Goal: Information Seeking & Learning: Learn about a topic

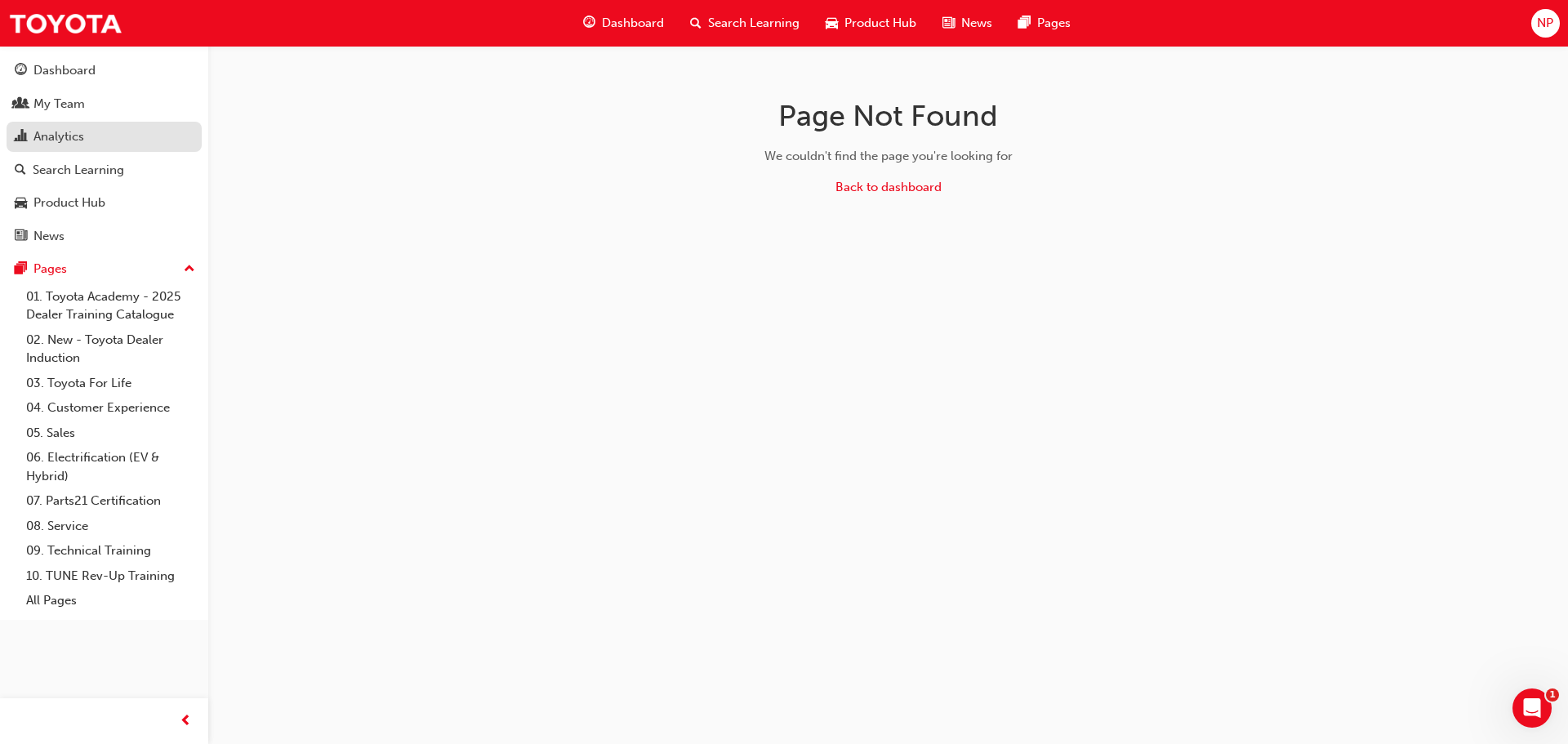
click at [47, 138] on div "Analytics" at bounding box center [58, 137] width 51 height 19
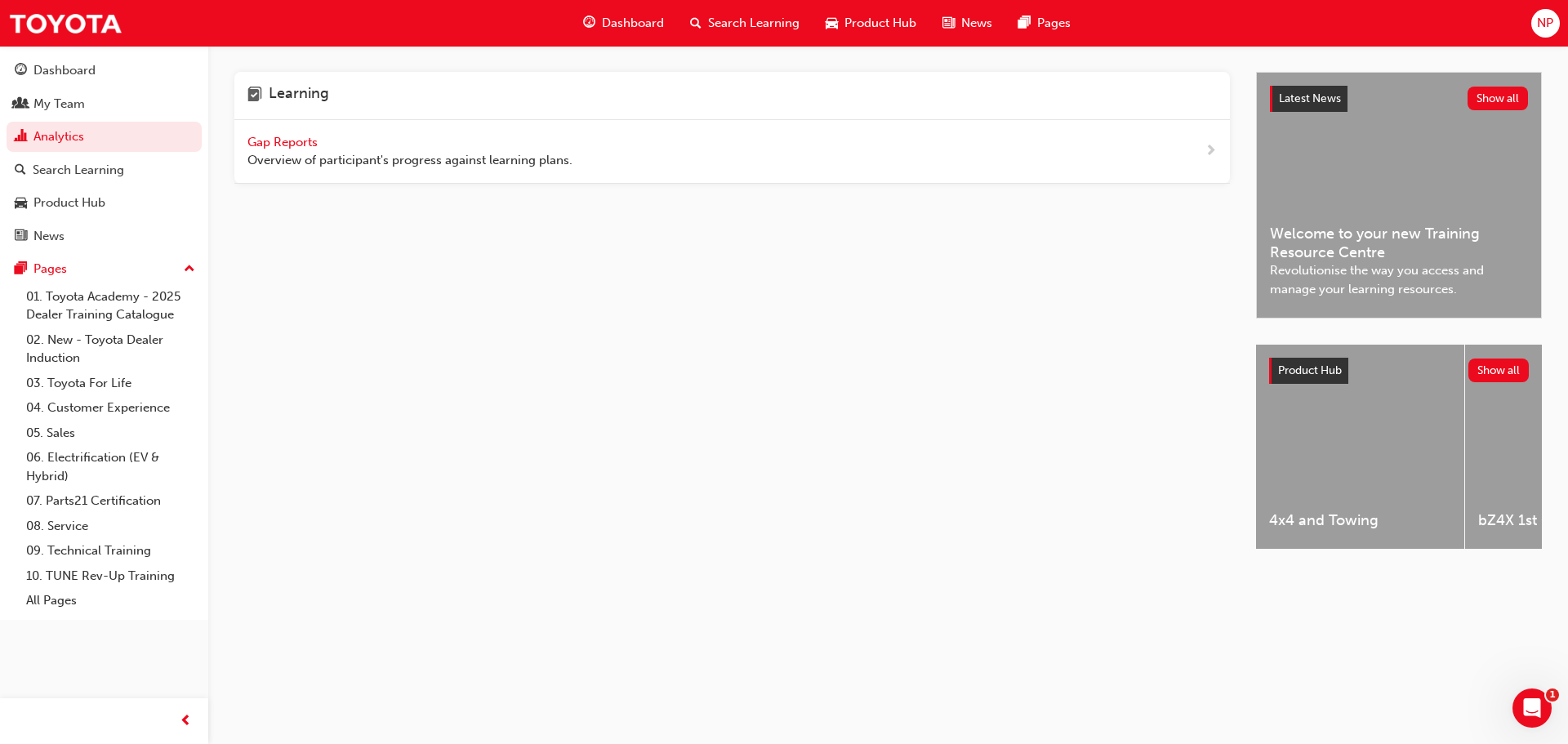
click at [320, 140] on span "Gap Reports" at bounding box center [284, 143] width 74 height 15
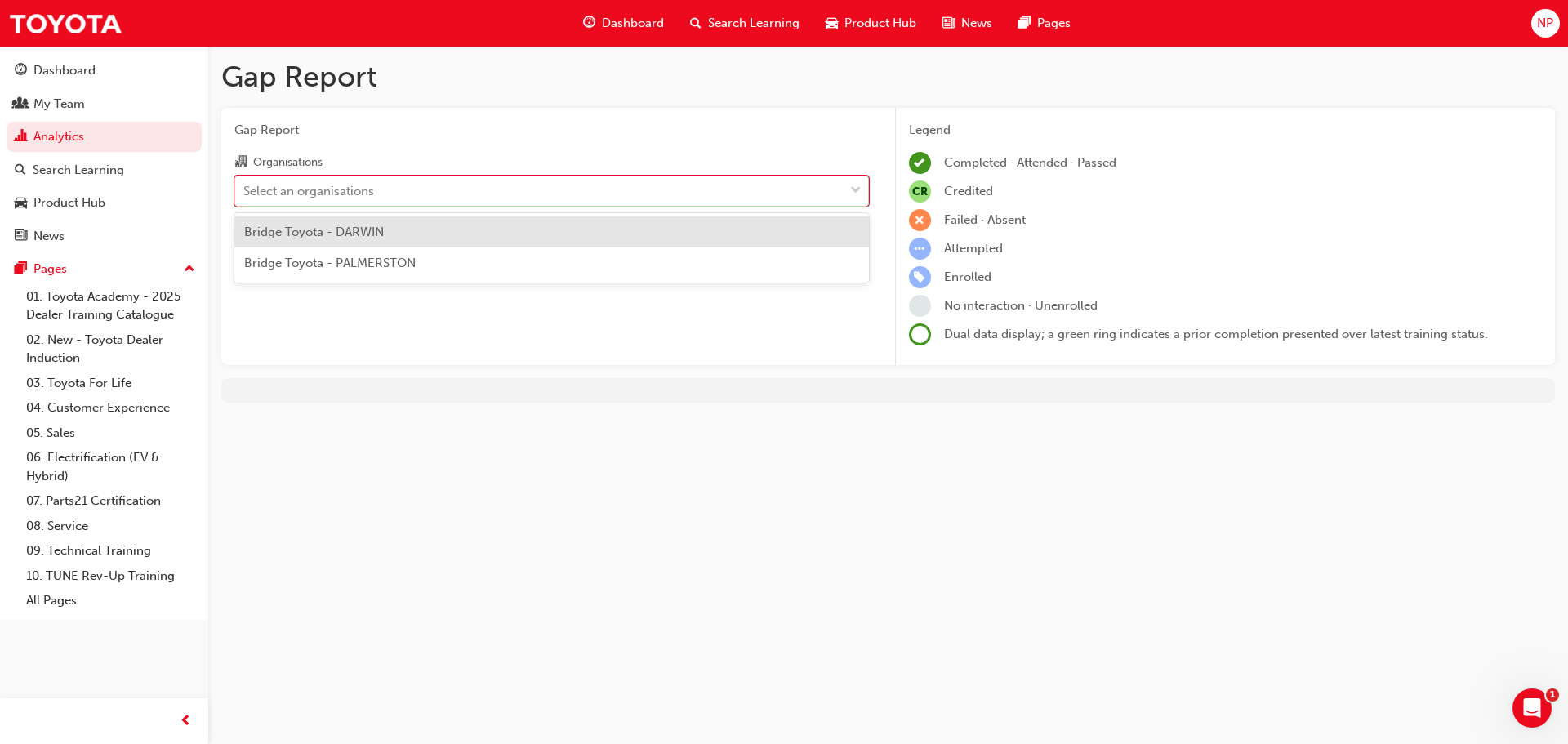
click at [393, 191] on div "Select an organisations" at bounding box center [540, 191] width 608 height 28
click at [245, 191] on input "Organisations option Bridge Toyota - DARWIN focused, 1 of 2. 2 results availabl…" at bounding box center [244, 190] width 2 height 14
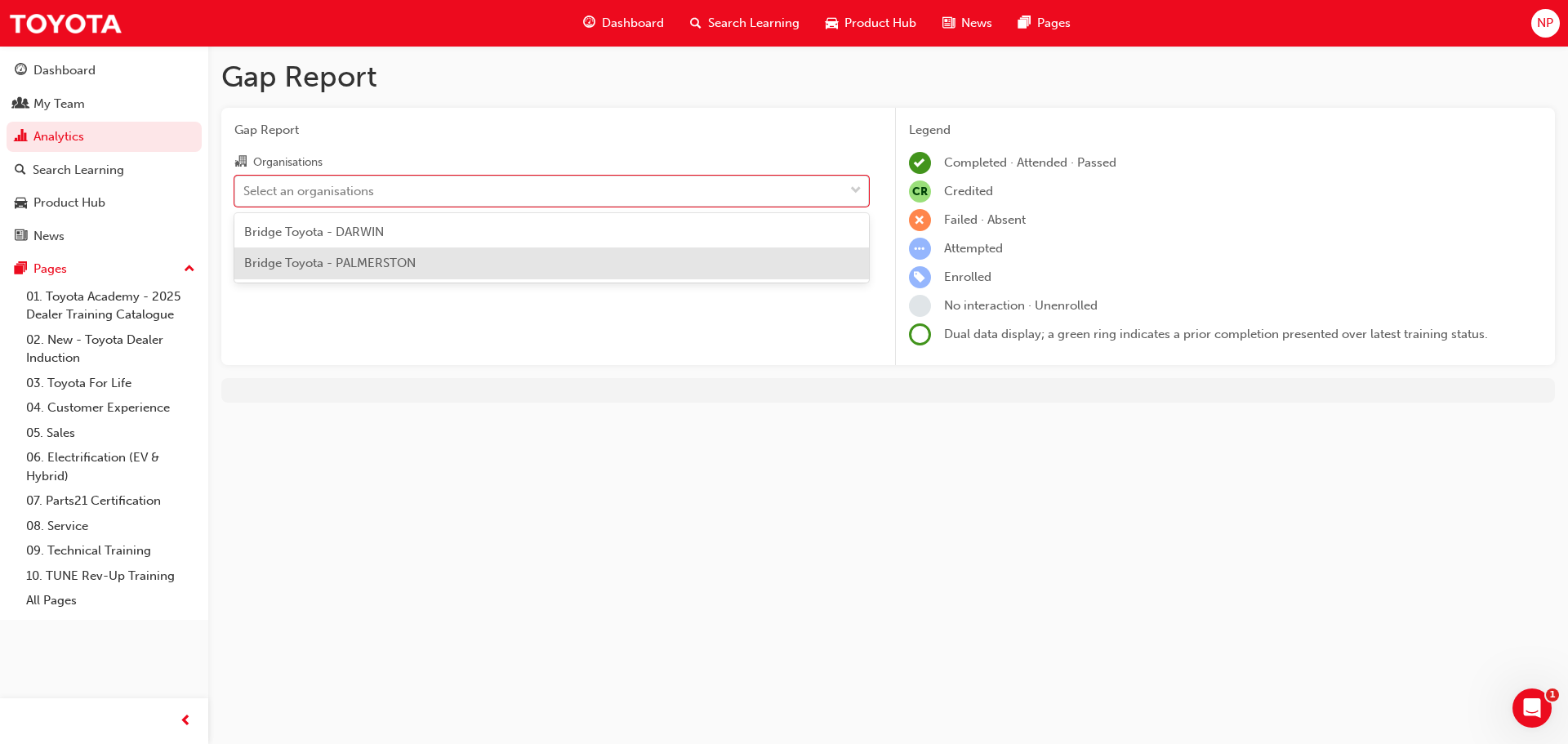
click at [371, 266] on span "Bridge Toyota - PALMERSTON" at bounding box center [330, 263] width 172 height 15
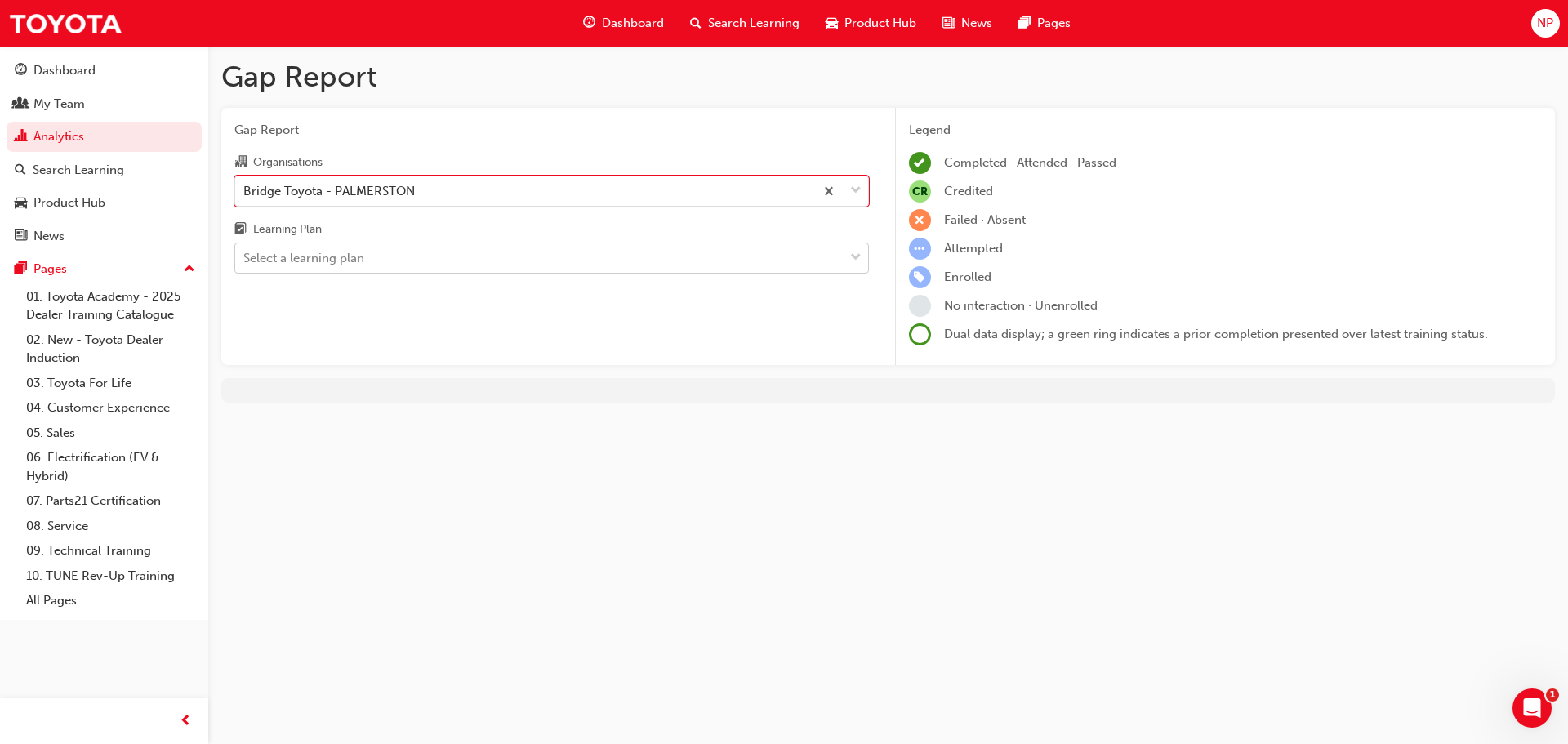
click at [314, 256] on div "Select a learning plan" at bounding box center [304, 258] width 121 height 19
click at [245, 256] on input "Learning Plan Select a learning plan" at bounding box center [244, 258] width 2 height 14
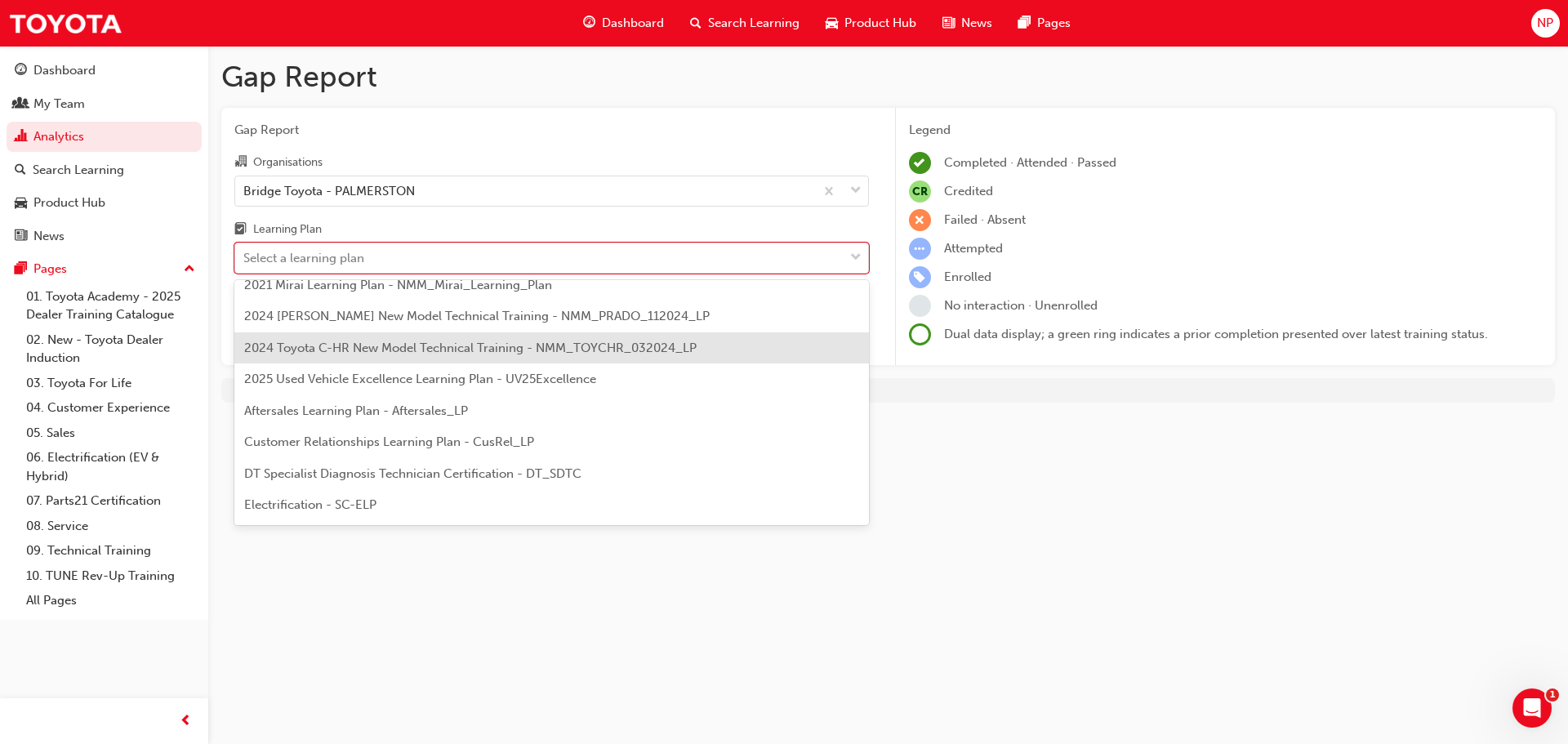
scroll to position [82, 0]
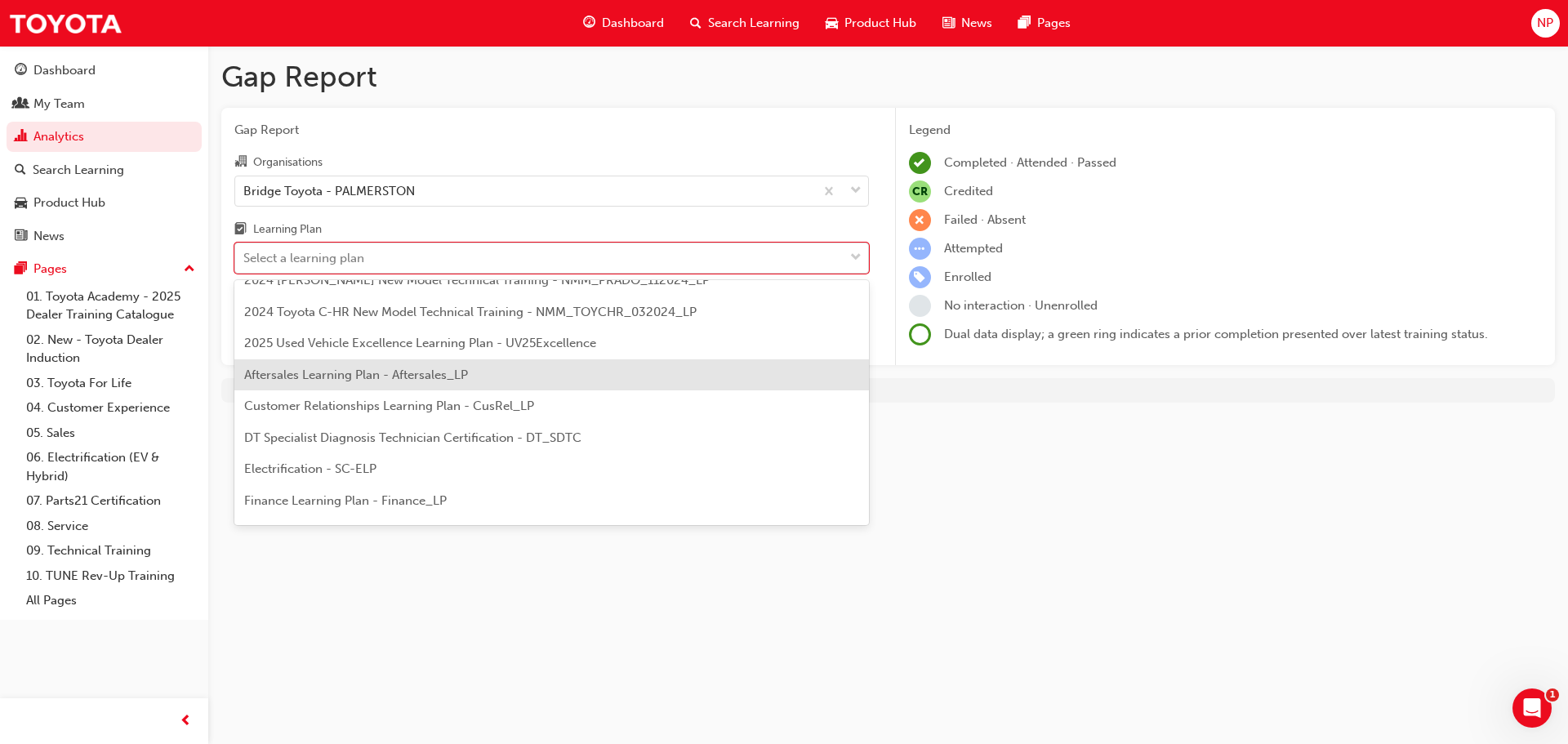
click at [319, 378] on span "Aftersales Learning Plan - Aftersales_LP" at bounding box center [356, 375] width 224 height 15
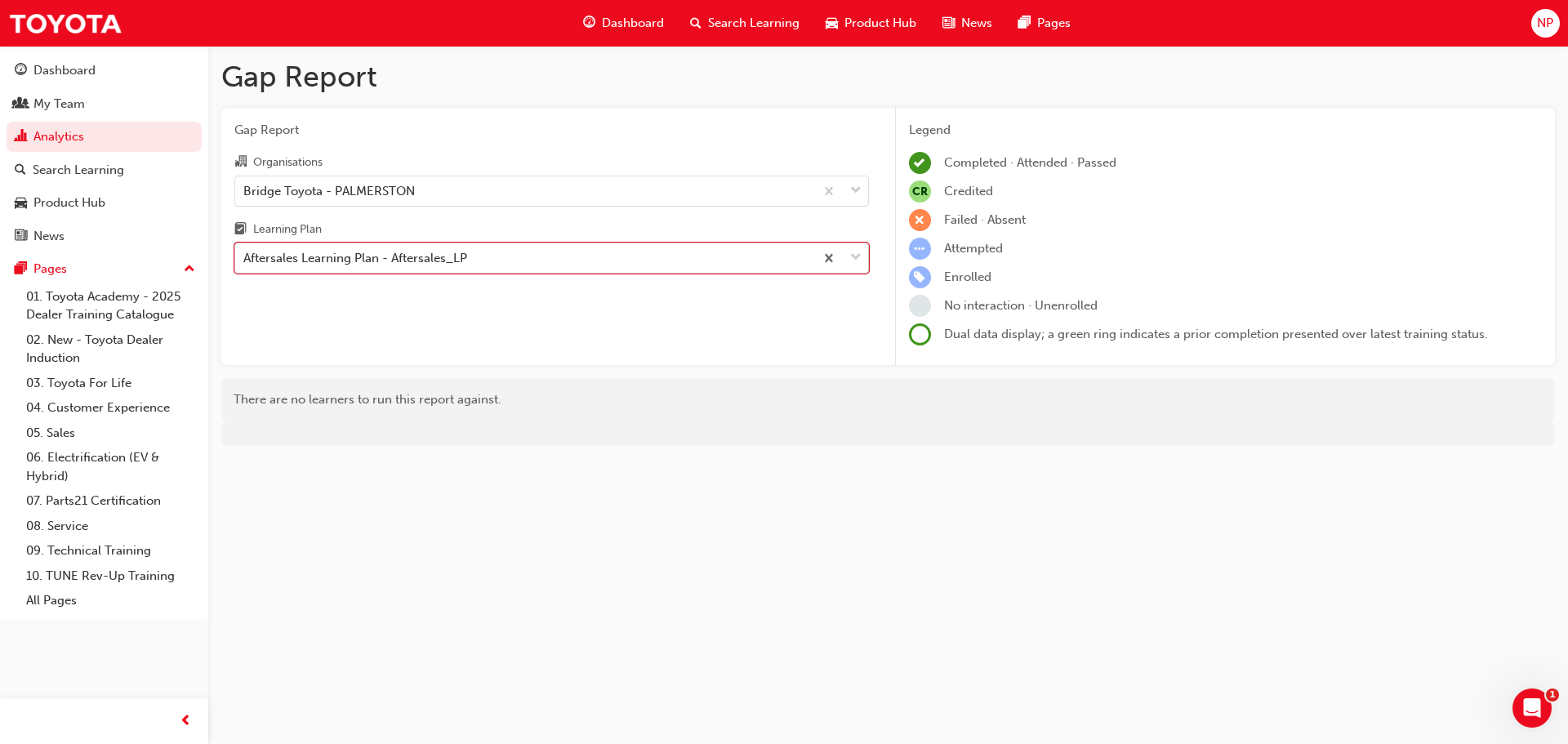
click at [286, 258] on div "Aftersales Learning Plan - Aftersales_LP" at bounding box center [356, 258] width 224 height 19
click at [245, 258] on input "Learning Plan option Aftersales Learning Plan - Aftersales_LP, selected. 0 resu…" at bounding box center [244, 258] width 2 height 14
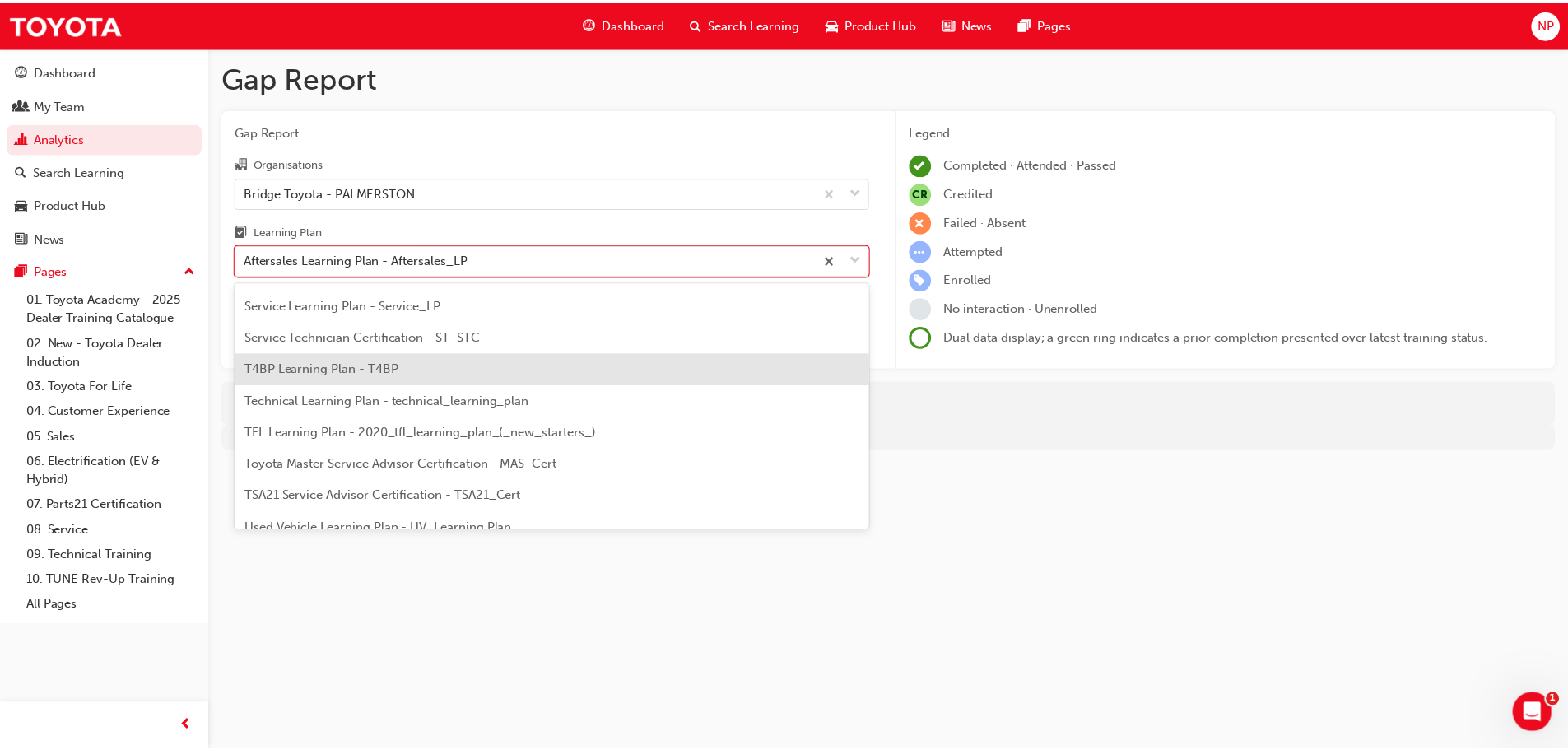
scroll to position [658, 0]
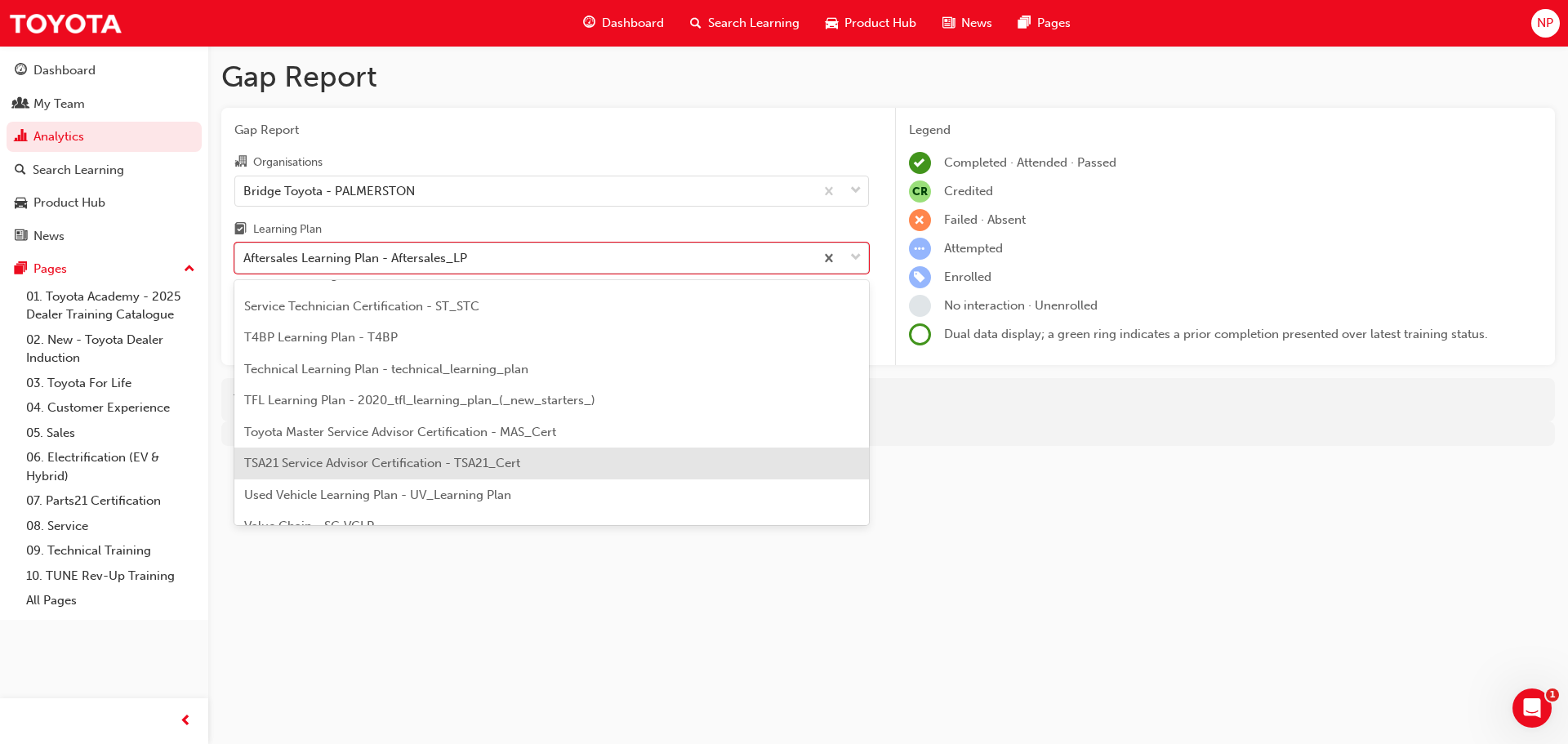
click at [322, 464] on span "TSA21 Service Advisor Certification - TSA21_Cert" at bounding box center [382, 463] width 276 height 15
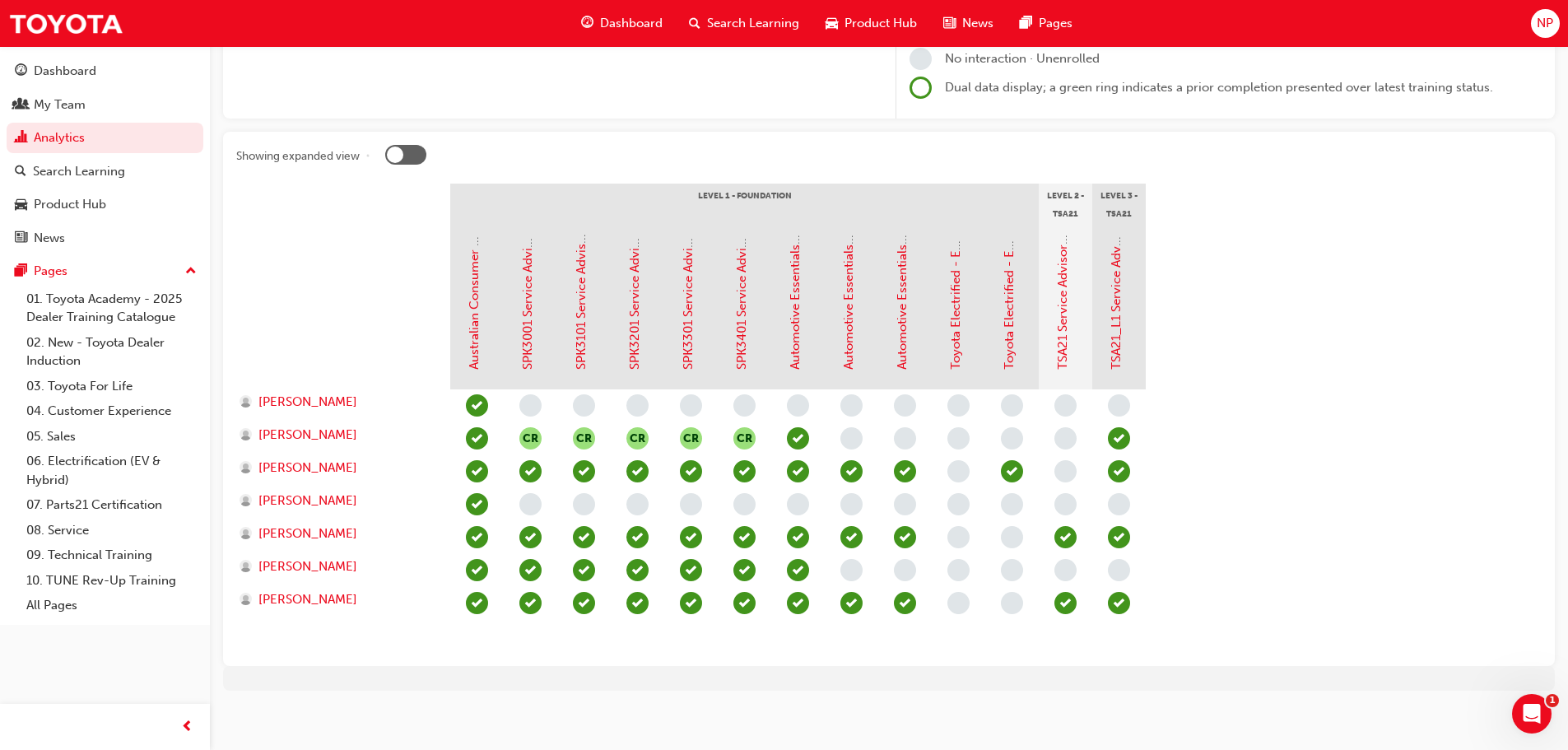
scroll to position [258, 0]
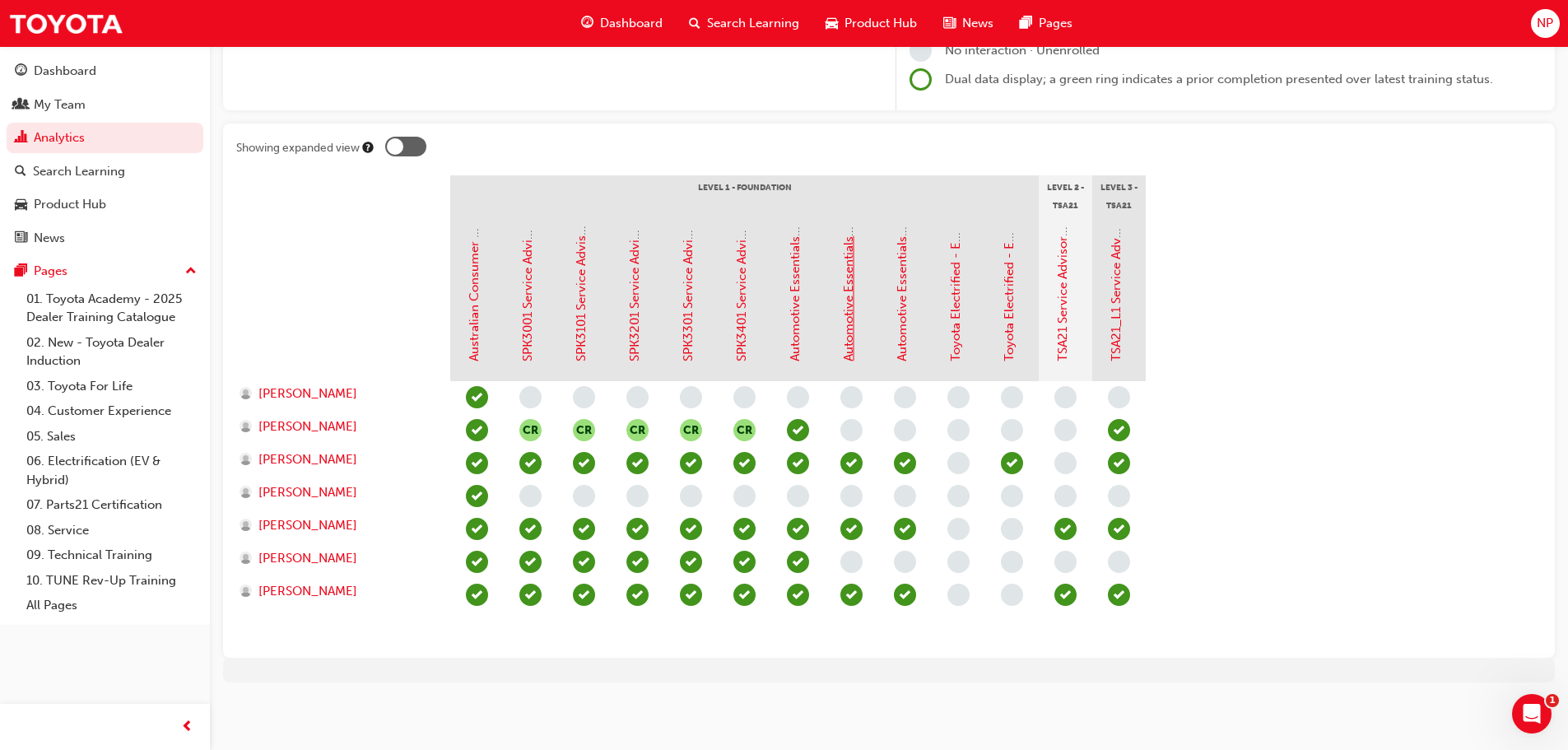
click at [852, 303] on link "Automotive Essentials Program Module 2: Vehicle Maintenance" at bounding box center [848, 181] width 15 height 360
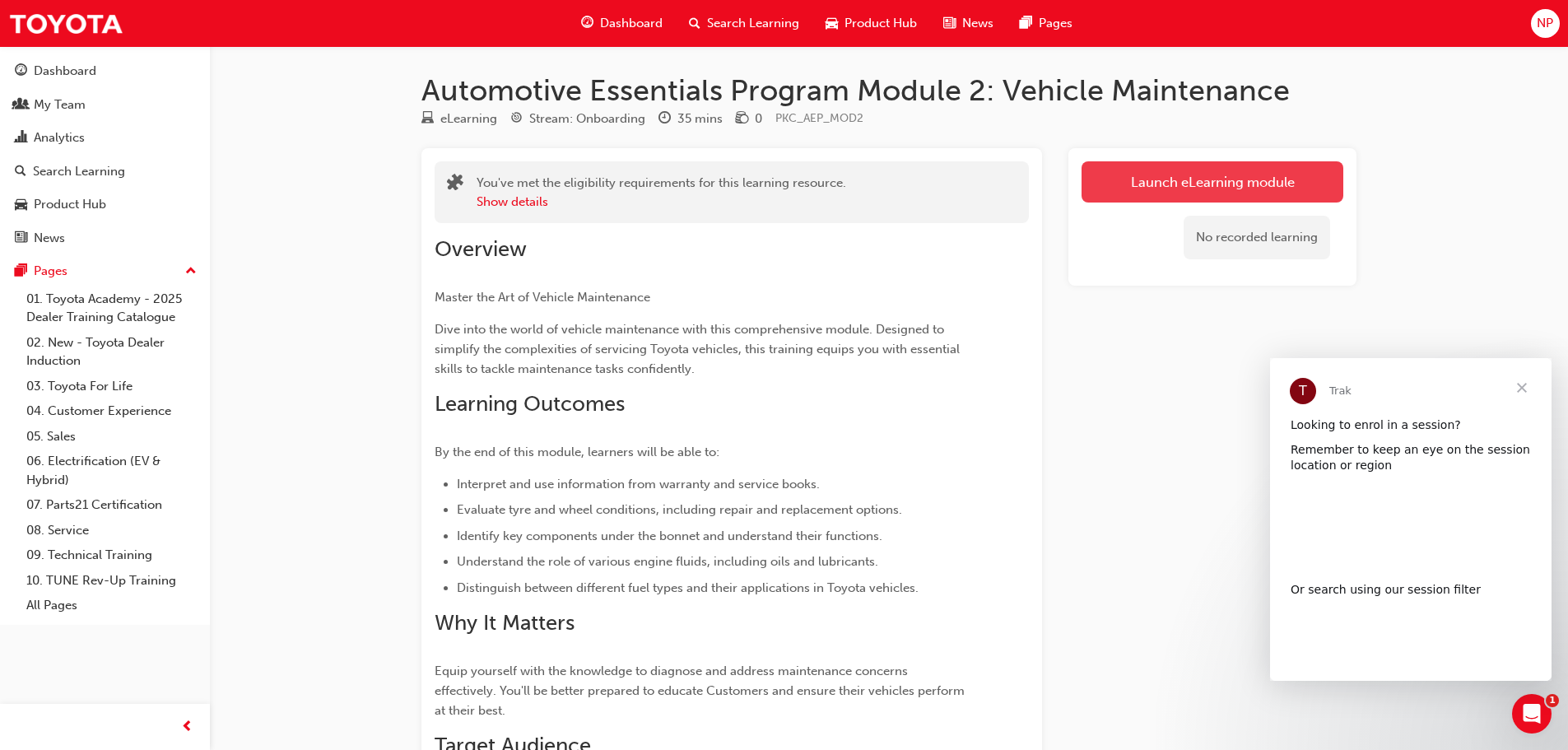
click at [1214, 186] on link "Launch eLearning module" at bounding box center [1211, 181] width 261 height 41
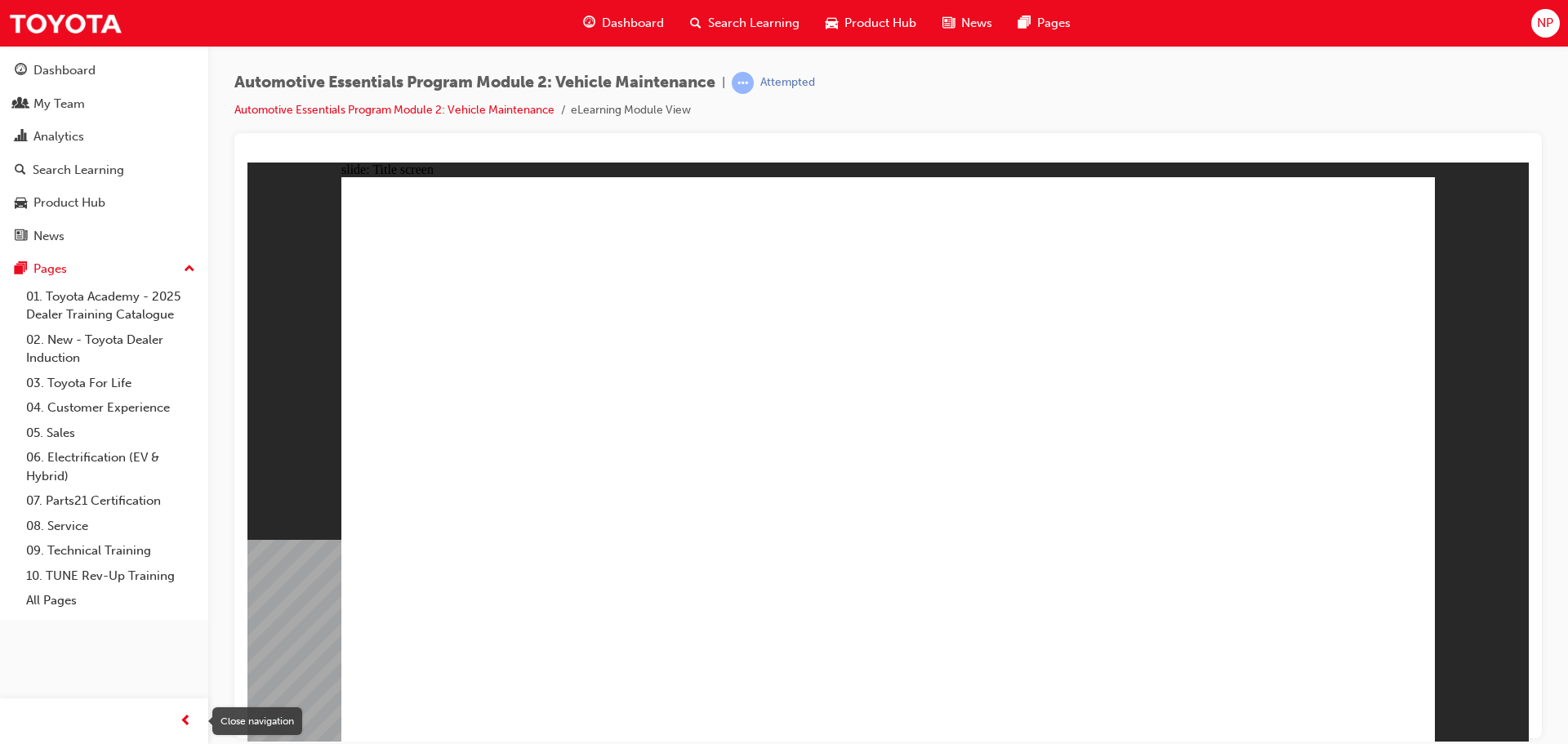
click at [179, 719] on div "button" at bounding box center [185, 721] width 32 height 32
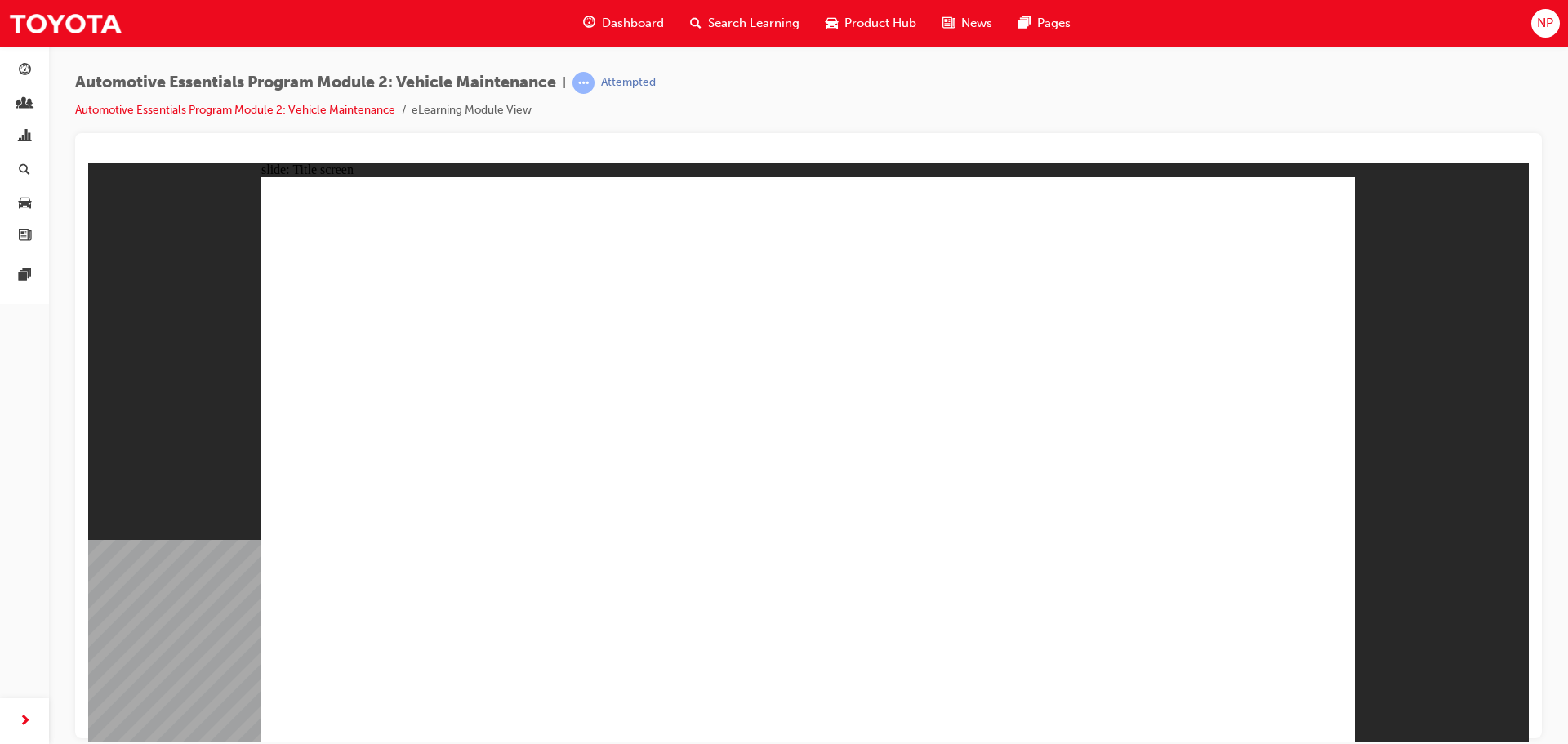
drag, startPoint x: 1038, startPoint y: 582, endPoint x: 1018, endPoint y: 563, distance: 27.6
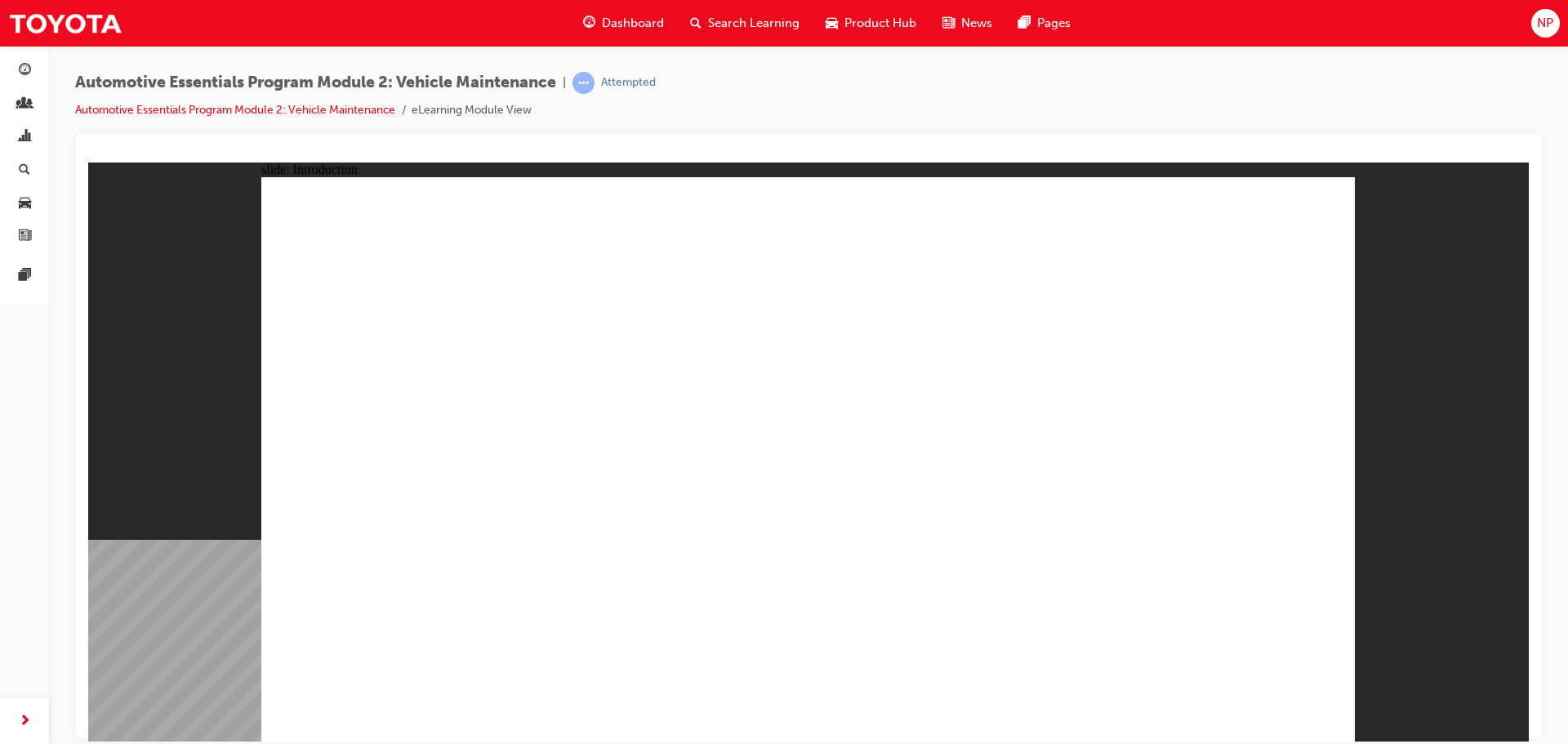
drag, startPoint x: 888, startPoint y: 239, endPoint x: 894, endPoint y: 247, distance: 10.0
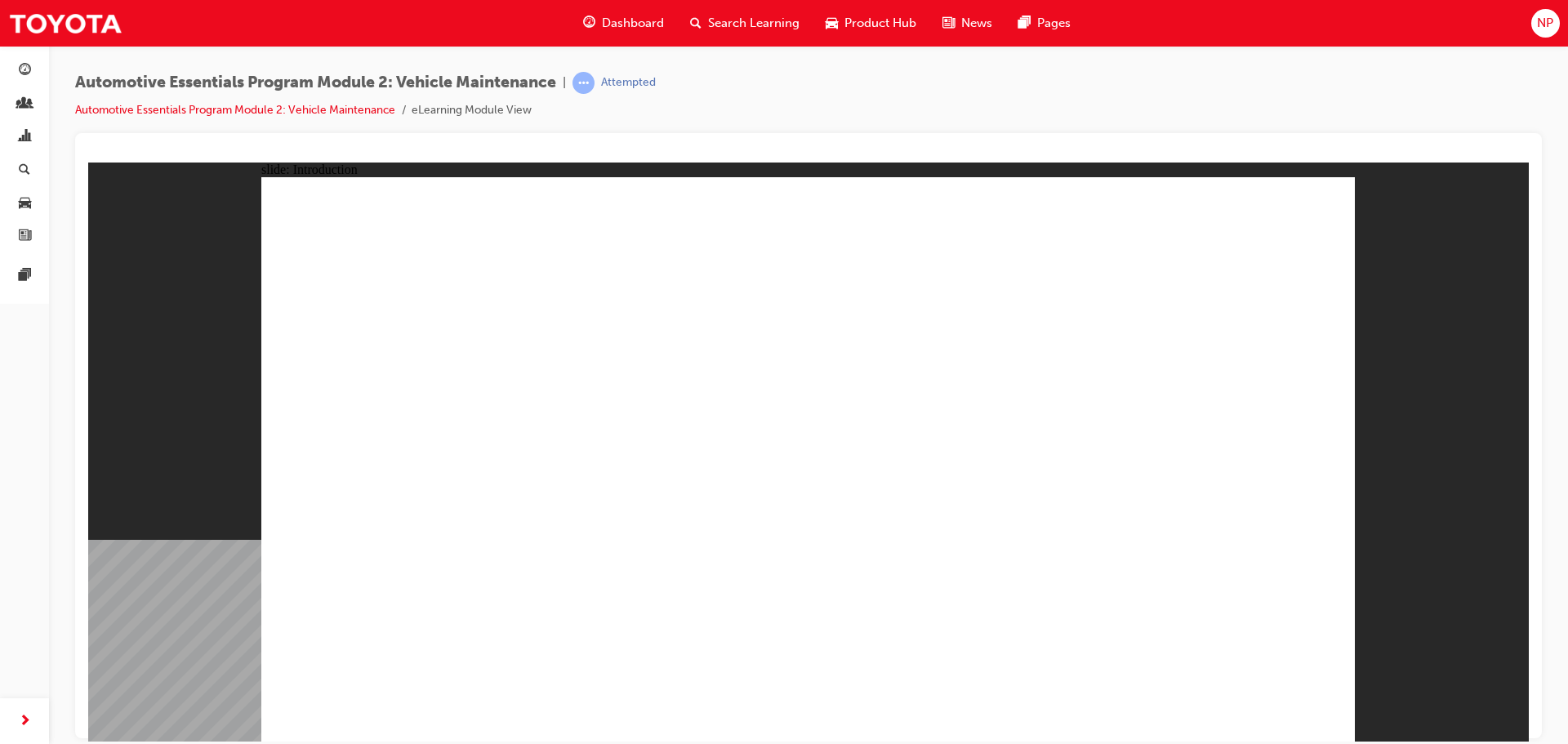
drag, startPoint x: 1247, startPoint y: 685, endPoint x: 1257, endPoint y: 710, distance: 26.9
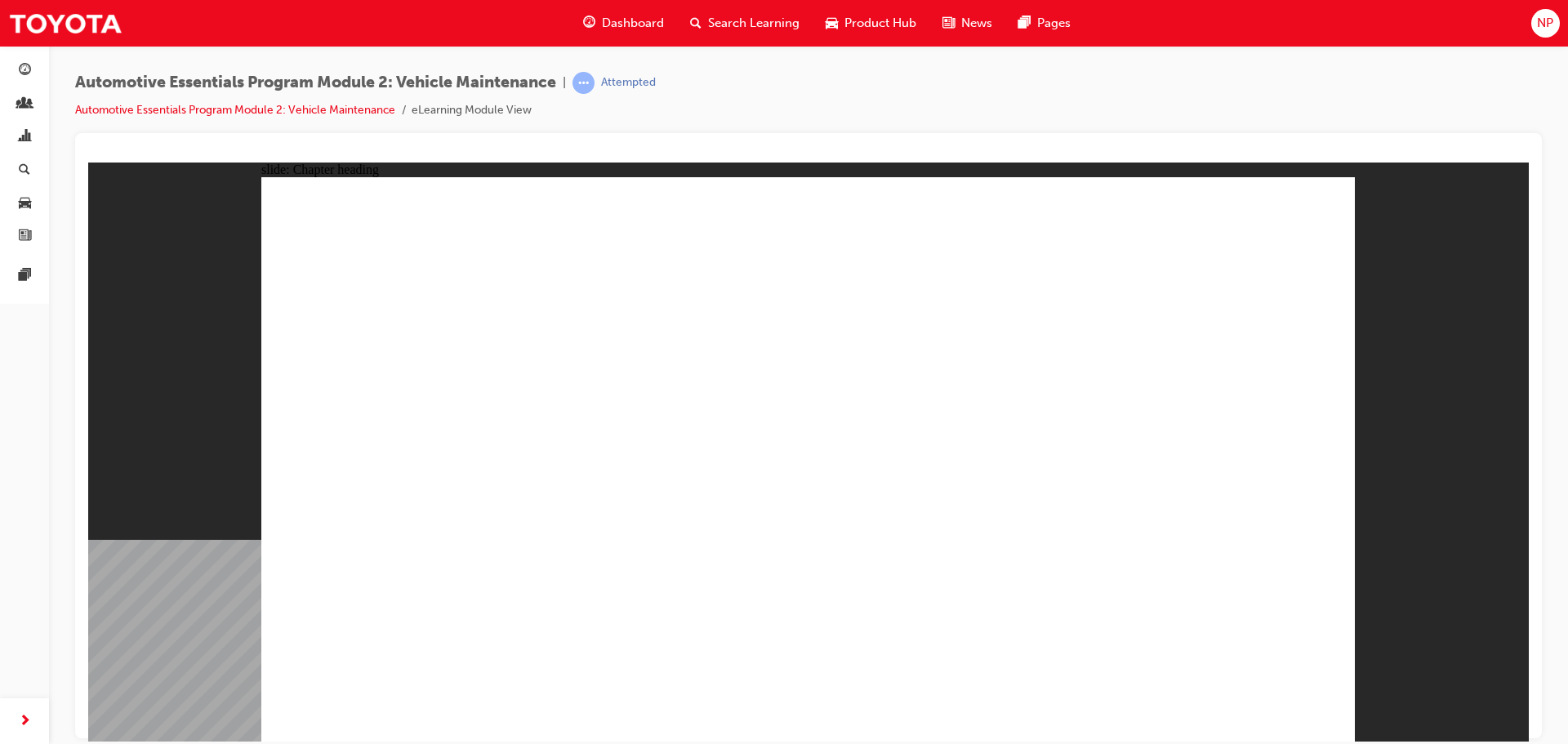
drag, startPoint x: 1290, startPoint y: 191, endPoint x: 1317, endPoint y: 199, distance: 28.2
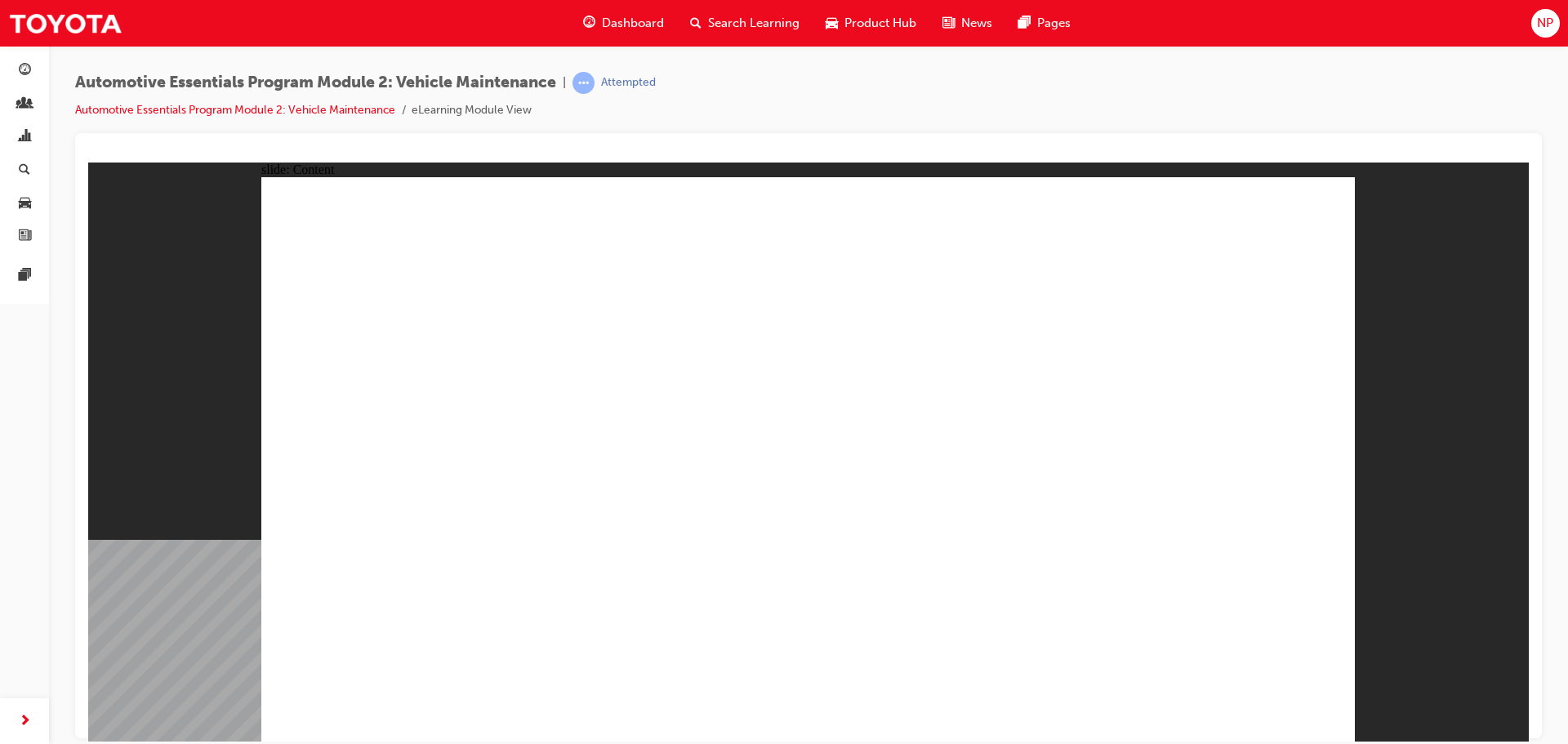
drag, startPoint x: 790, startPoint y: 474, endPoint x: 802, endPoint y: 495, distance: 24.2
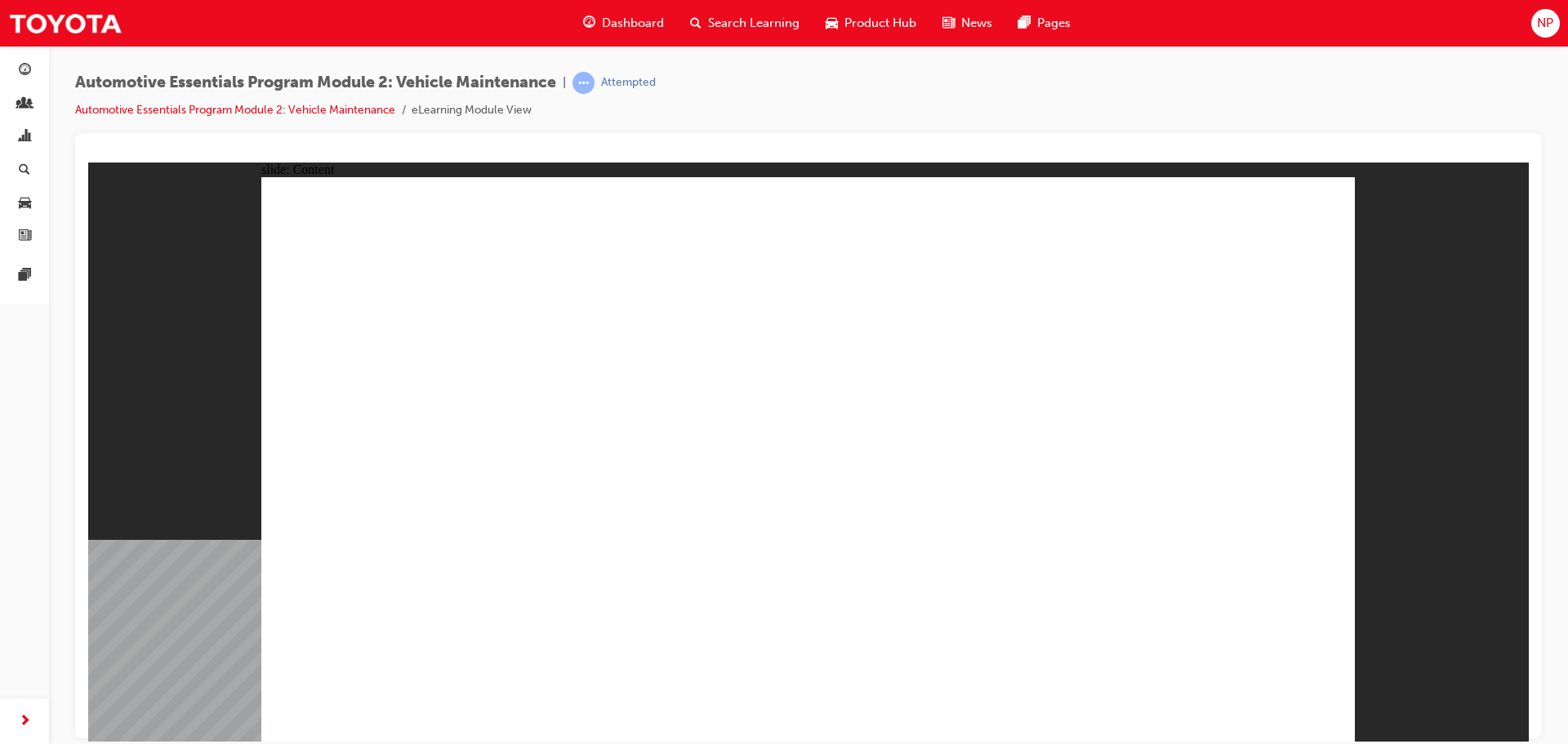
drag, startPoint x: 1296, startPoint y: 199, endPoint x: 1298, endPoint y: 219, distance: 20.1
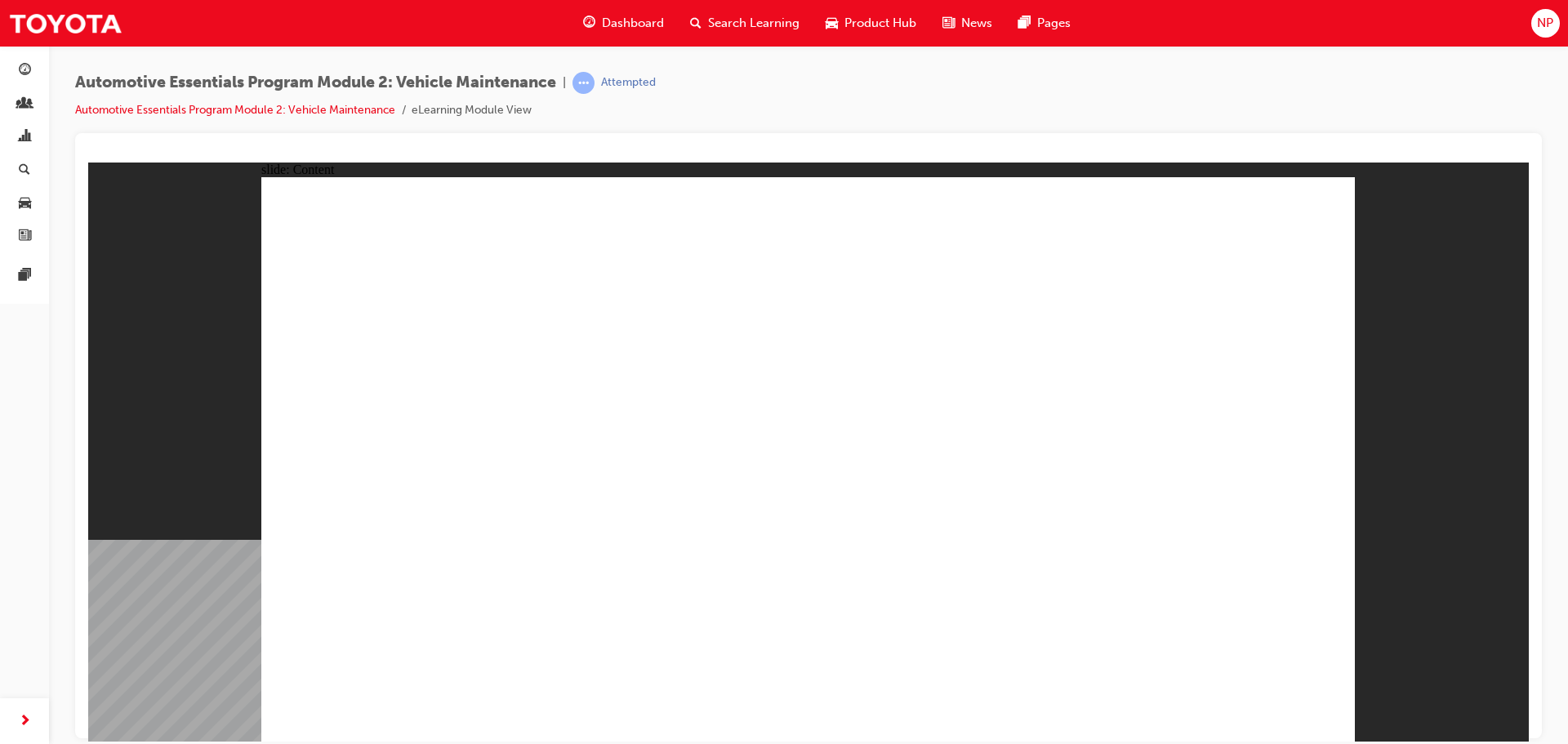
drag, startPoint x: 1254, startPoint y: 684, endPoint x: 1249, endPoint y: 701, distance: 17.7
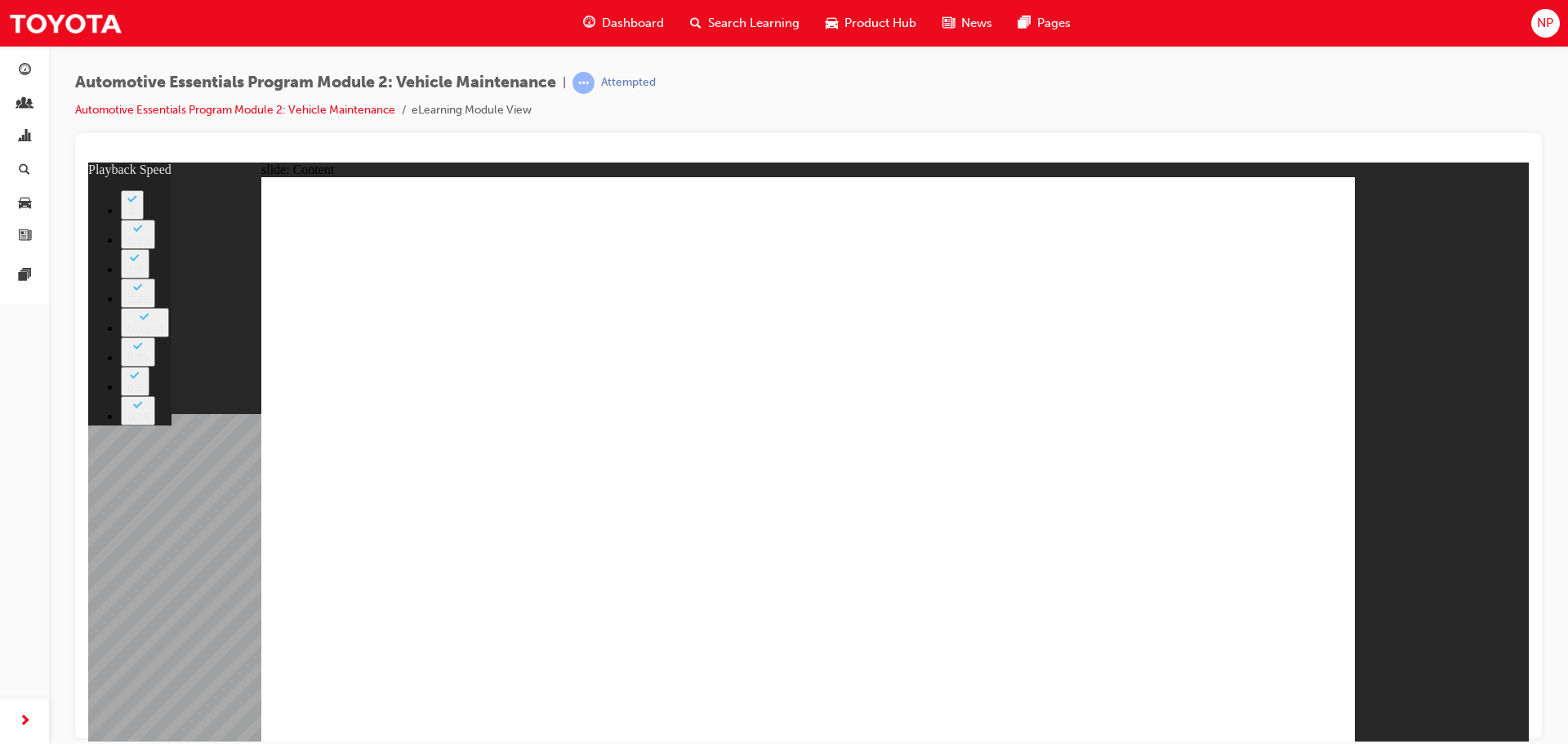
drag, startPoint x: 1307, startPoint y: 204, endPoint x: 1199, endPoint y: 378, distance: 204.8
type input "0"
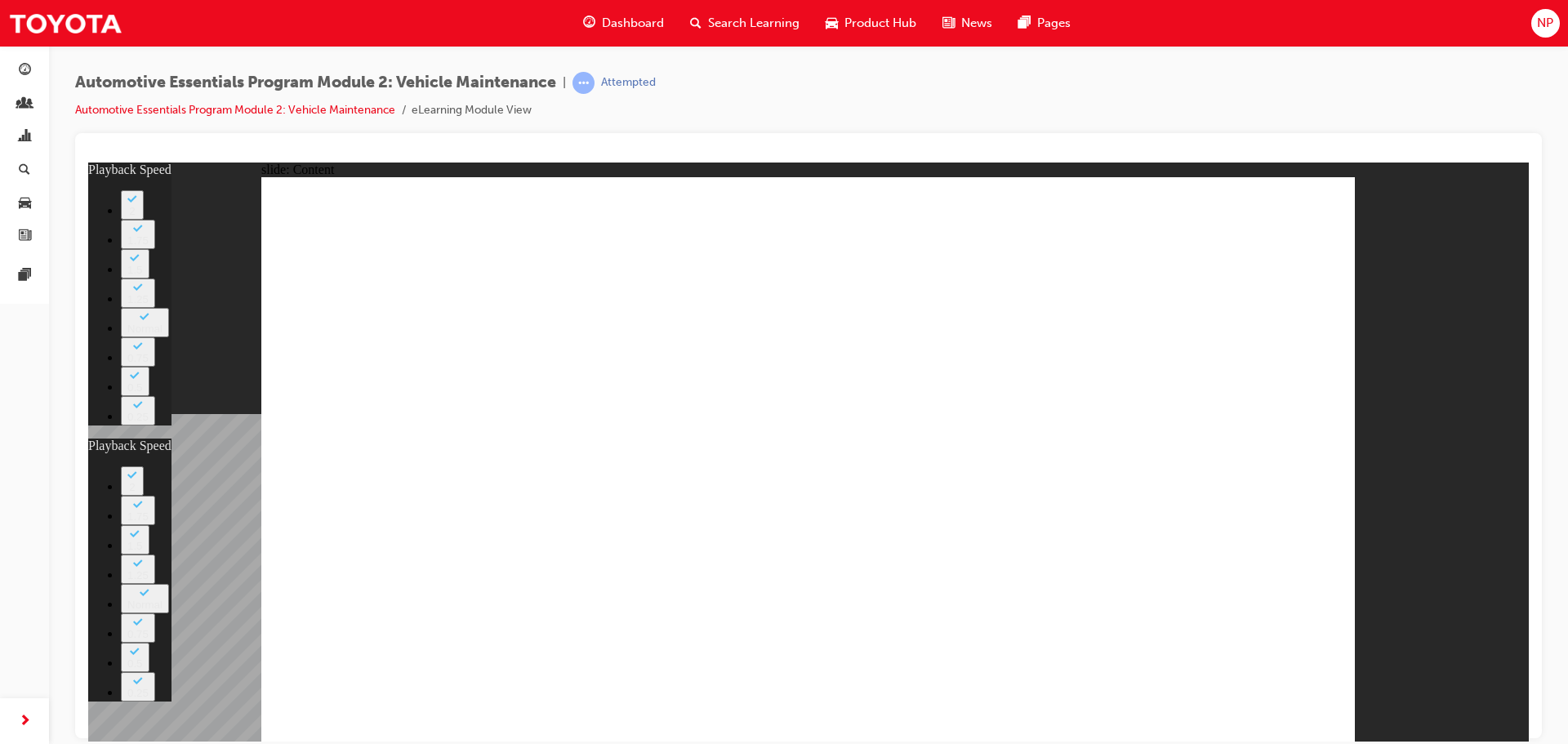
type input "0"
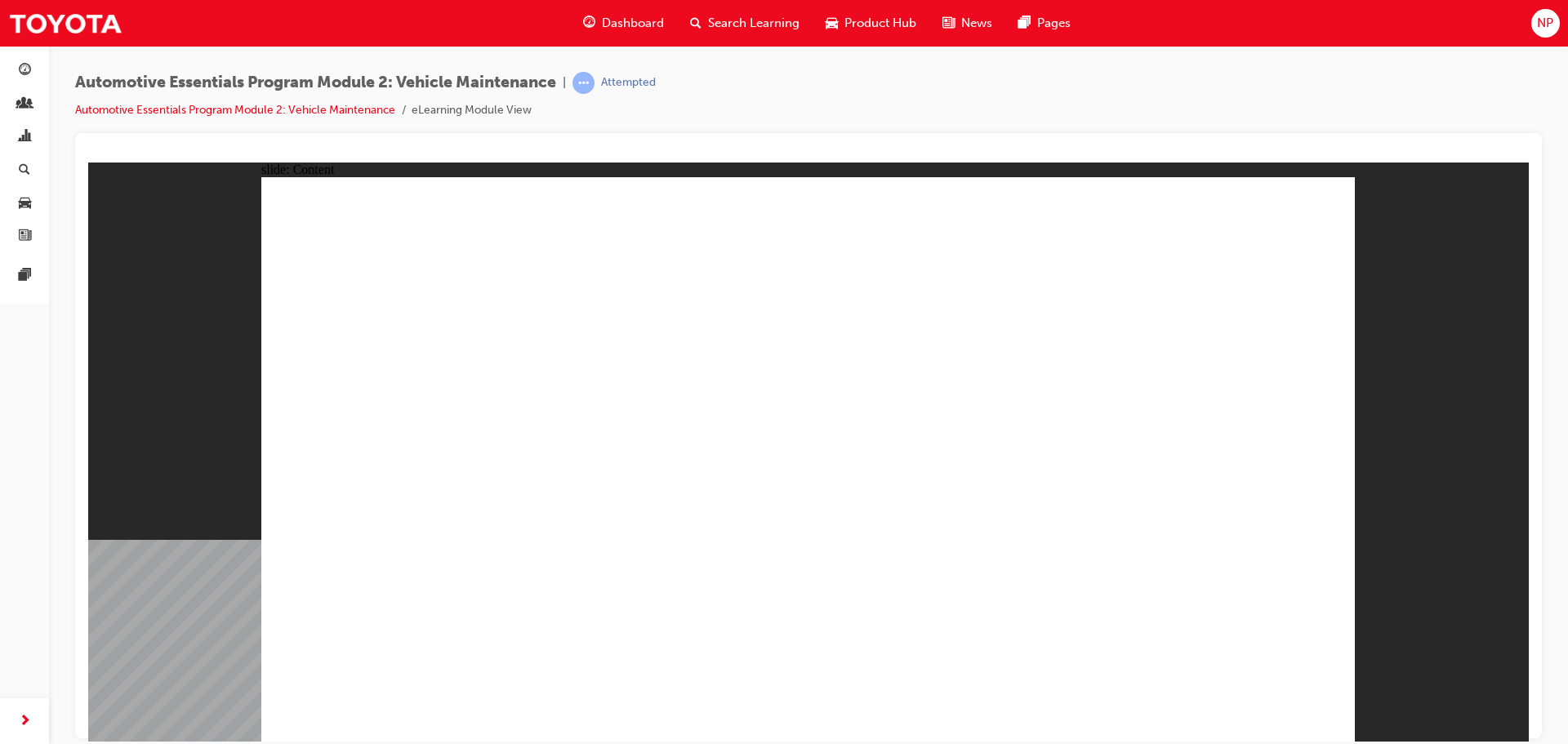
drag, startPoint x: 1303, startPoint y: 195, endPoint x: 1274, endPoint y: 234, distance: 48.6
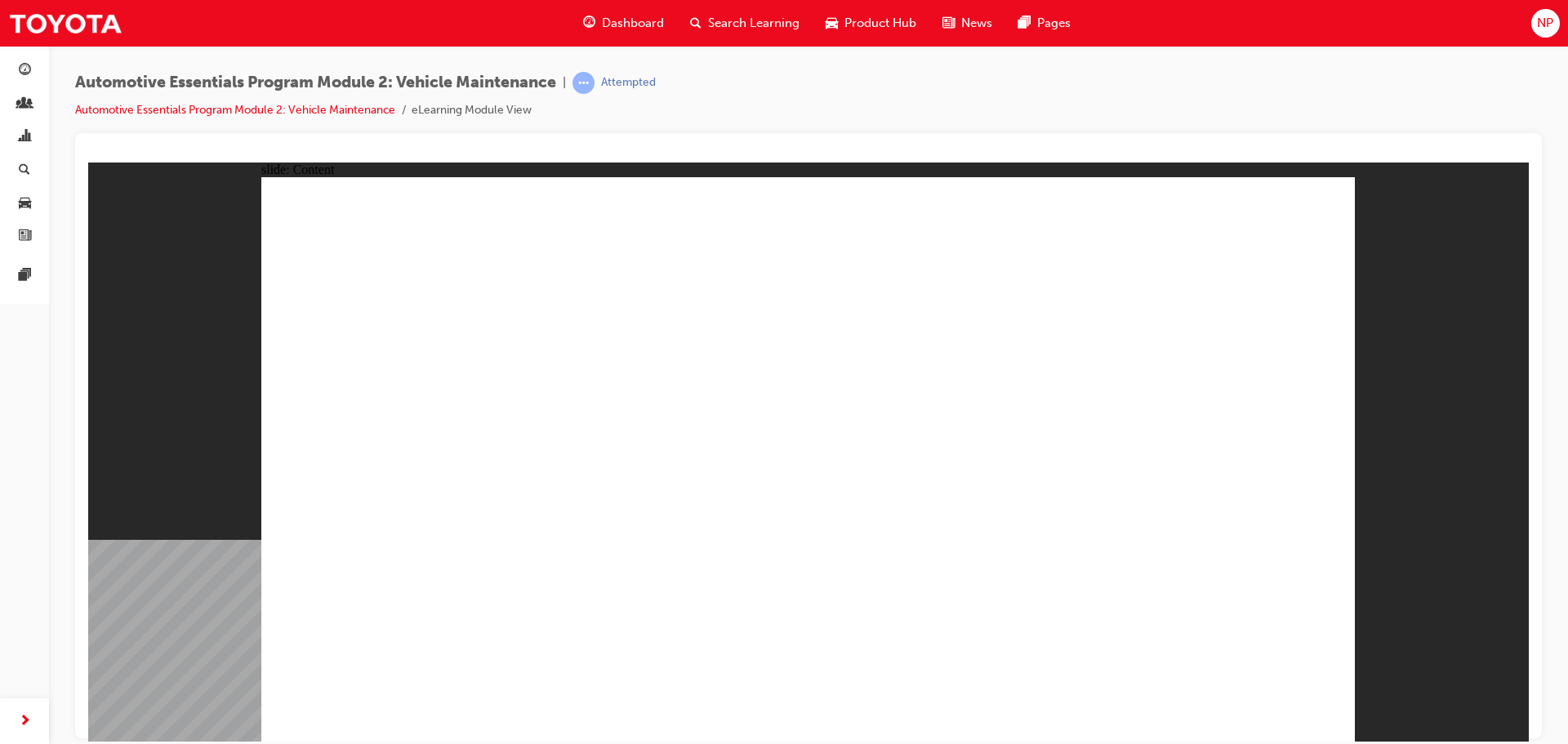
drag, startPoint x: 389, startPoint y: 475, endPoint x: 406, endPoint y: 467, distance: 18.8
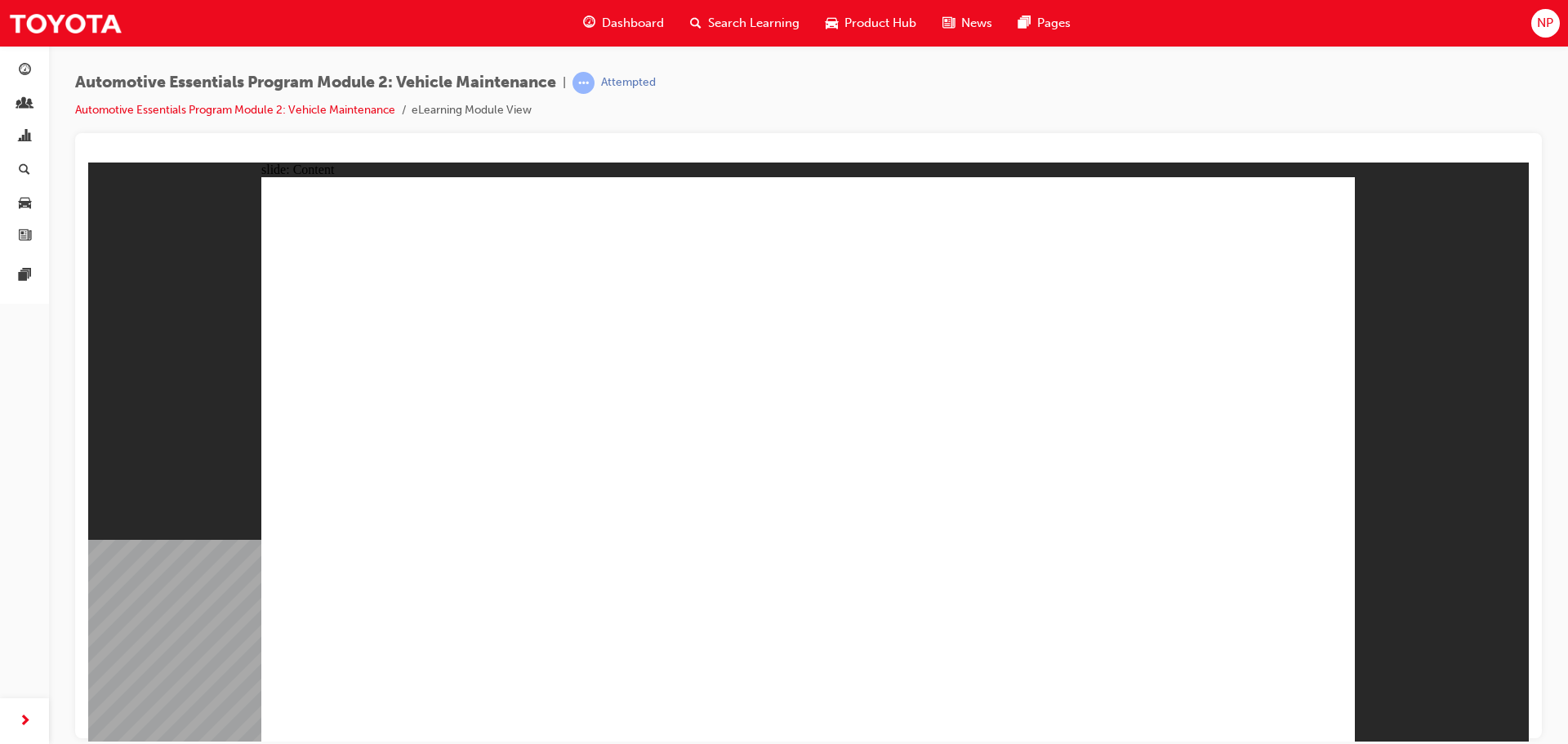
click at [1400, 562] on div "slide: Content Rectangle 1 Oval 1 MENU Line 1 RESOURCES Line 1 Rectangle 1 arro…" at bounding box center [808, 451] width 1441 height 579
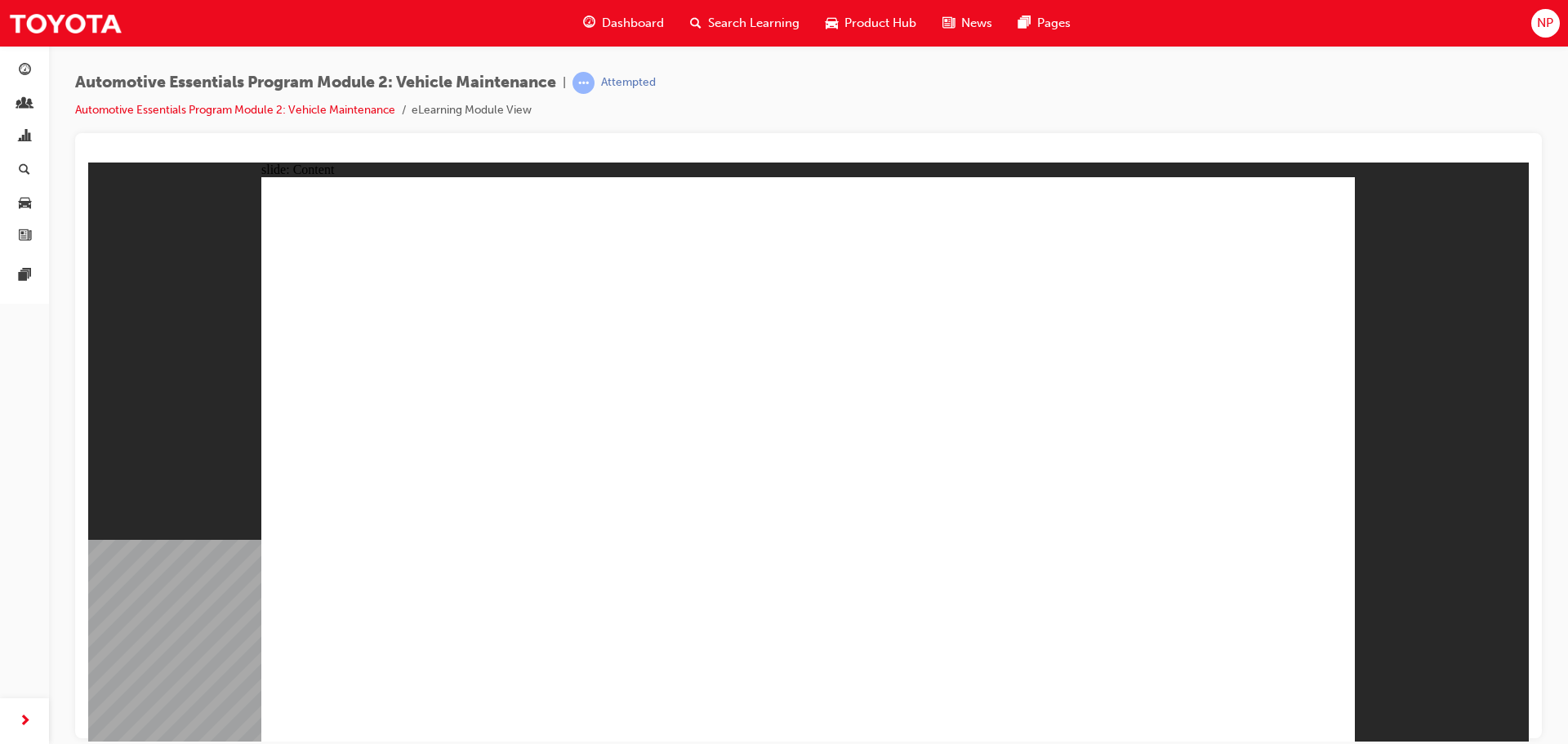
drag, startPoint x: 311, startPoint y: 498, endPoint x: 926, endPoint y: 525, distance: 615.6
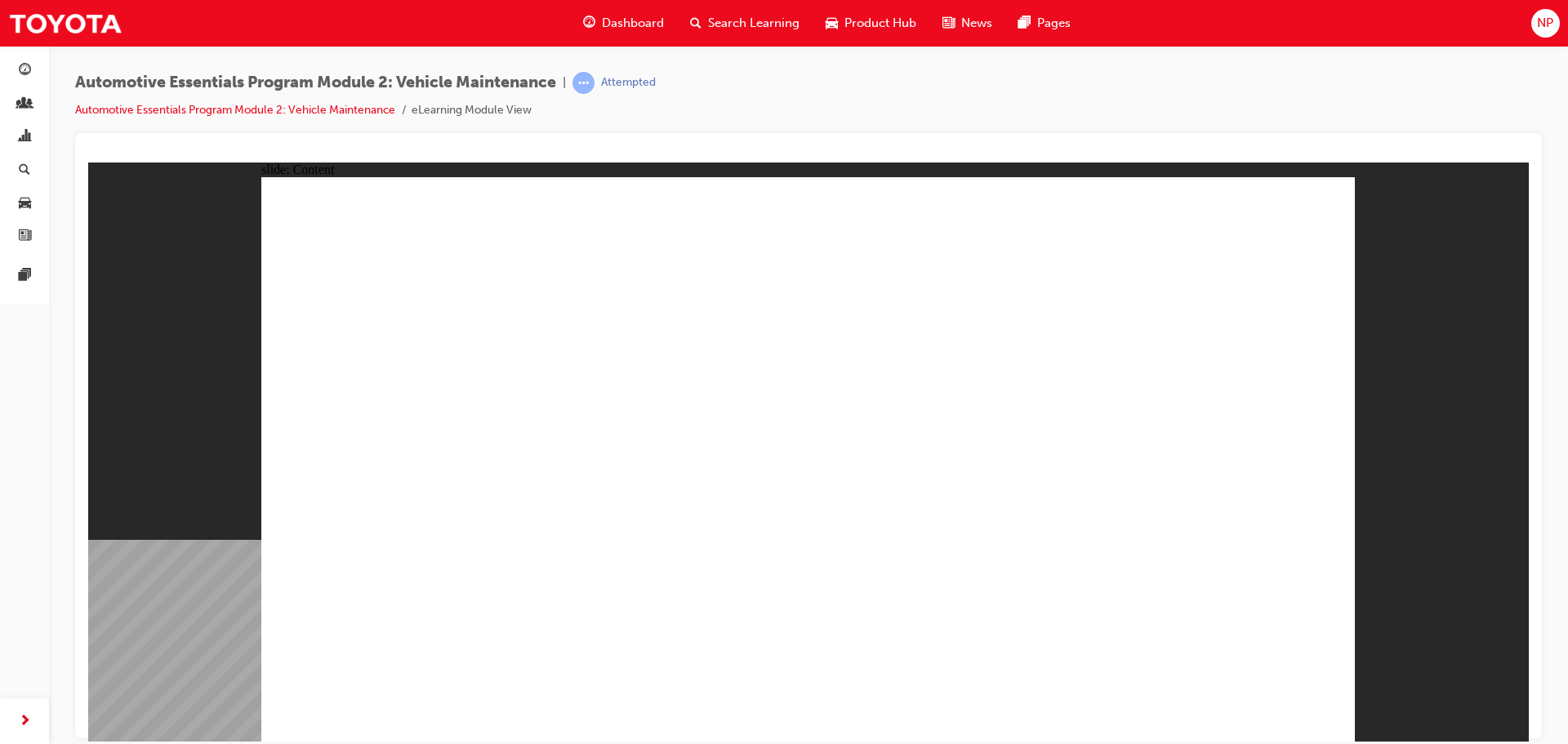
drag, startPoint x: 1284, startPoint y: 193, endPoint x: 1308, endPoint y: 198, distance: 24.5
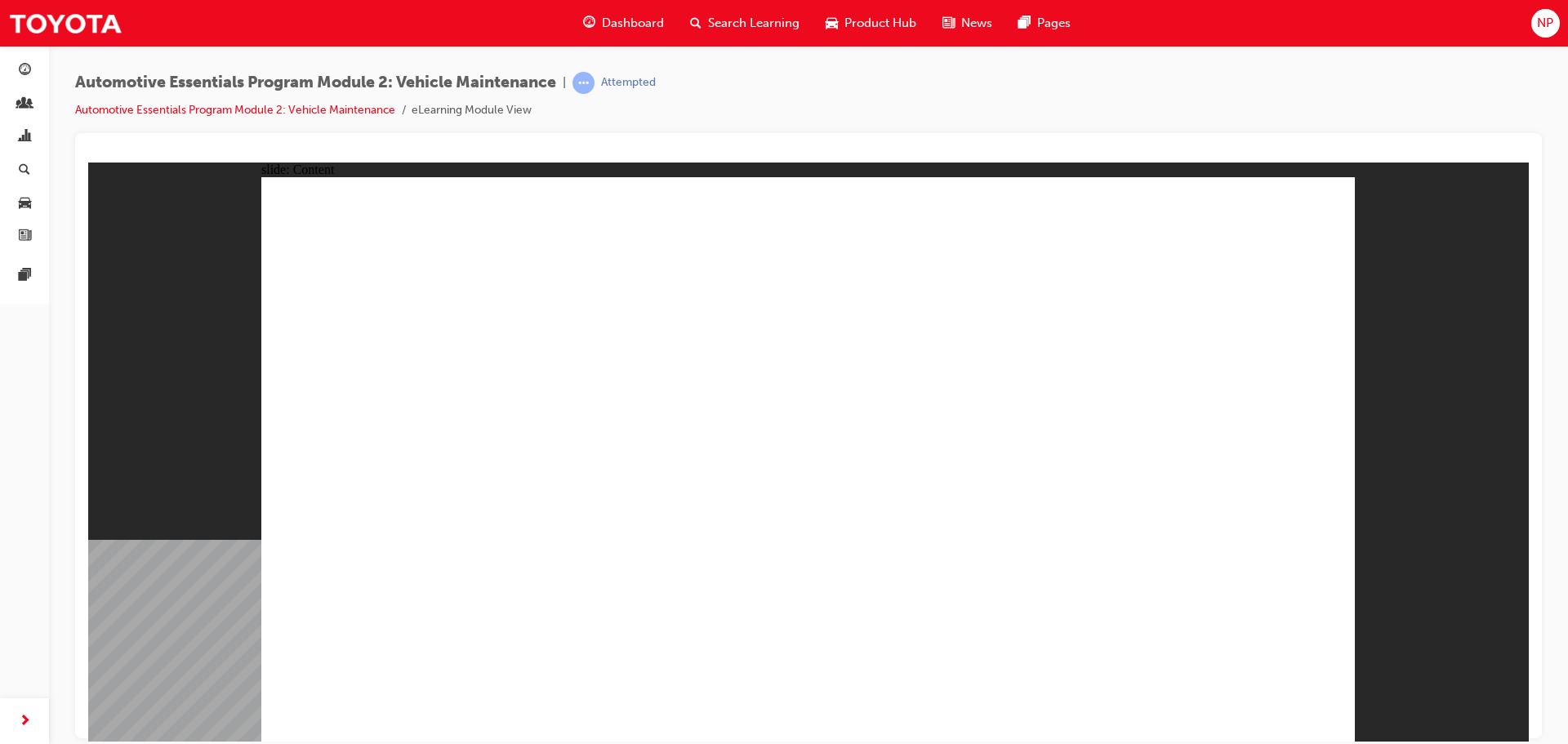
drag, startPoint x: 1069, startPoint y: 376, endPoint x: 1077, endPoint y: 388, distance: 14.4
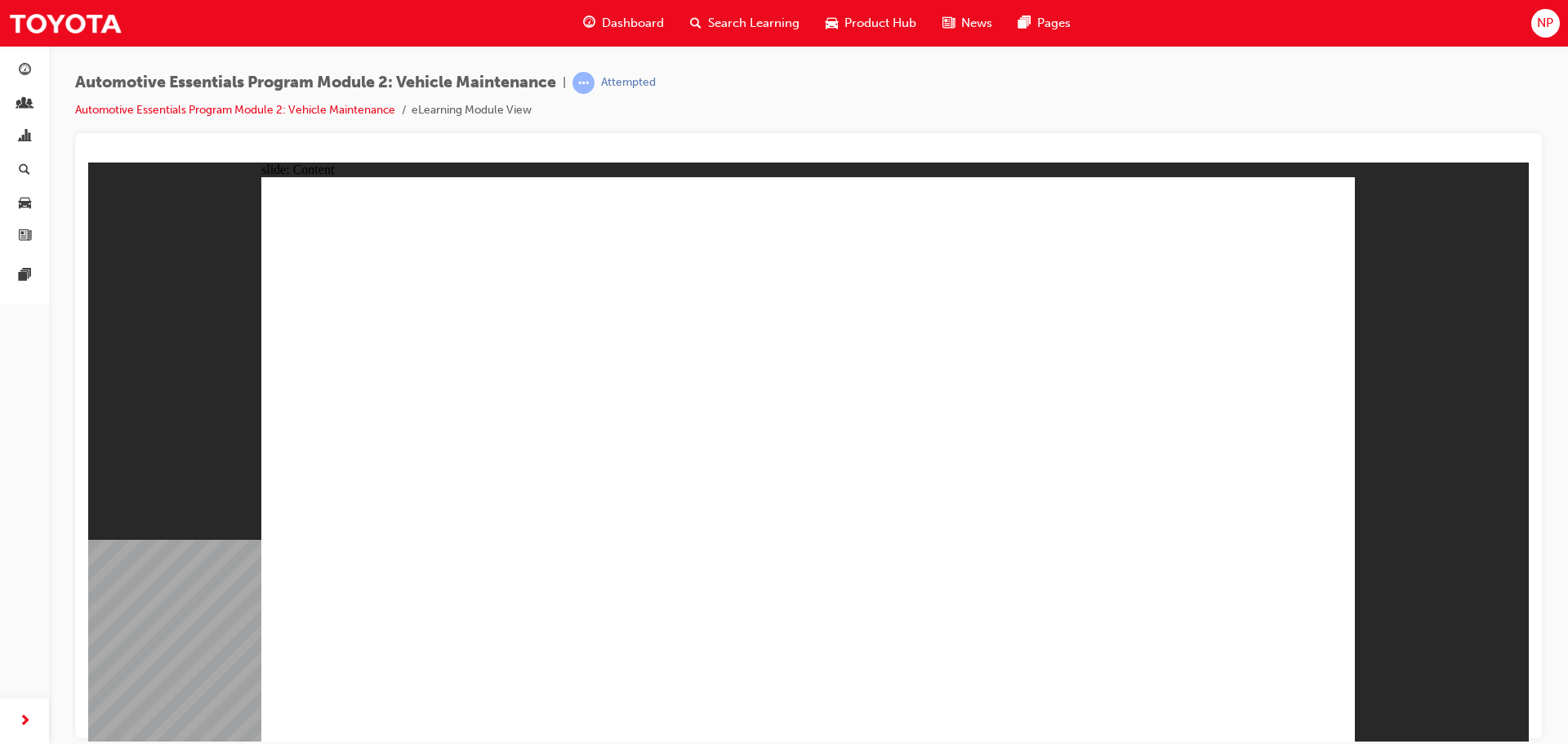
drag, startPoint x: 1149, startPoint y: 239, endPoint x: 1178, endPoint y: 190, distance: 56.9
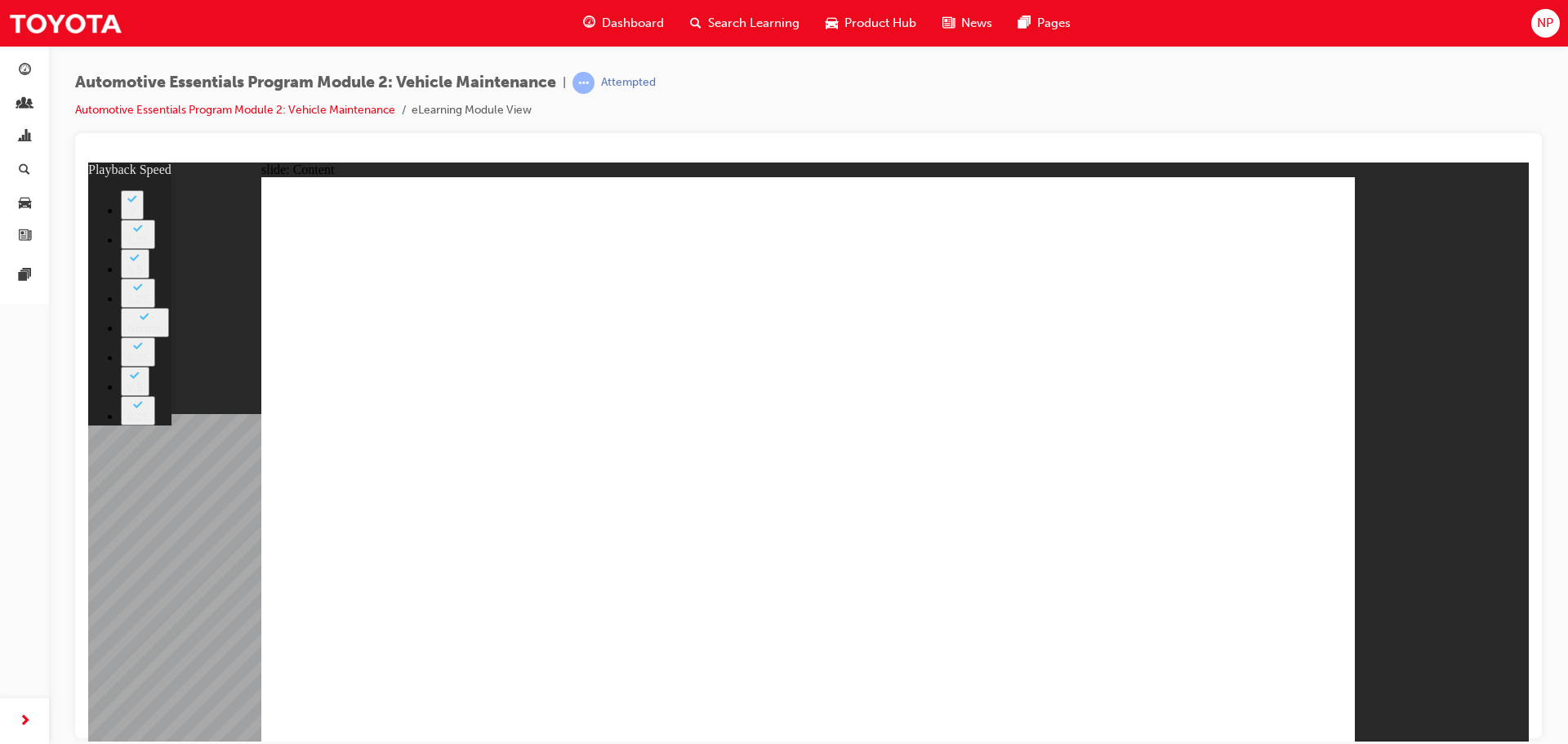
drag, startPoint x: 1318, startPoint y: 200, endPoint x: 1246, endPoint y: 259, distance: 93.1
type input "6"
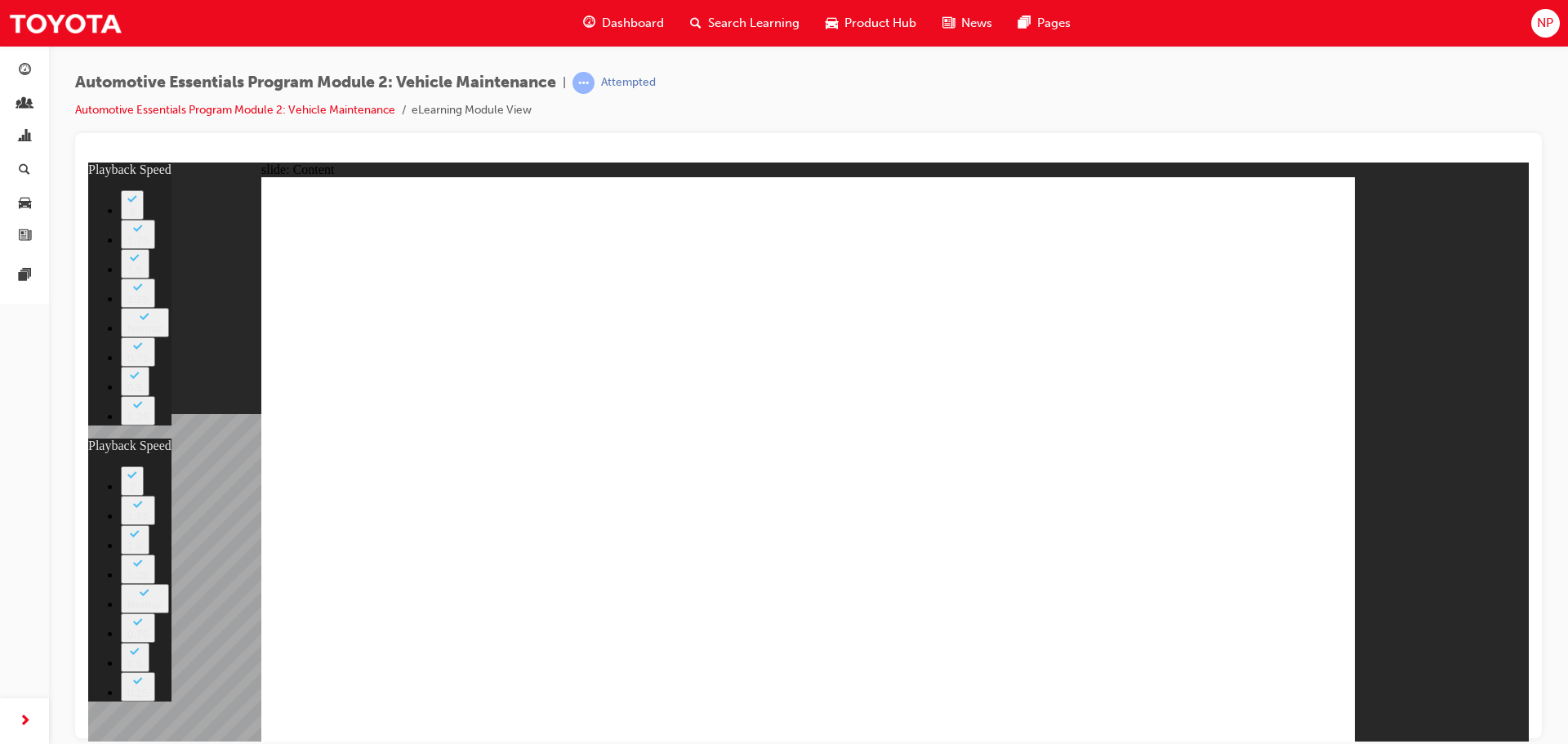
drag, startPoint x: 1315, startPoint y: 190, endPoint x: 1308, endPoint y: 204, distance: 15.7
type input "26"
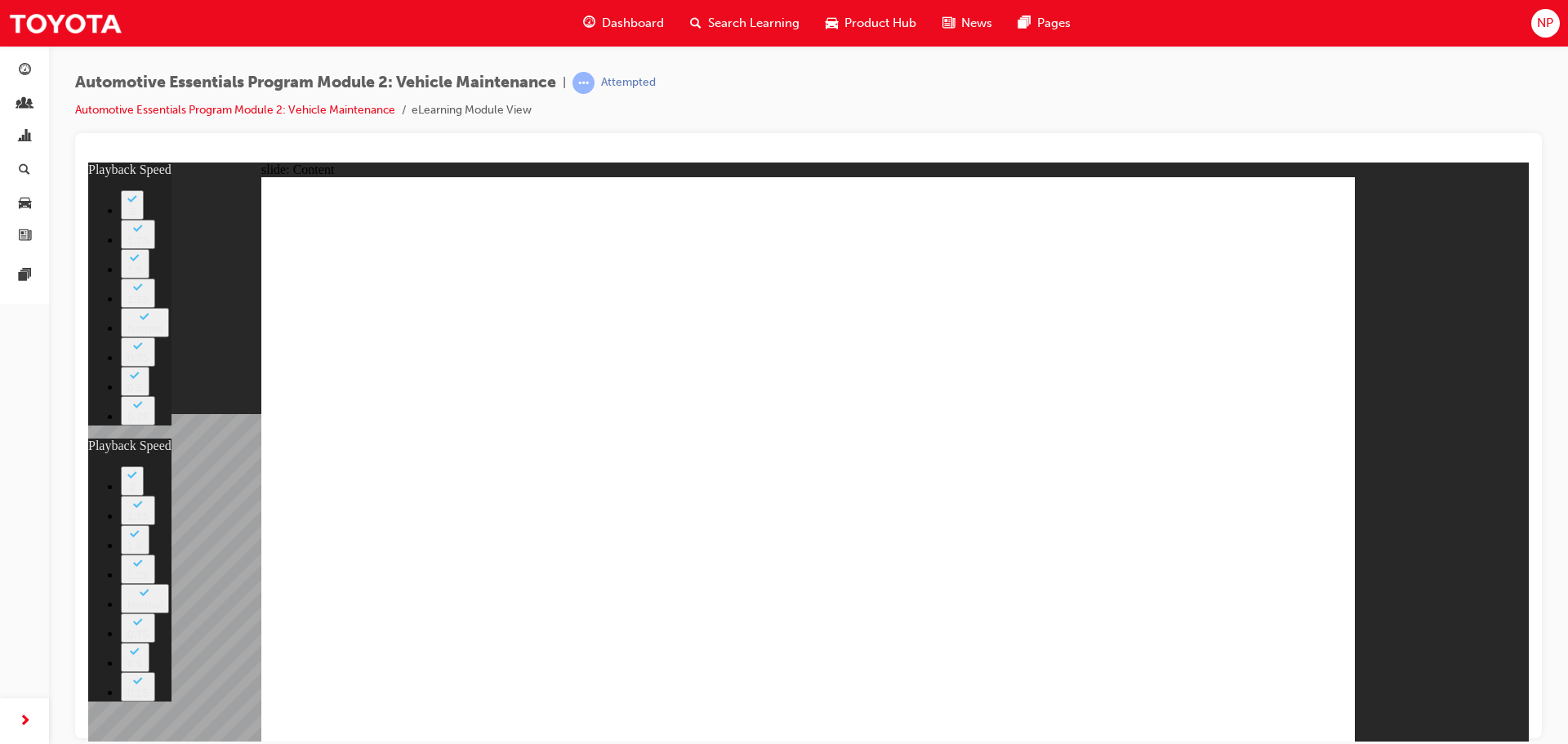
type input "6"
type input "26"
type input "12"
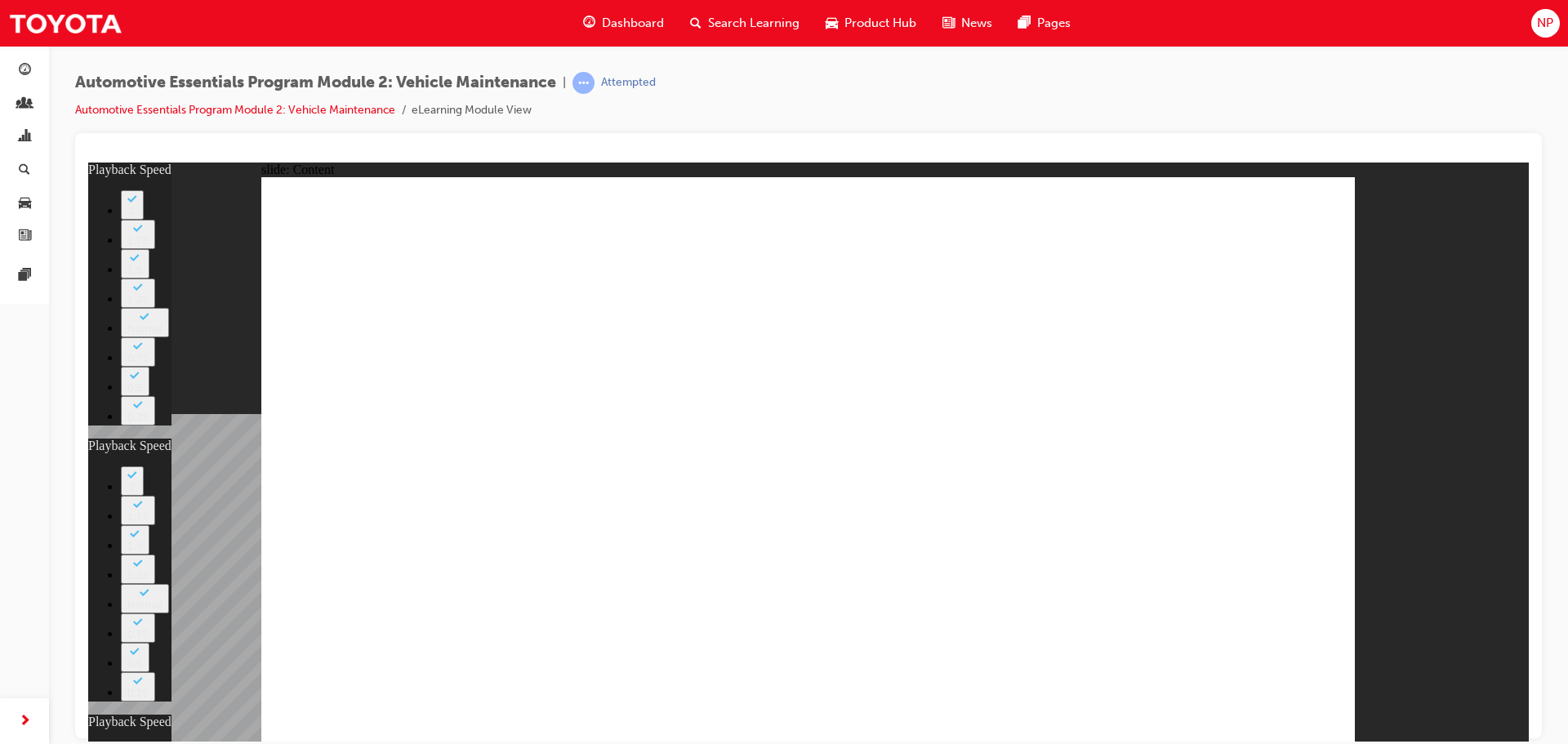
type input "6"
type input "26"
type input "12"
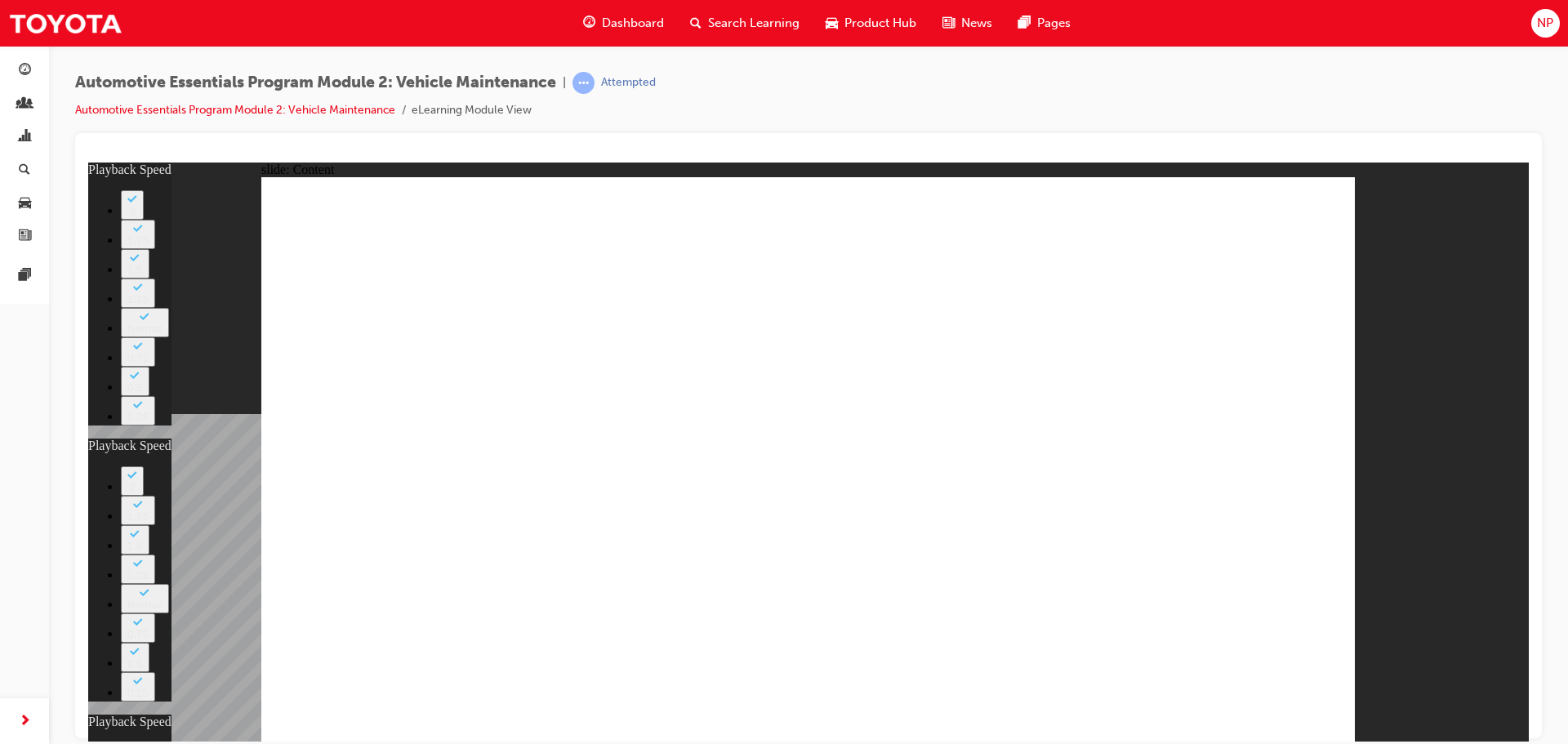
type input "11"
type input "6"
type input "26"
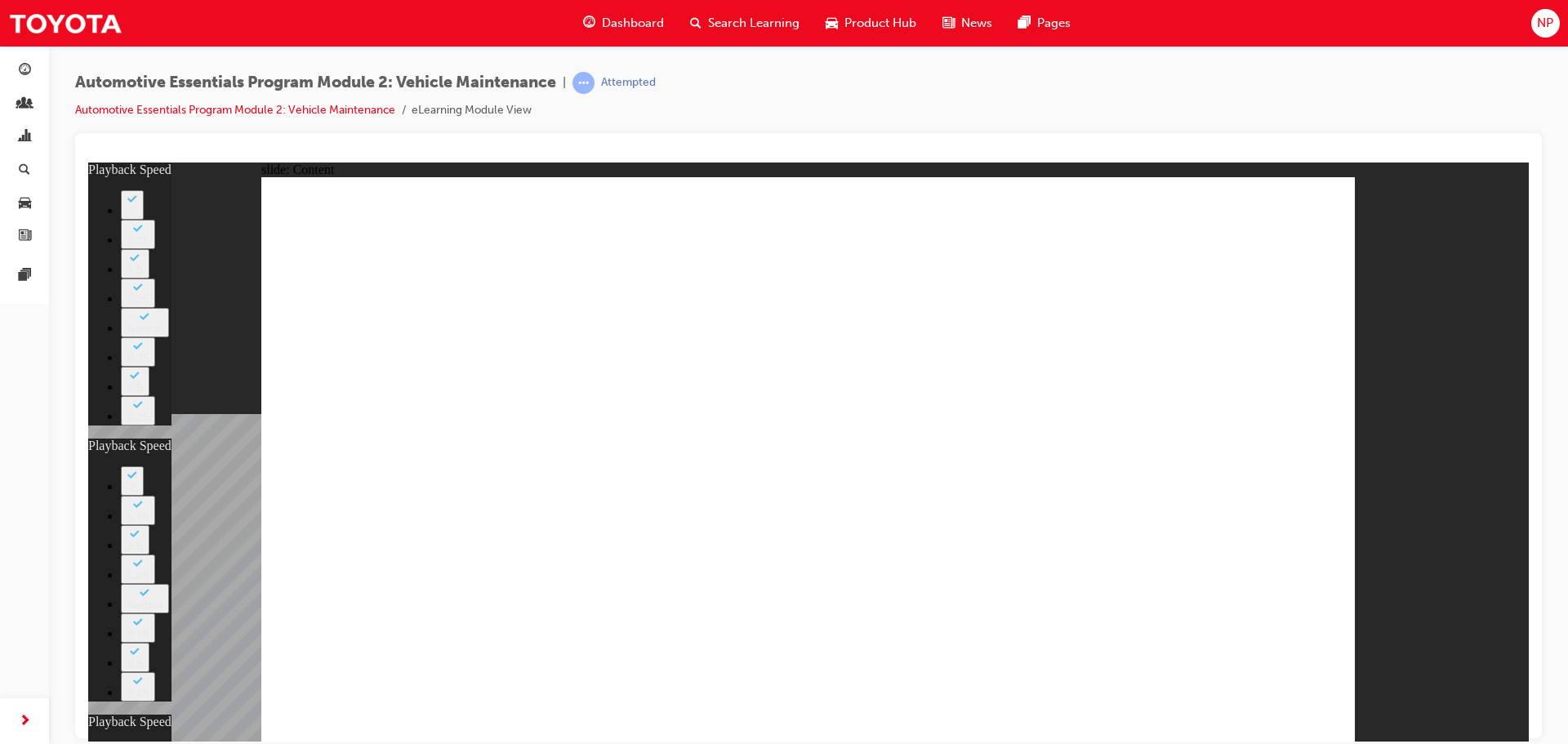
type input "12"
type input "11"
type input "6"
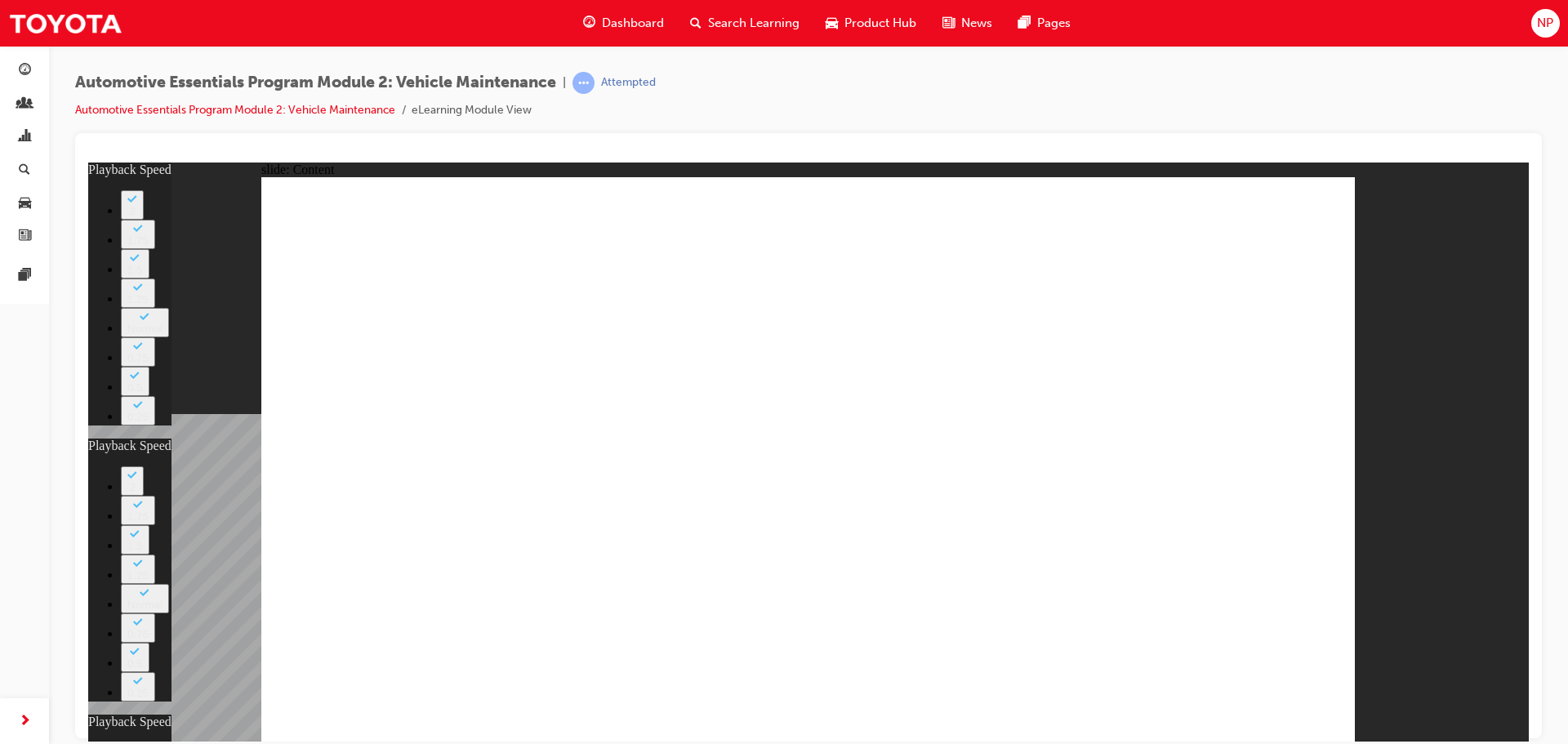
type input "26"
type input "12"
type input "11"
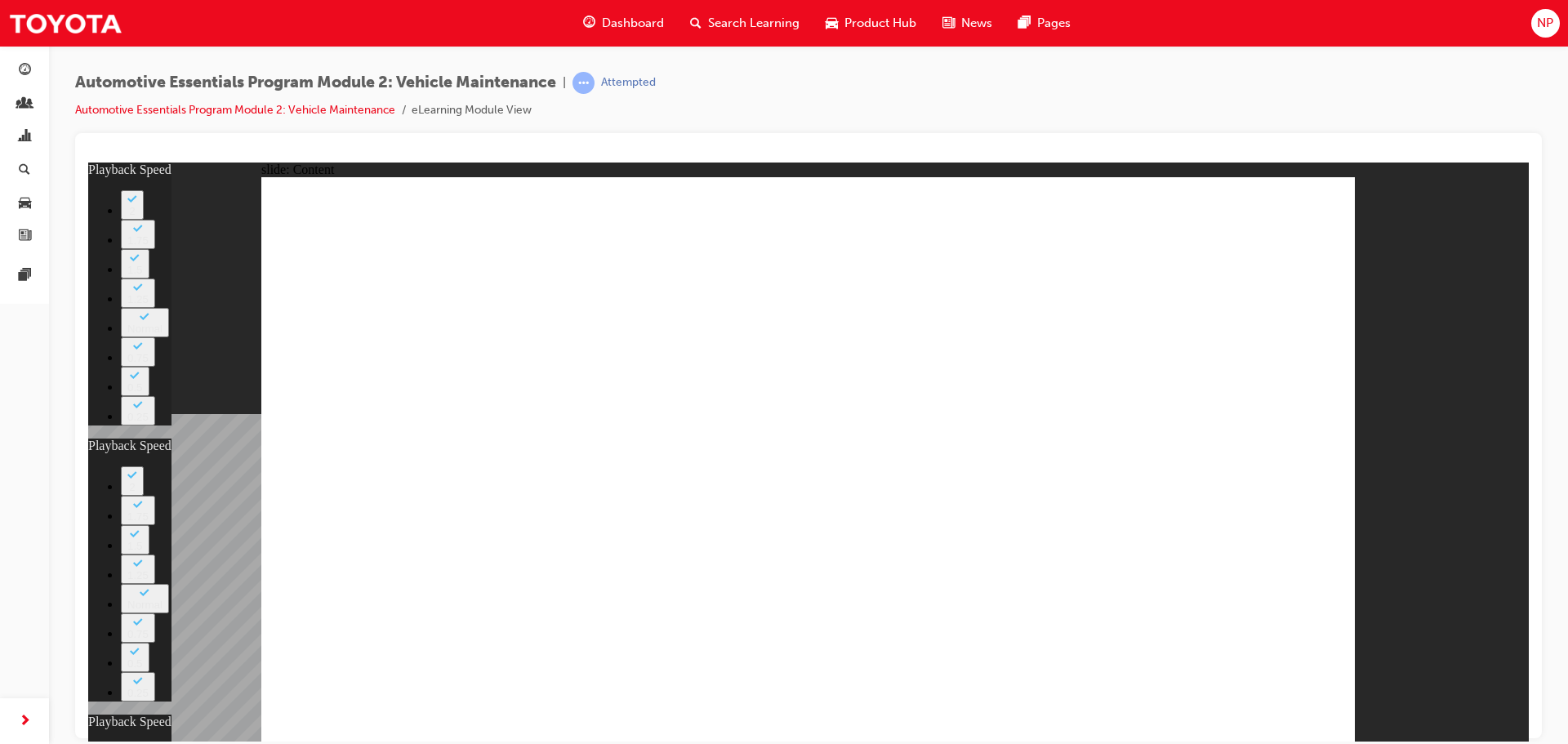
drag, startPoint x: 1027, startPoint y: 529, endPoint x: 1028, endPoint y: 516, distance: 13.0
type input "6"
type input "26"
type input "12"
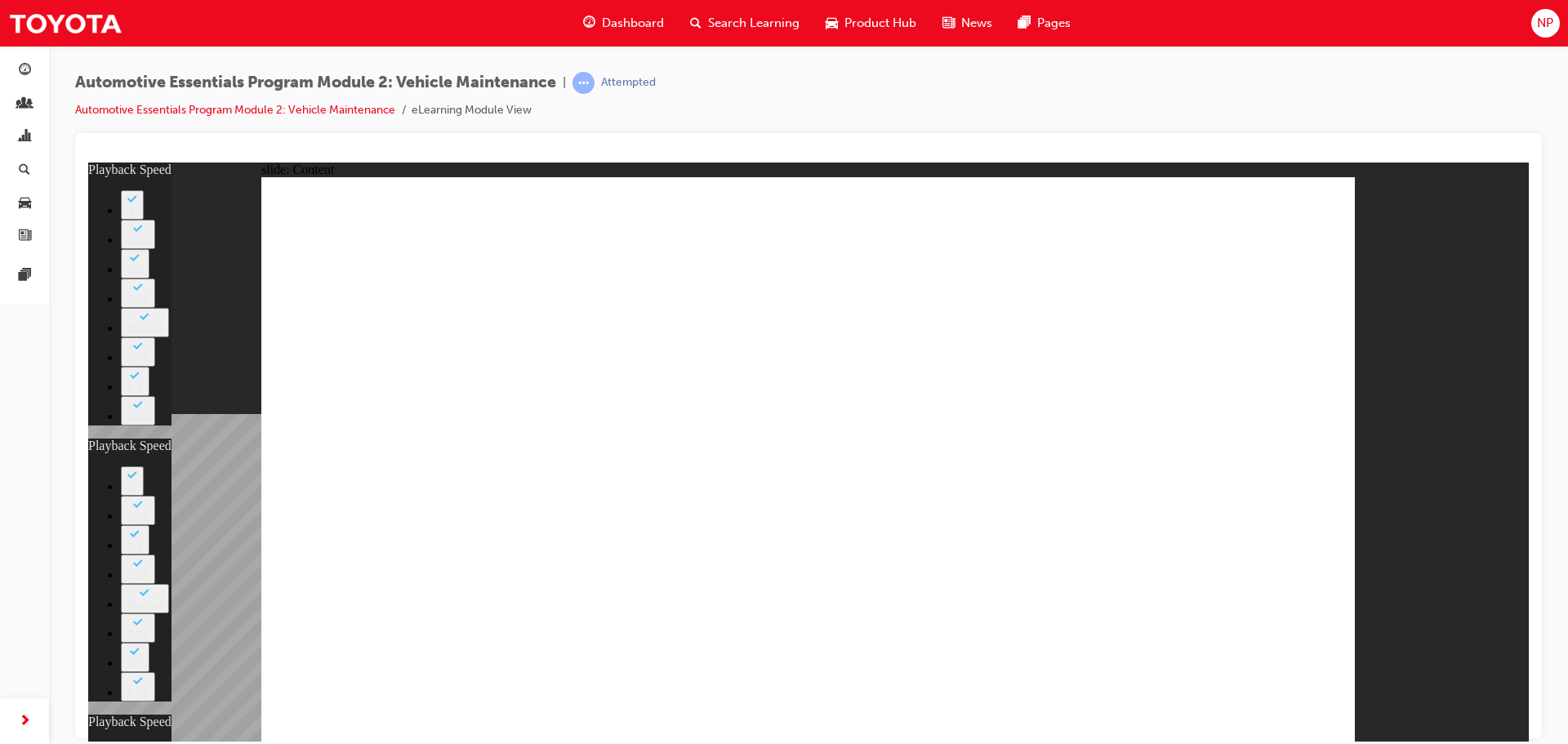
type input "11"
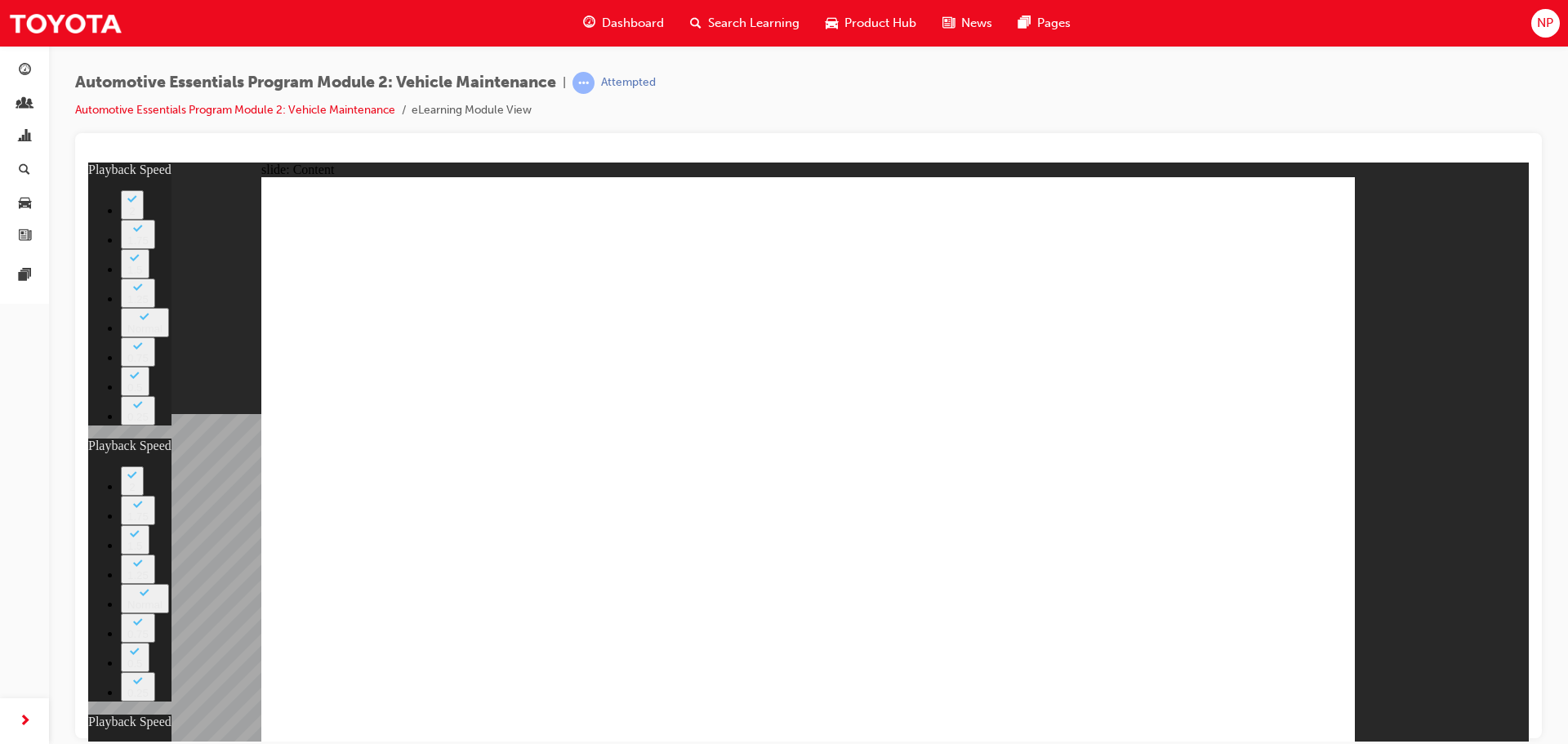
click at [1319, 152] on div at bounding box center [808, 154] width 1441 height 17
type input "20"
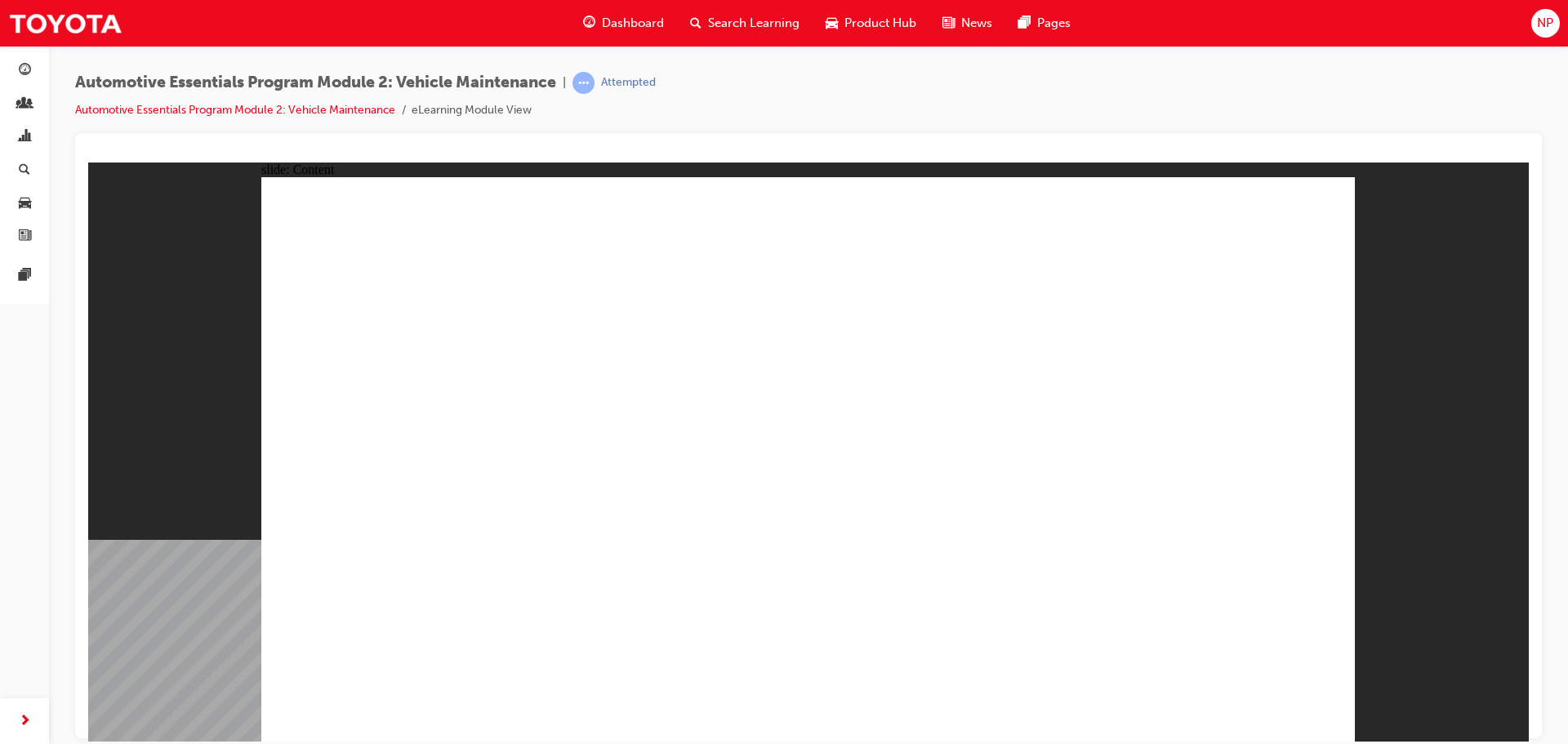
drag, startPoint x: 1304, startPoint y: 201, endPoint x: 1305, endPoint y: 214, distance: 13.0
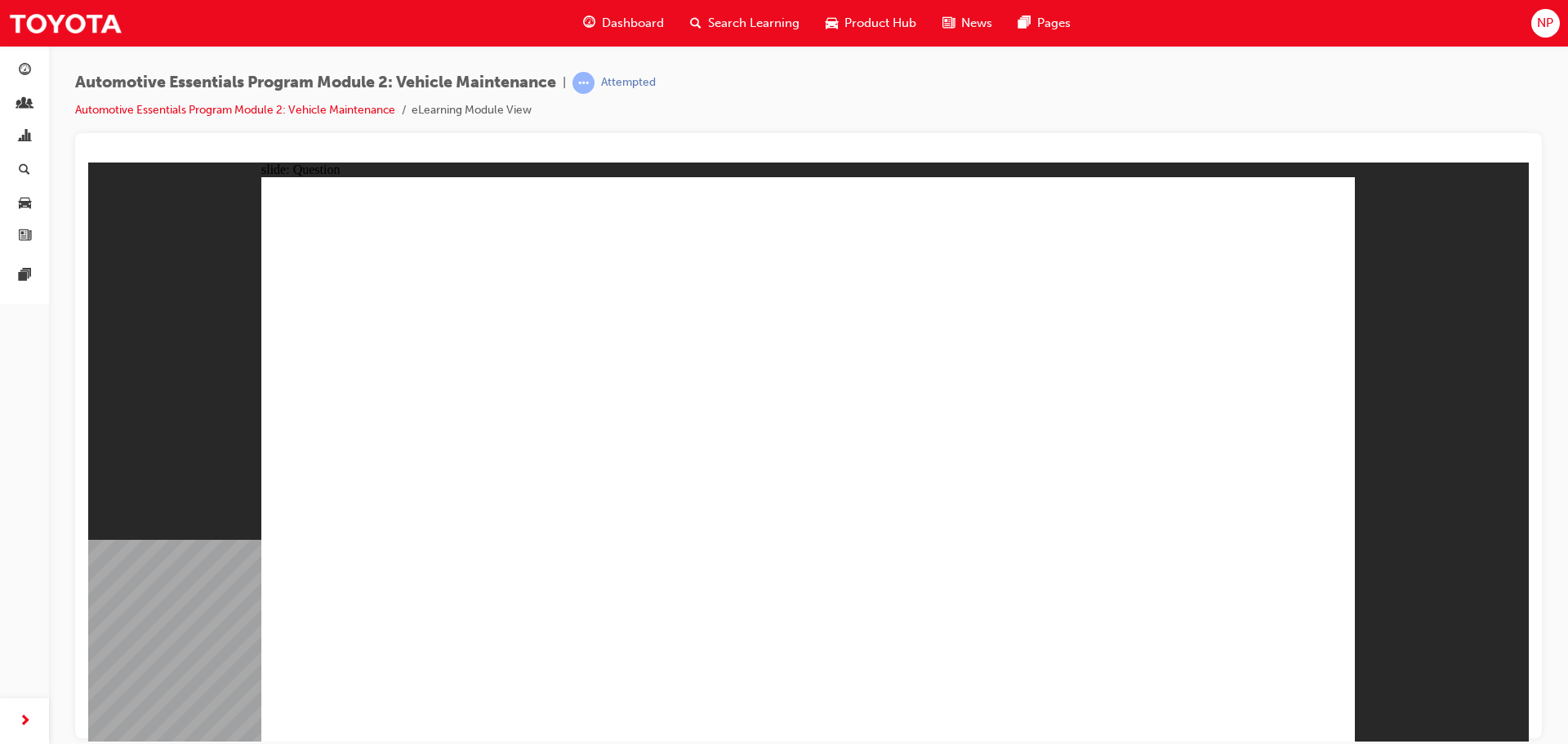
radio input "true"
drag, startPoint x: 1092, startPoint y: 461, endPoint x: 1210, endPoint y: 502, distance: 124.9
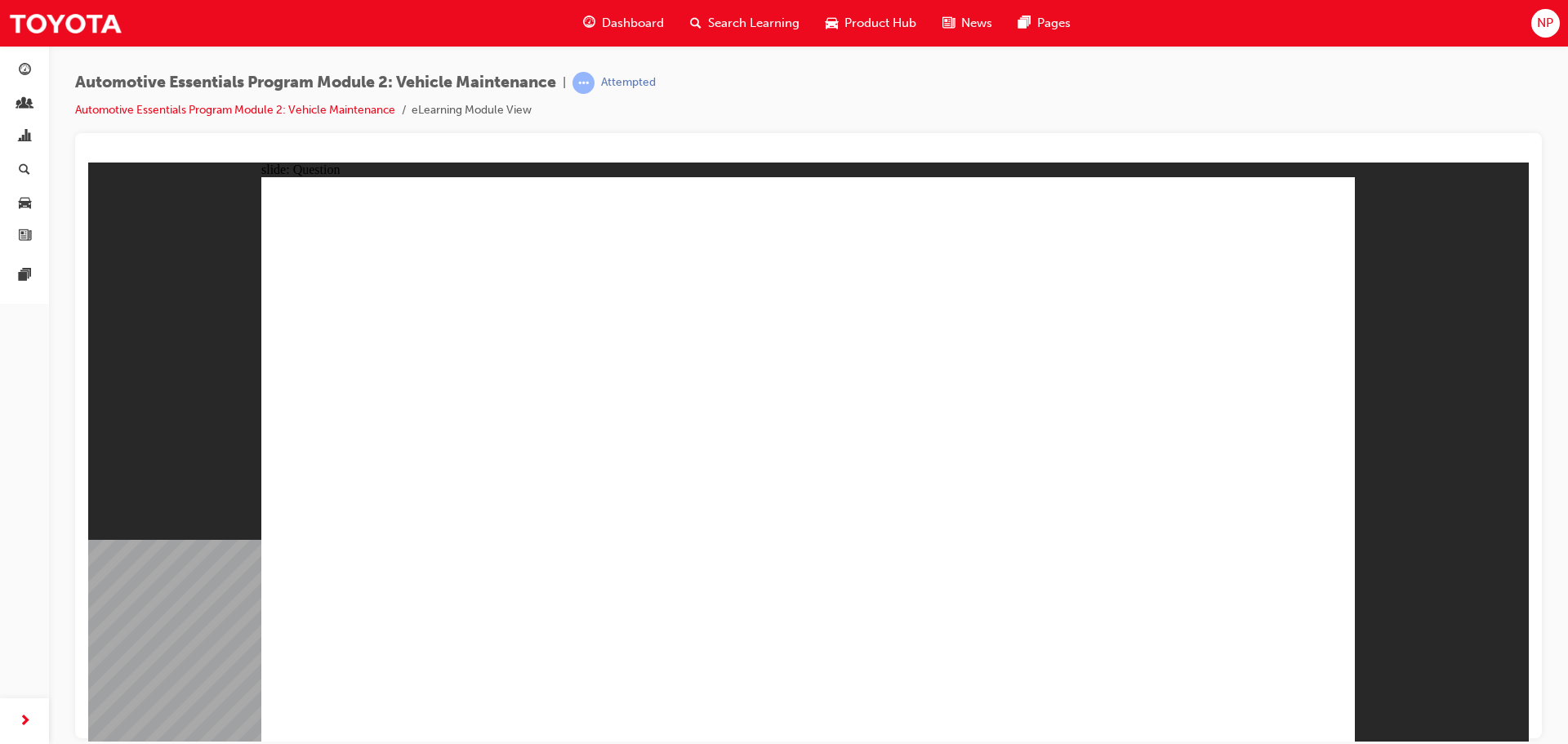
radio input "true"
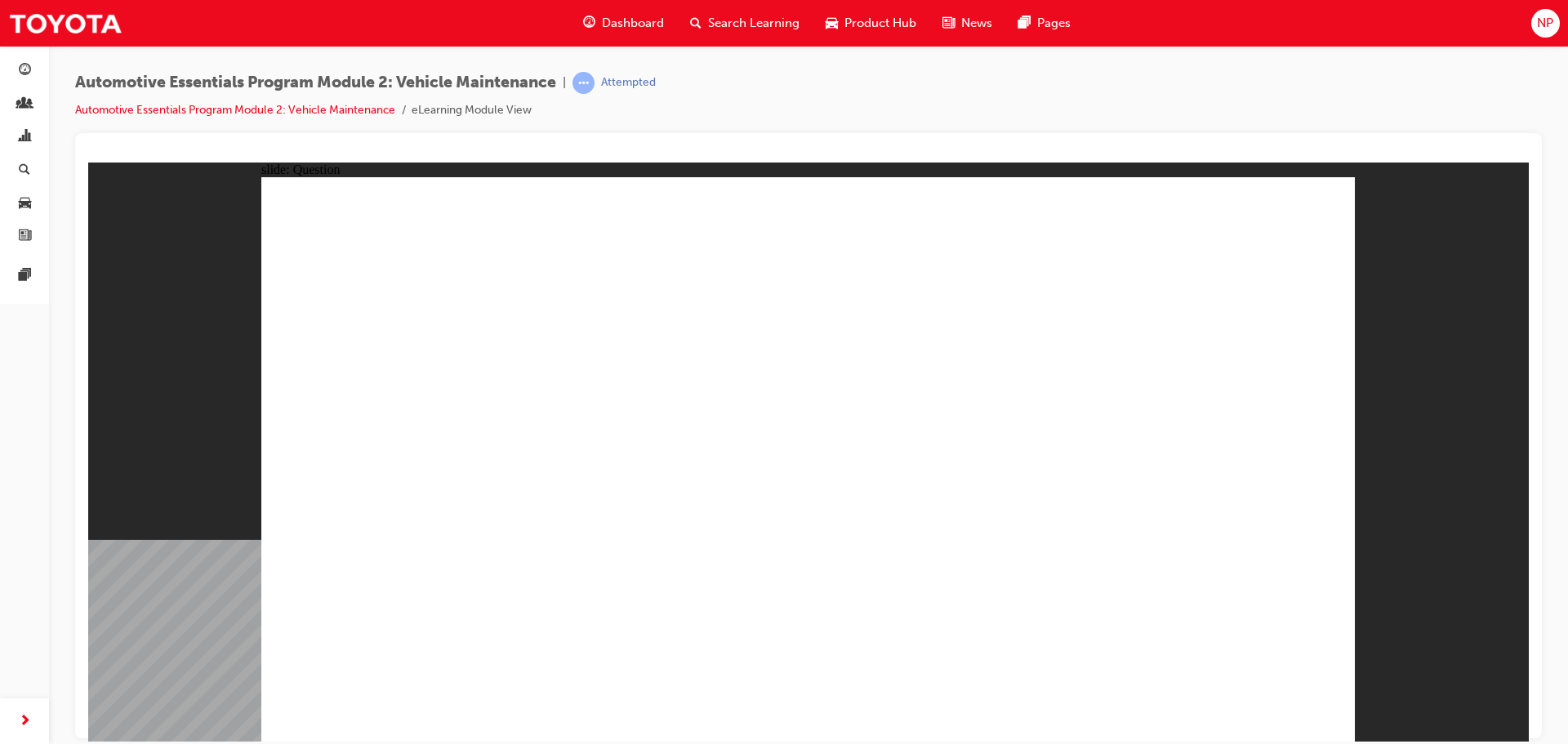
radio input "true"
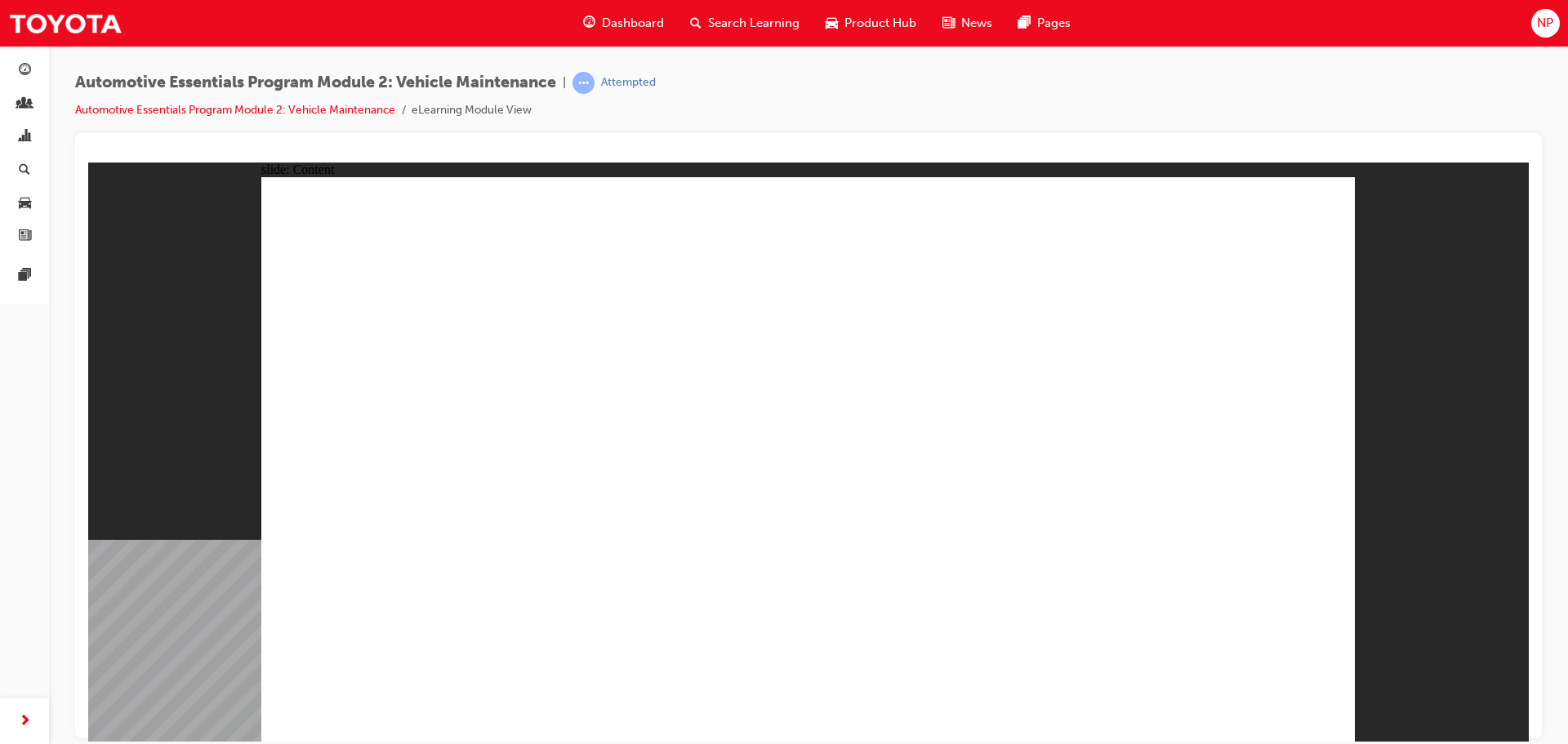
drag, startPoint x: 1313, startPoint y: 196, endPoint x: 1277, endPoint y: 246, distance: 61.6
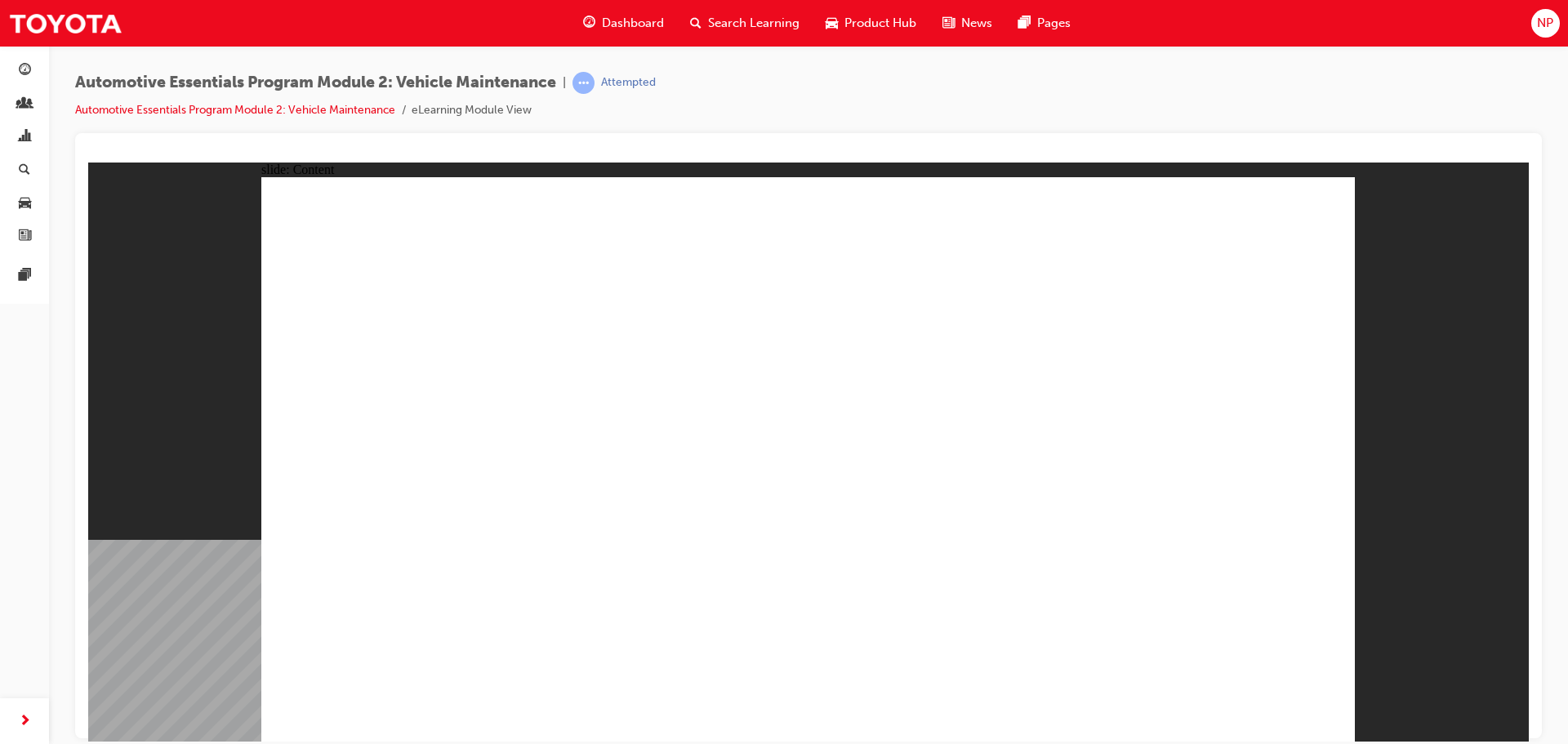
drag, startPoint x: 1285, startPoint y: 214, endPoint x: 1302, endPoint y: 206, distance: 18.8
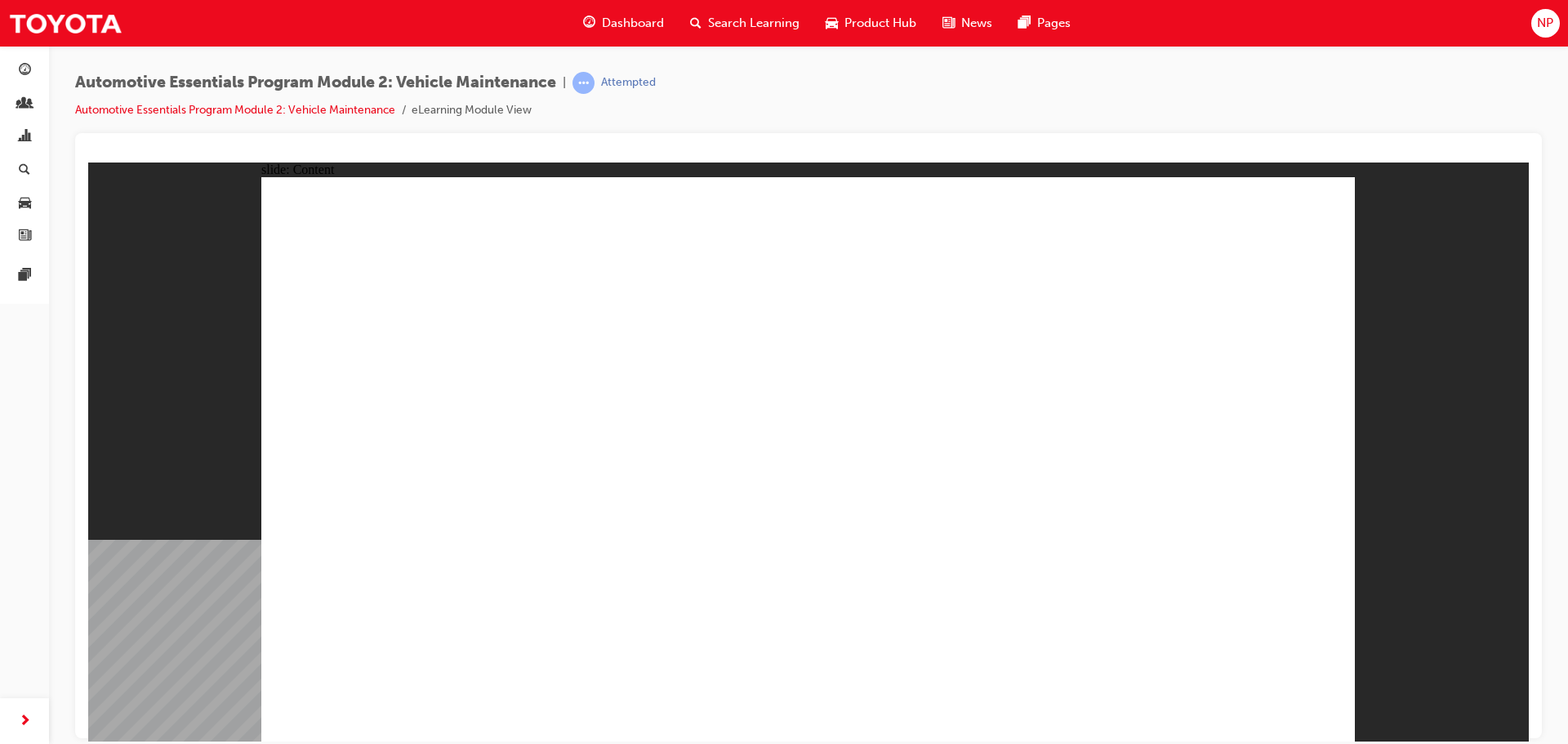
drag, startPoint x: 1217, startPoint y: 191, endPoint x: 1237, endPoint y: 218, distance: 33.6
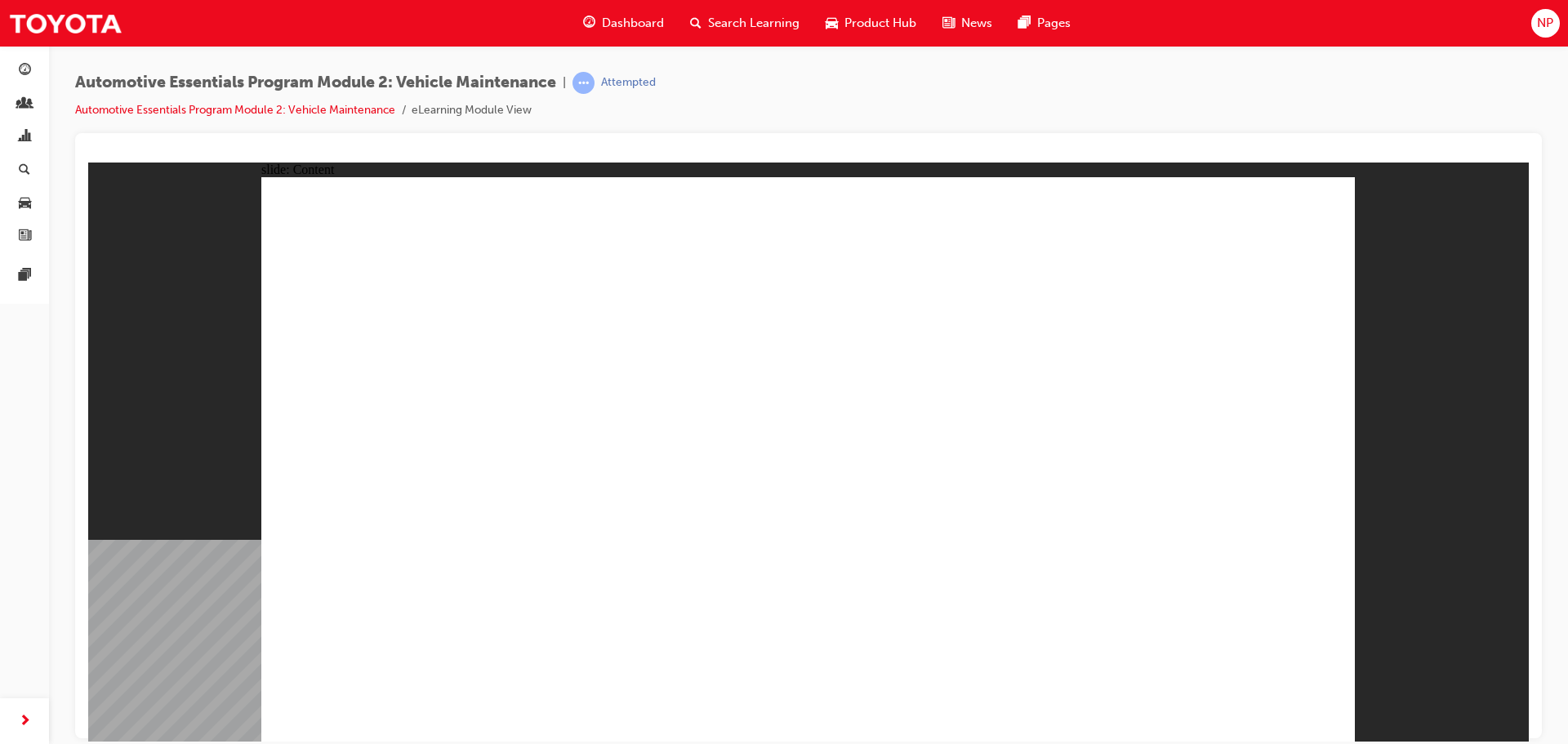
drag, startPoint x: 774, startPoint y: 477, endPoint x: 694, endPoint y: 484, distance: 80.3
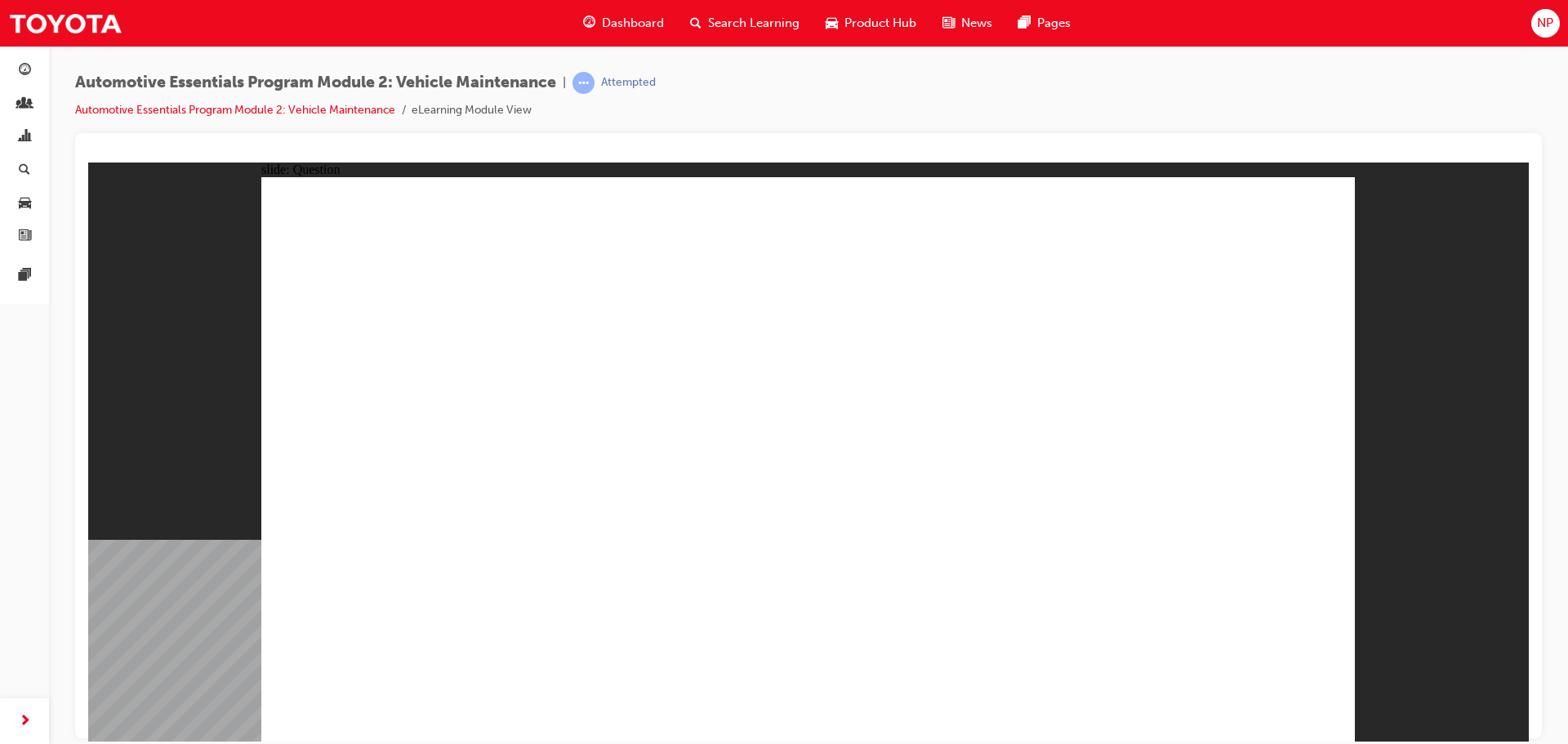
radio input "true"
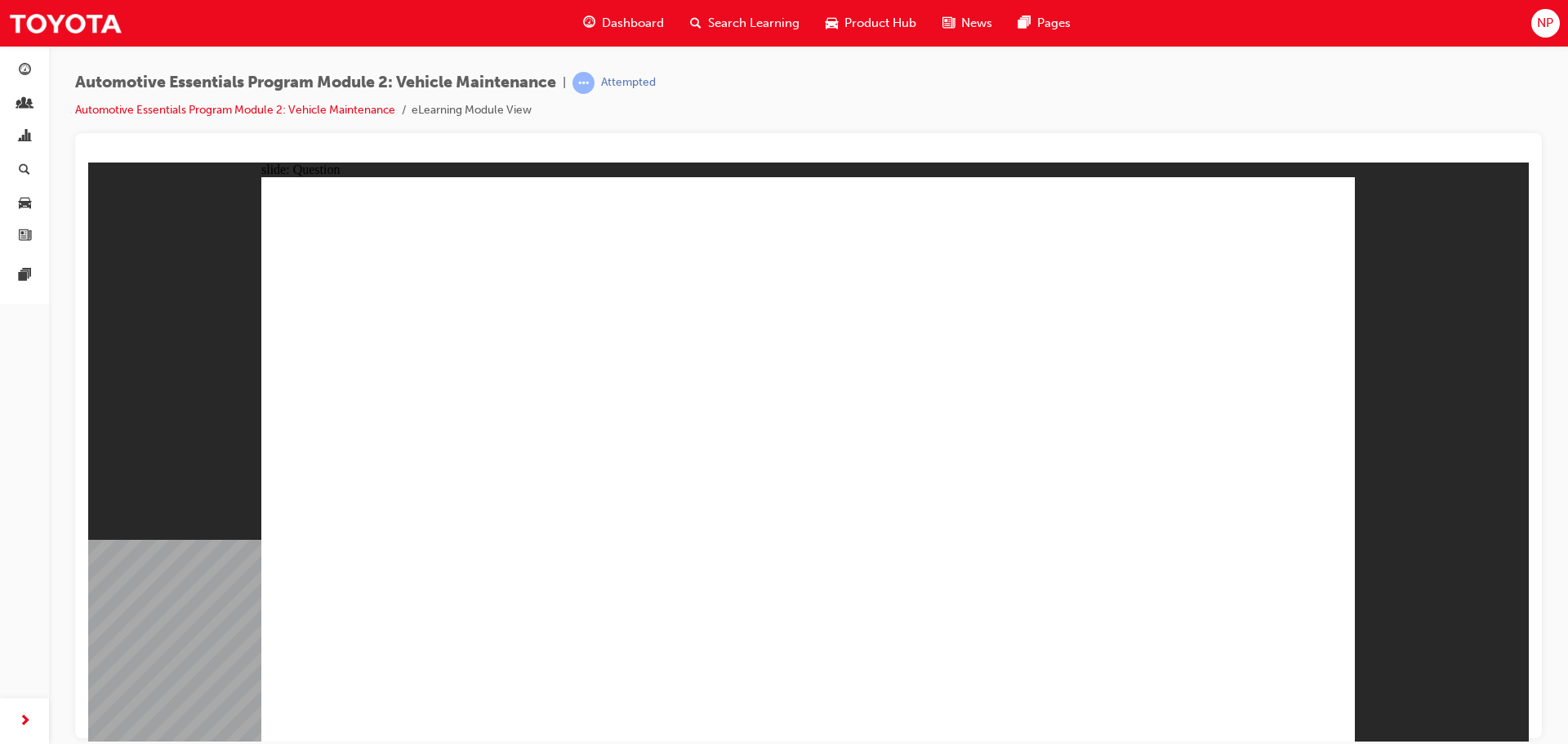
radio input "true"
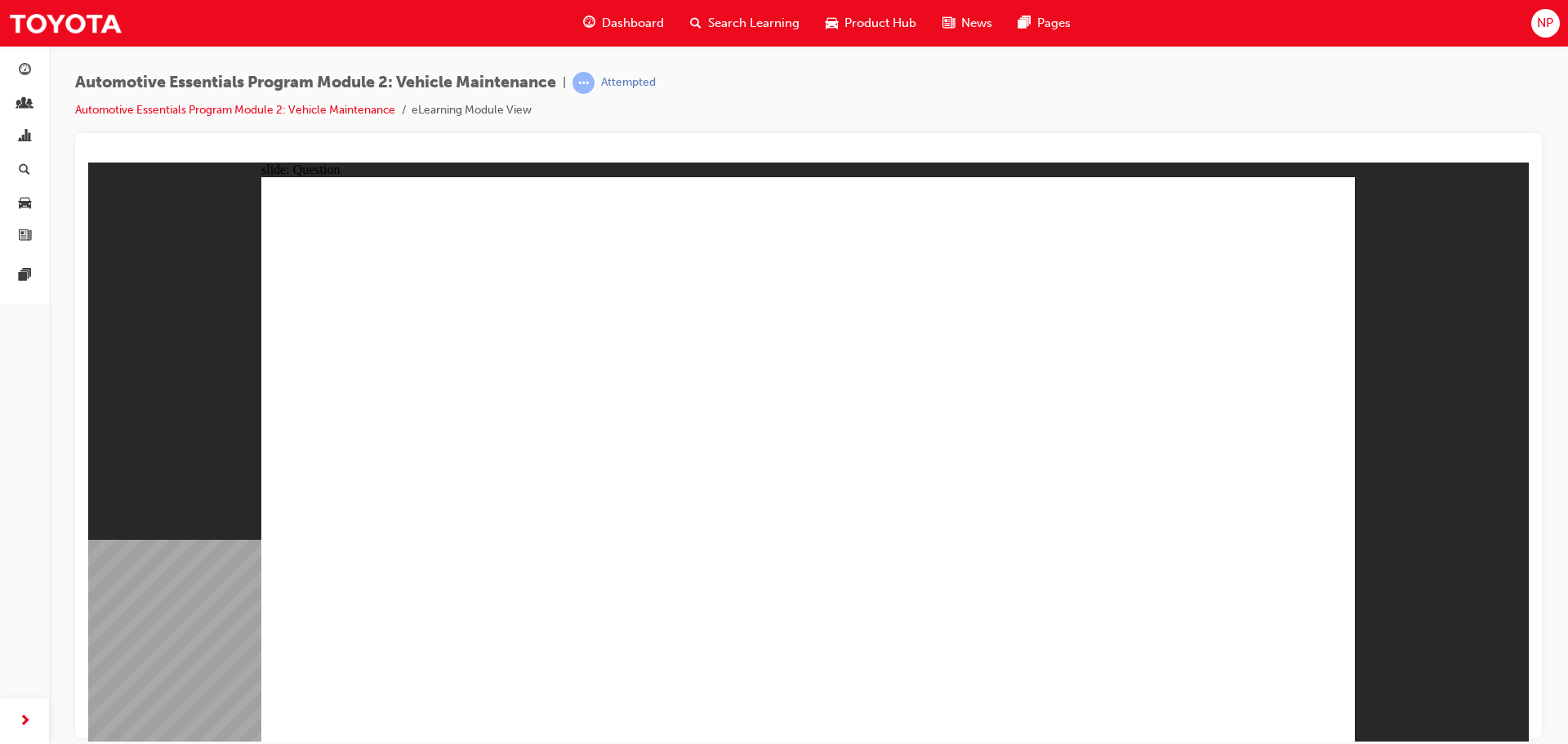
radio input "true"
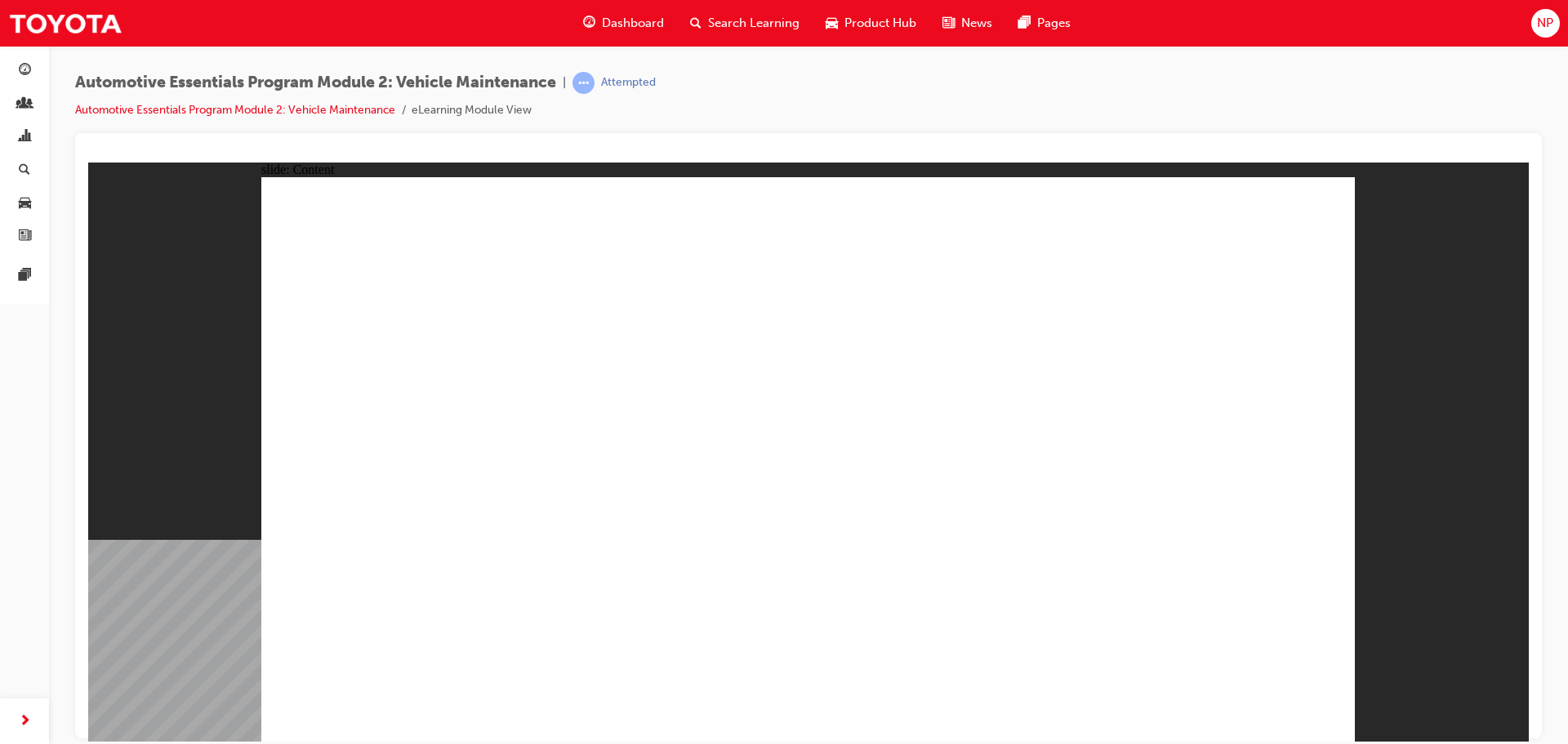
drag, startPoint x: 697, startPoint y: 293, endPoint x: 965, endPoint y: 267, distance: 269.3
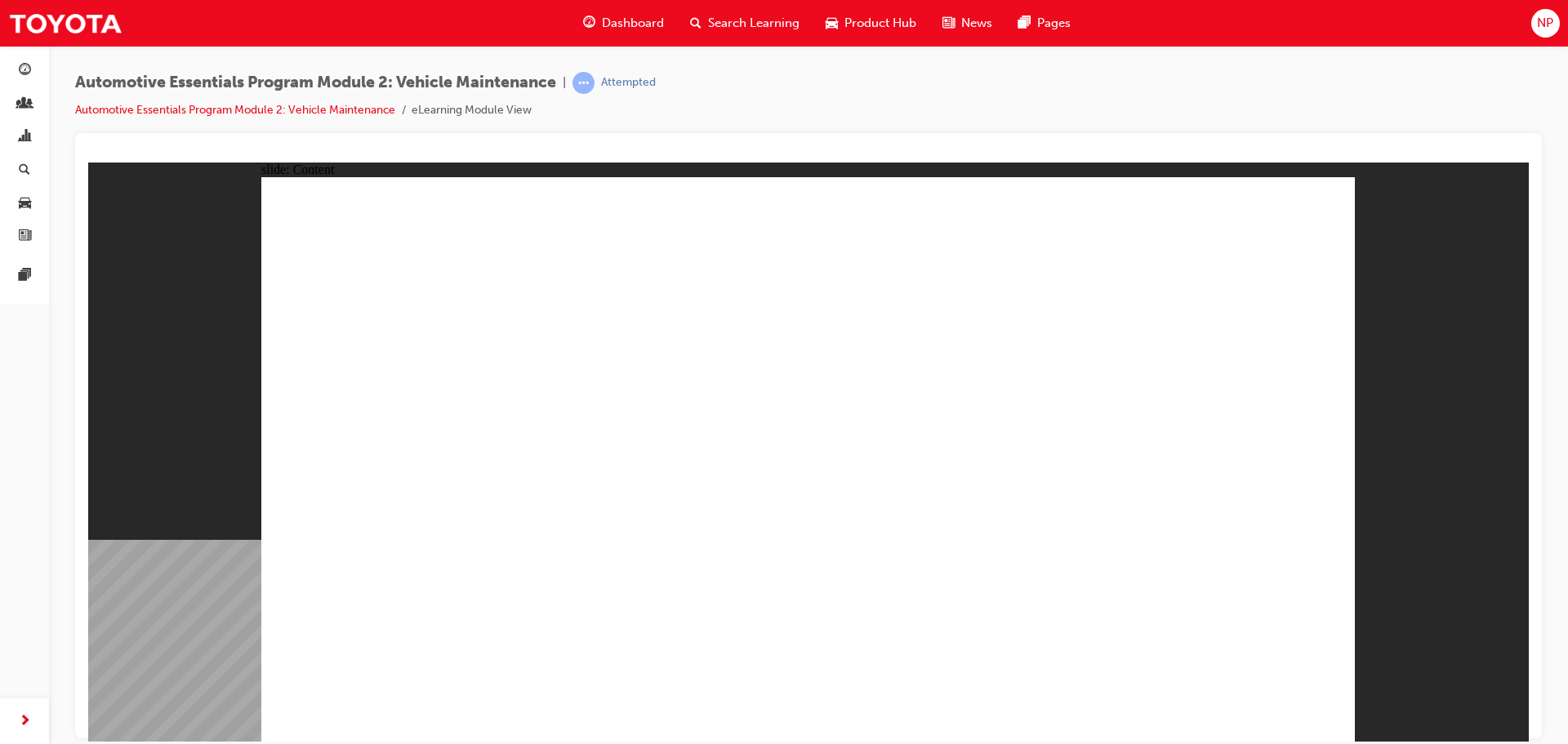
drag, startPoint x: 698, startPoint y: 271, endPoint x: 728, endPoint y: 272, distance: 30.0
drag, startPoint x: 1306, startPoint y: 199, endPoint x: 1301, endPoint y: 206, distance: 8.6
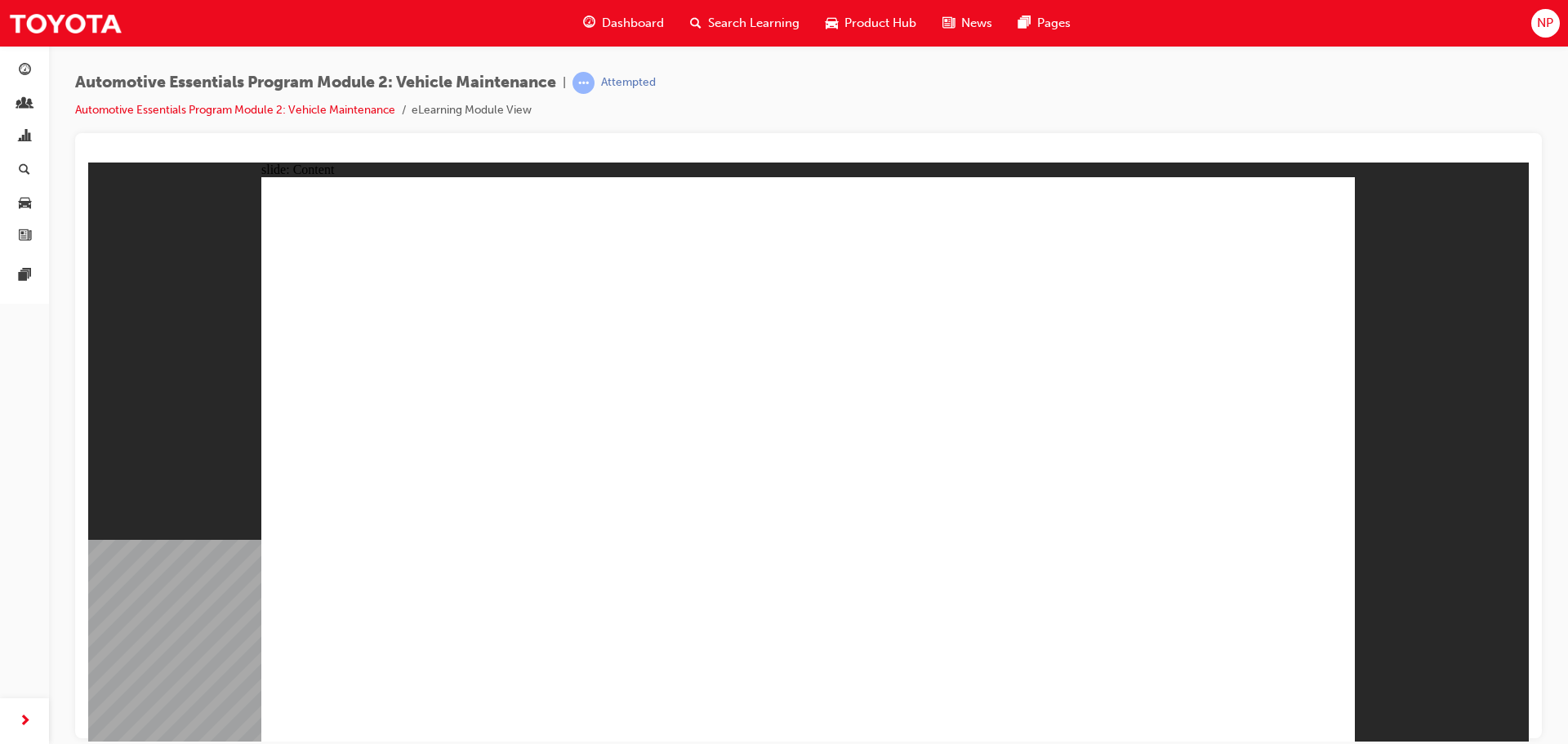
radio input "true"
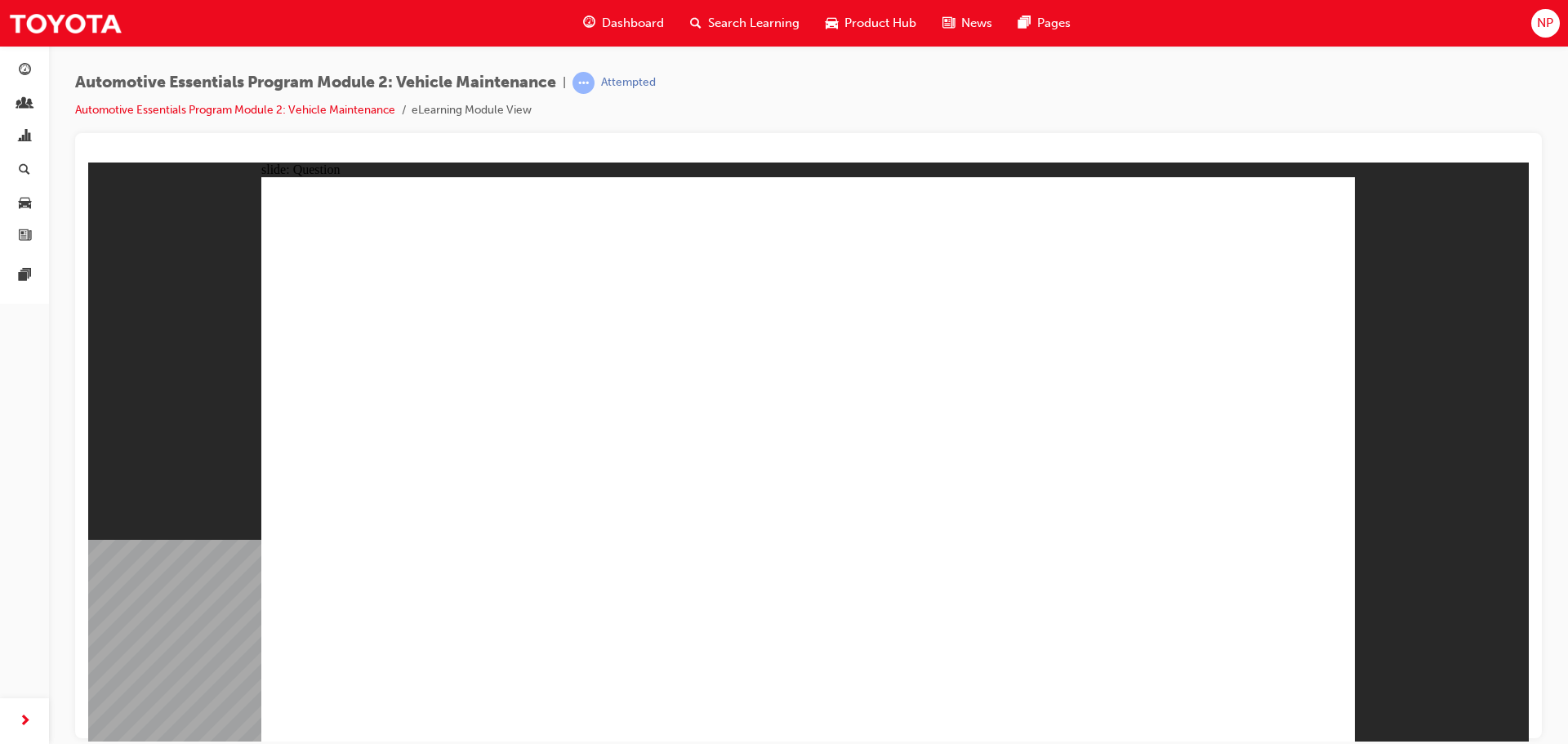
radio input "true"
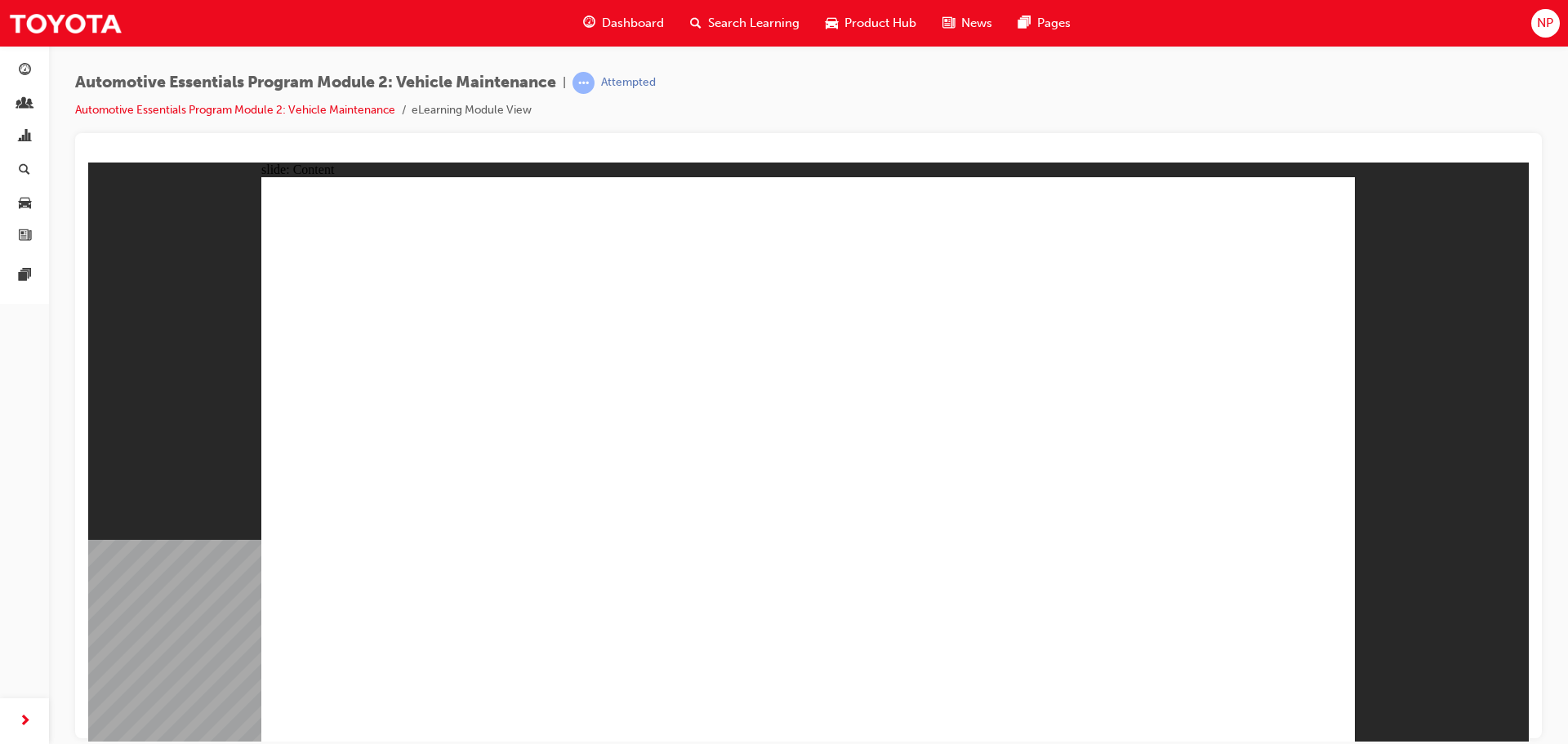
drag, startPoint x: 556, startPoint y: 588, endPoint x: 578, endPoint y: 590, distance: 22.1
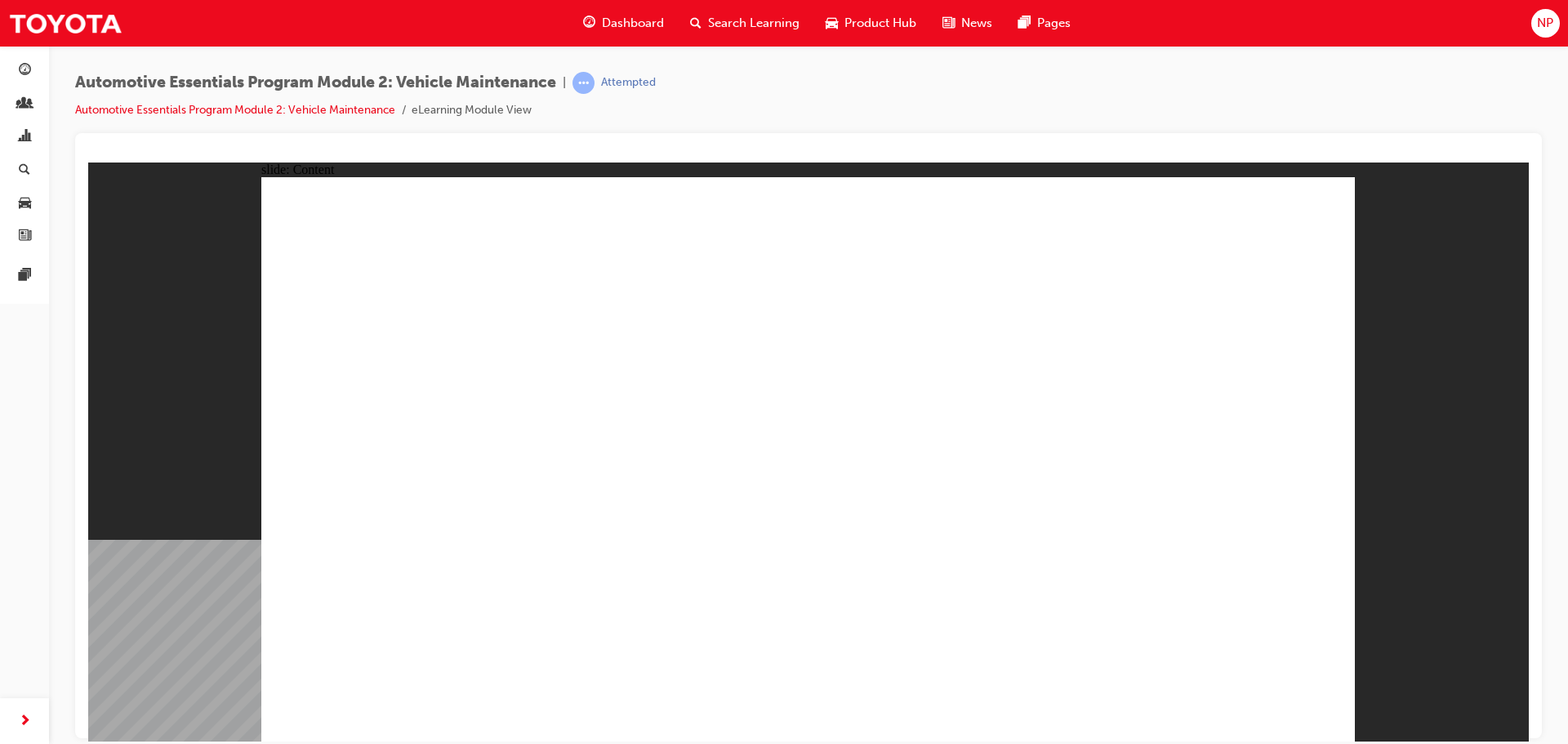
drag, startPoint x: 1310, startPoint y: 201, endPoint x: 1309, endPoint y: 345, distance: 144.0
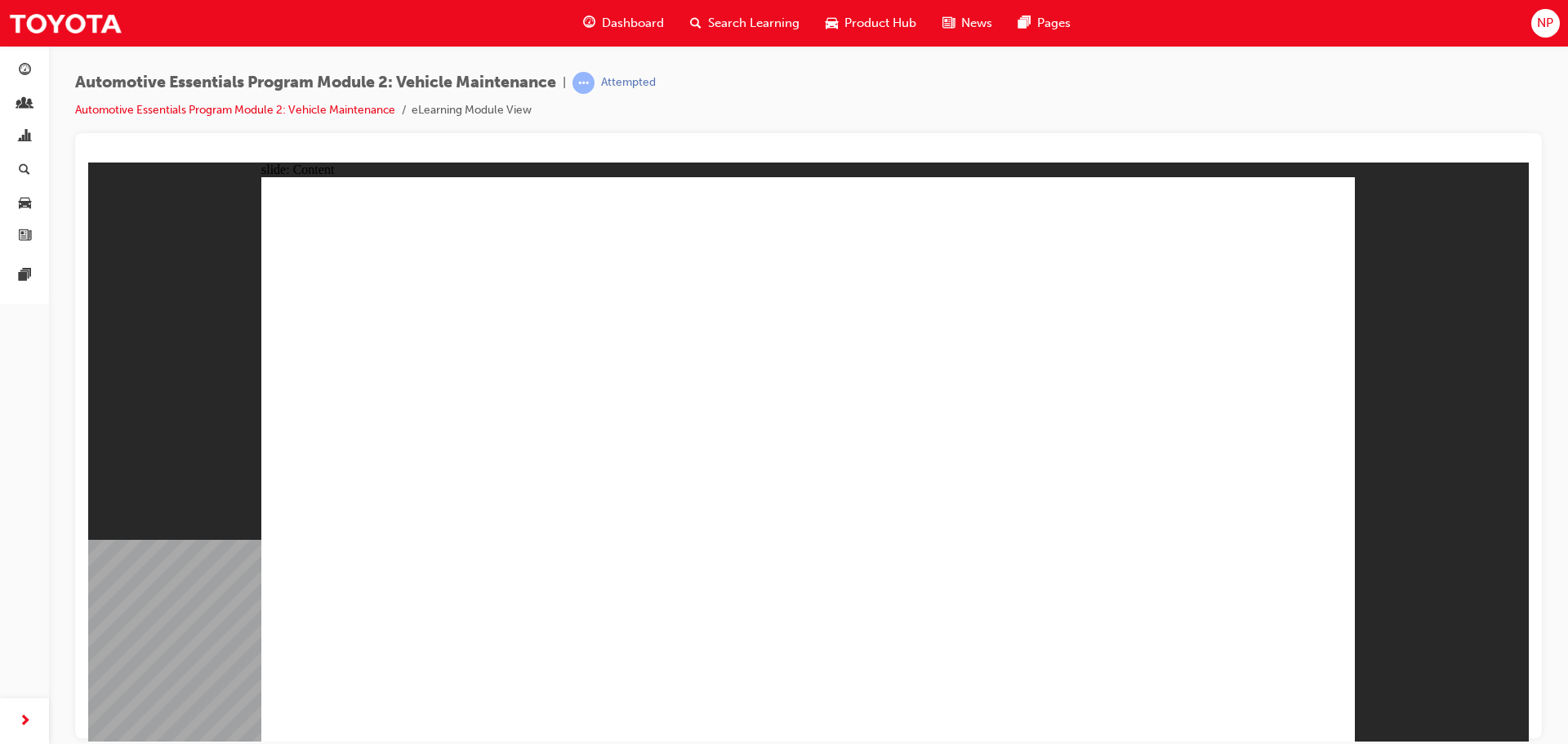
drag, startPoint x: 390, startPoint y: 434, endPoint x: 397, endPoint y: 446, distance: 13.9
drag, startPoint x: 1326, startPoint y: 232, endPoint x: 1281, endPoint y: 358, distance: 133.8
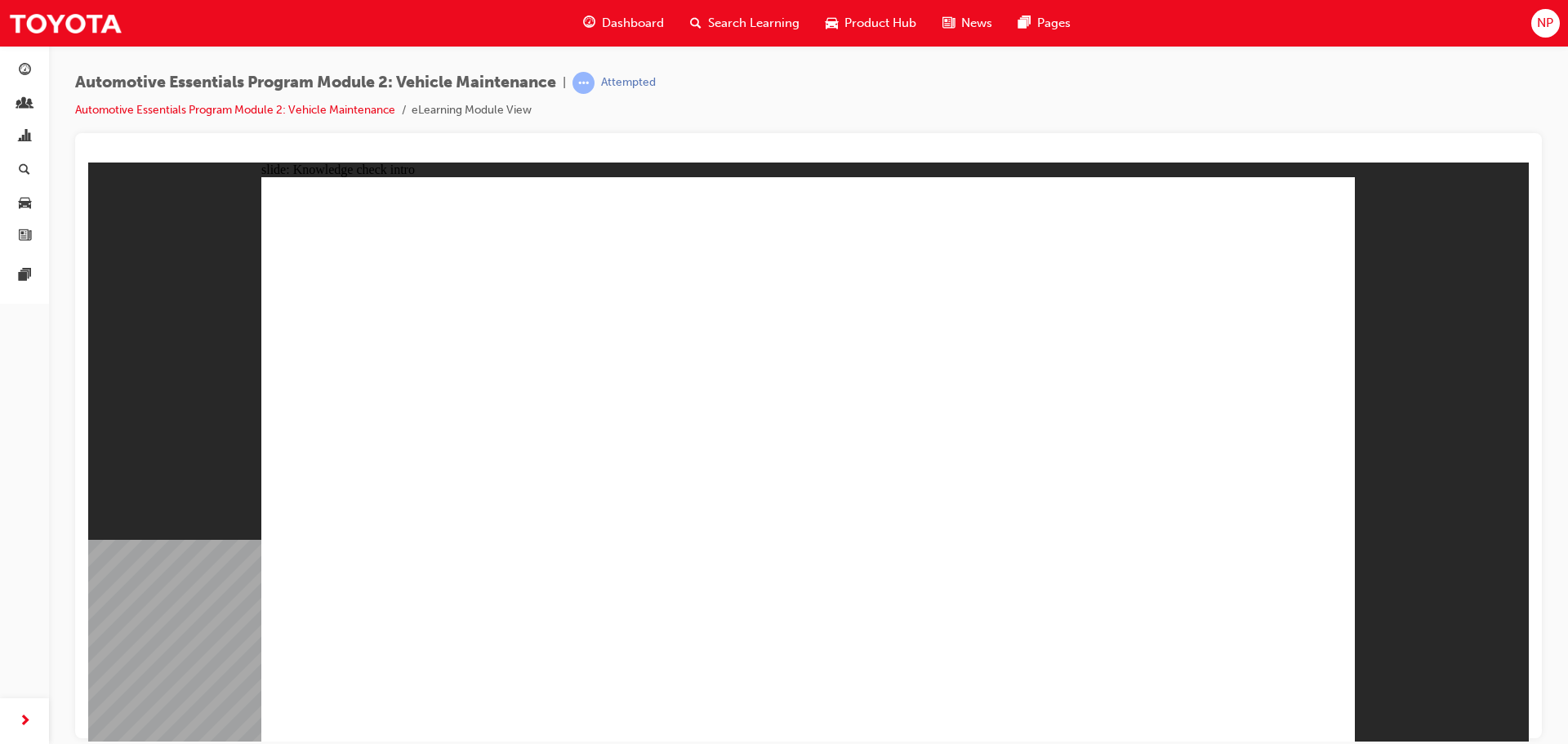
radio input "true"
drag, startPoint x: 1251, startPoint y: 717, endPoint x: 1258, endPoint y: 703, distance: 15.7
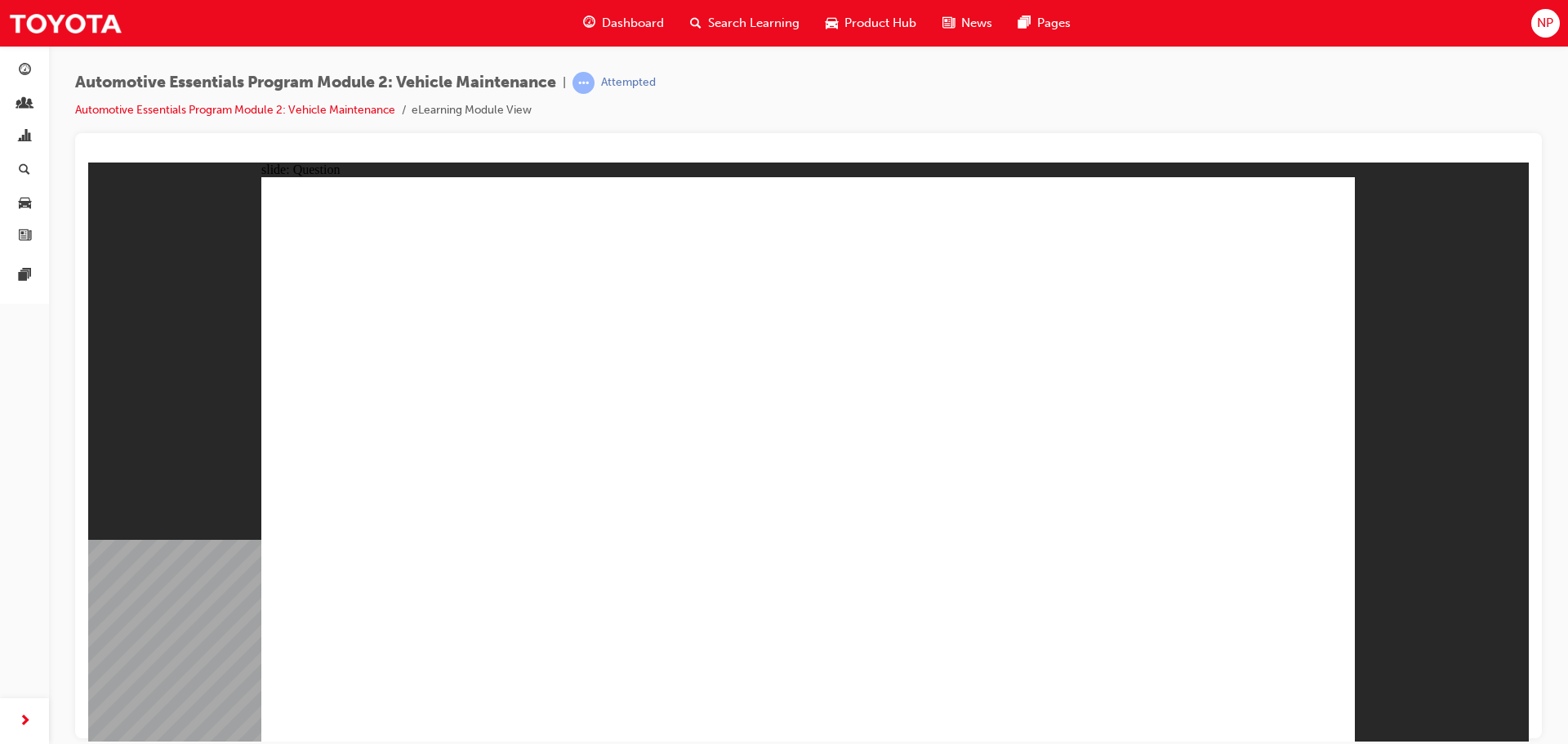
radio input "true"
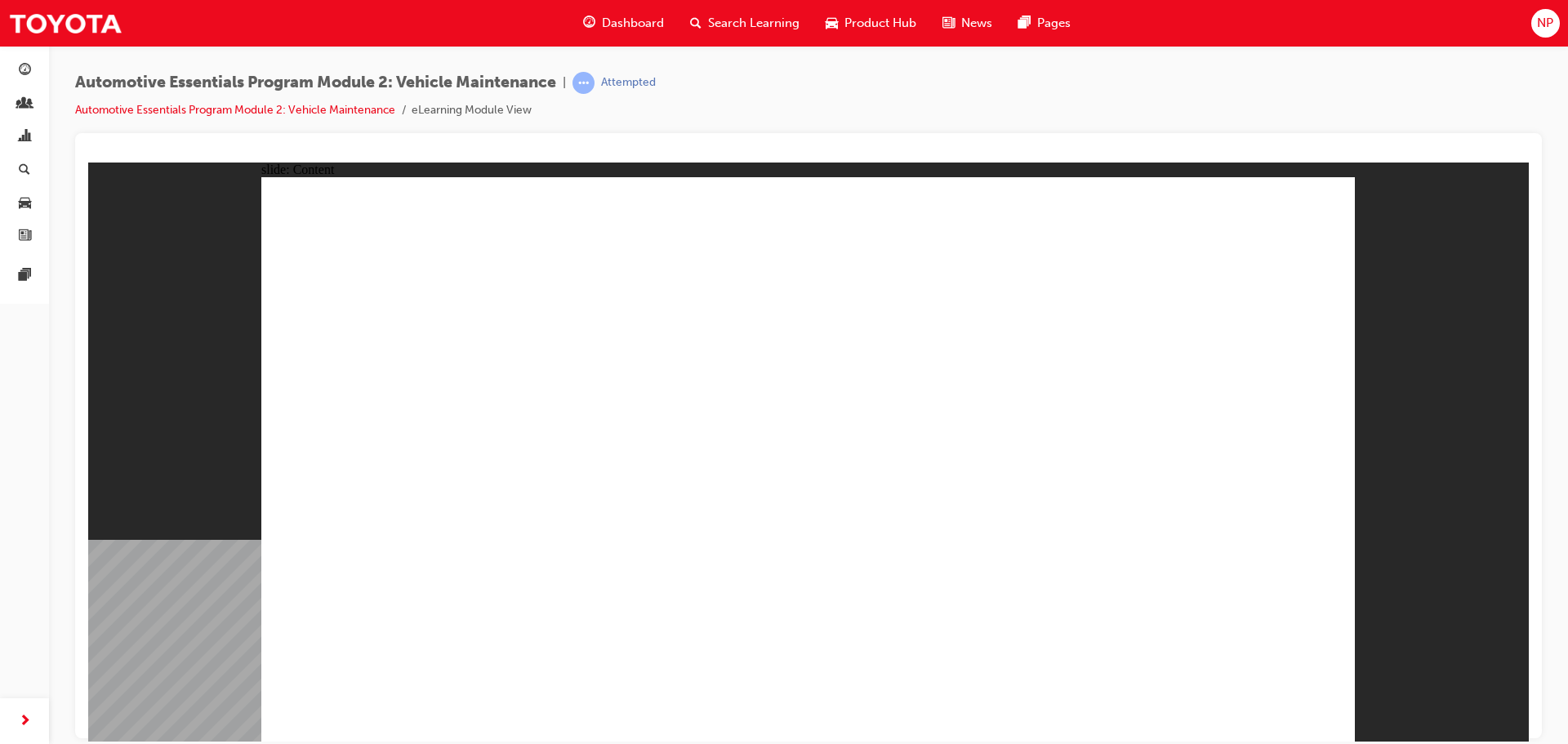
drag, startPoint x: 1314, startPoint y: 206, endPoint x: 1277, endPoint y: 249, distance: 56.7
drag, startPoint x: 961, startPoint y: 505, endPoint x: 934, endPoint y: 498, distance: 27.9
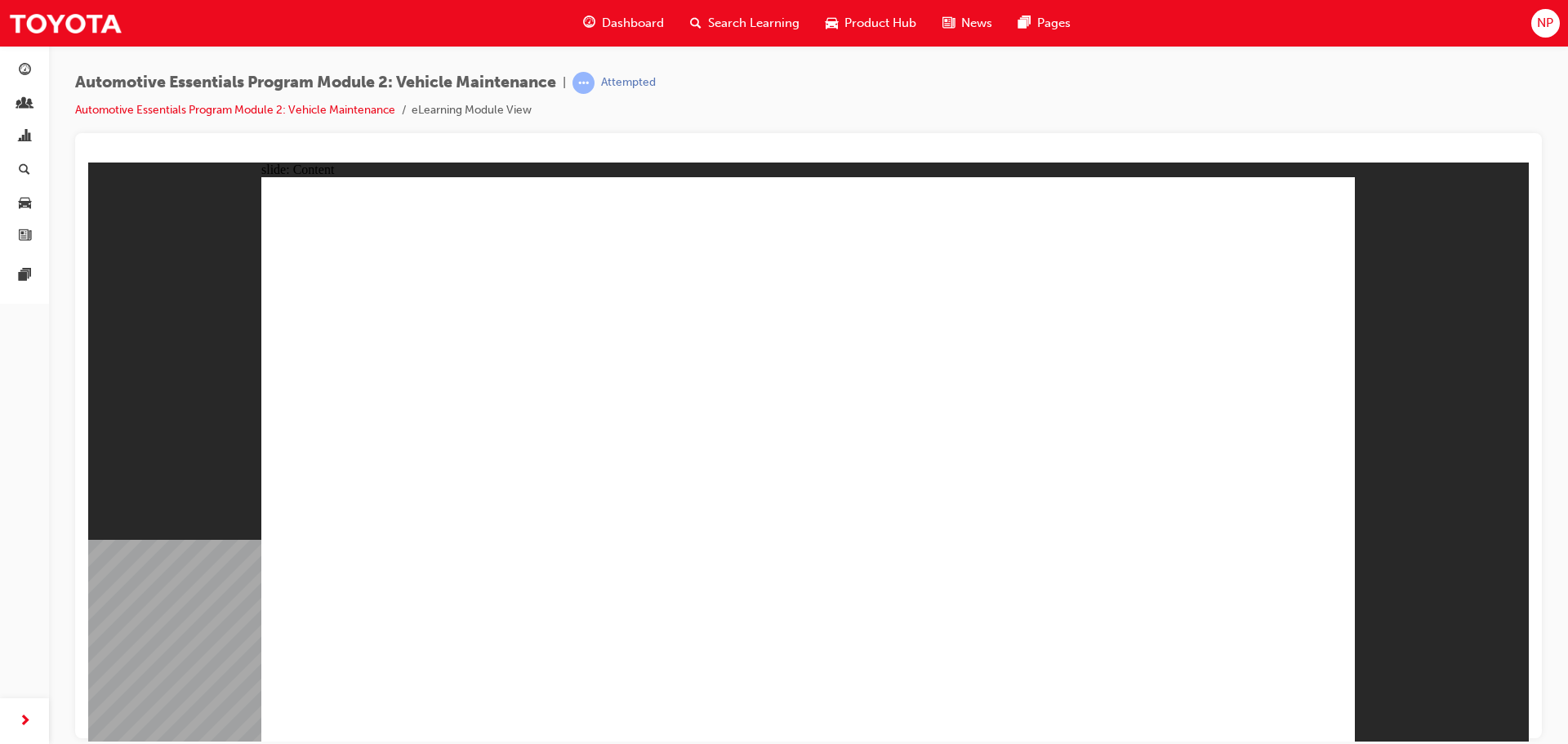
drag, startPoint x: 1314, startPoint y: 191, endPoint x: 1261, endPoint y: 338, distance: 156.3
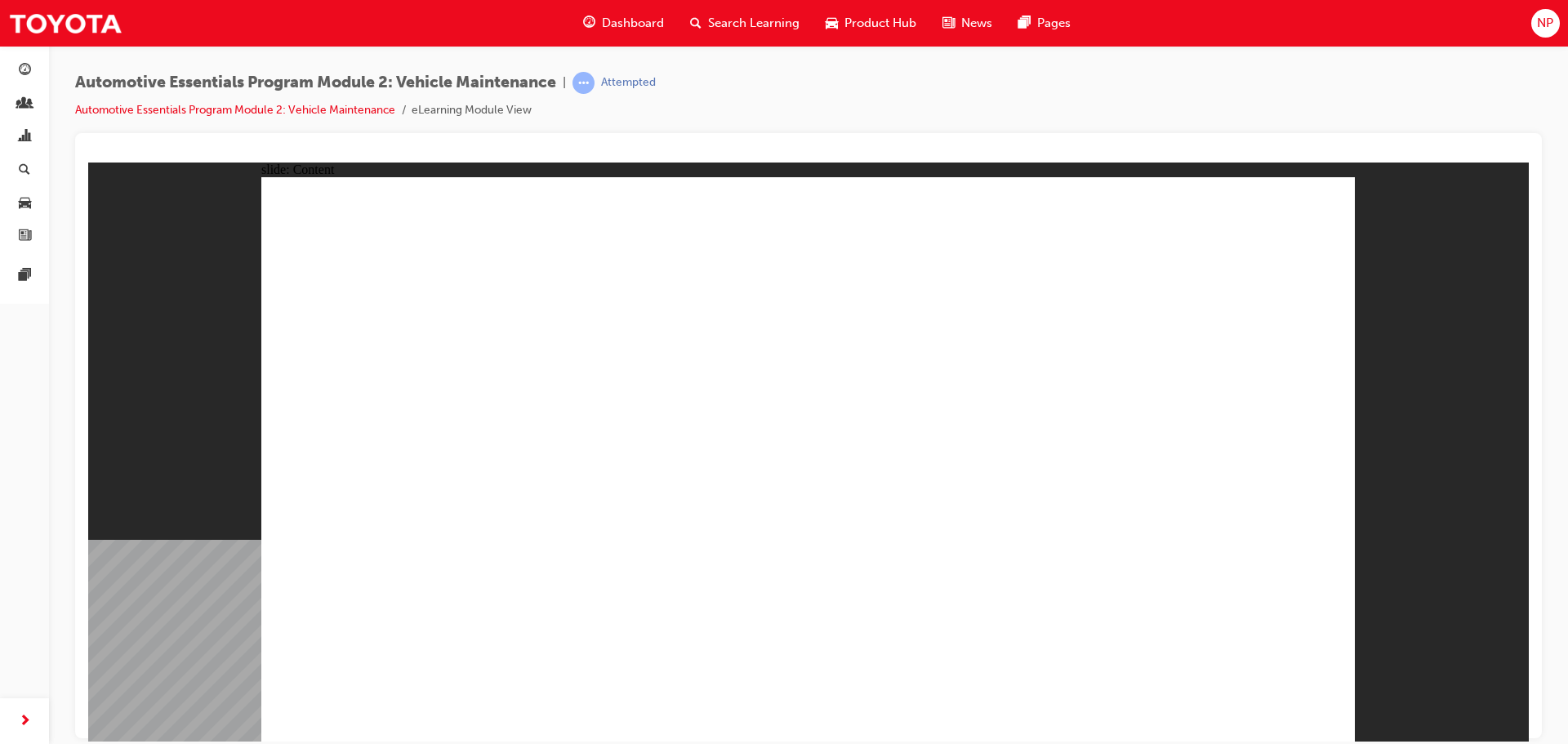
click at [1412, 687] on div "slide: Content Rectangle 1 close_white.png Rectangle 2 Diesel Diesel is the fue…" at bounding box center [808, 451] width 1441 height 579
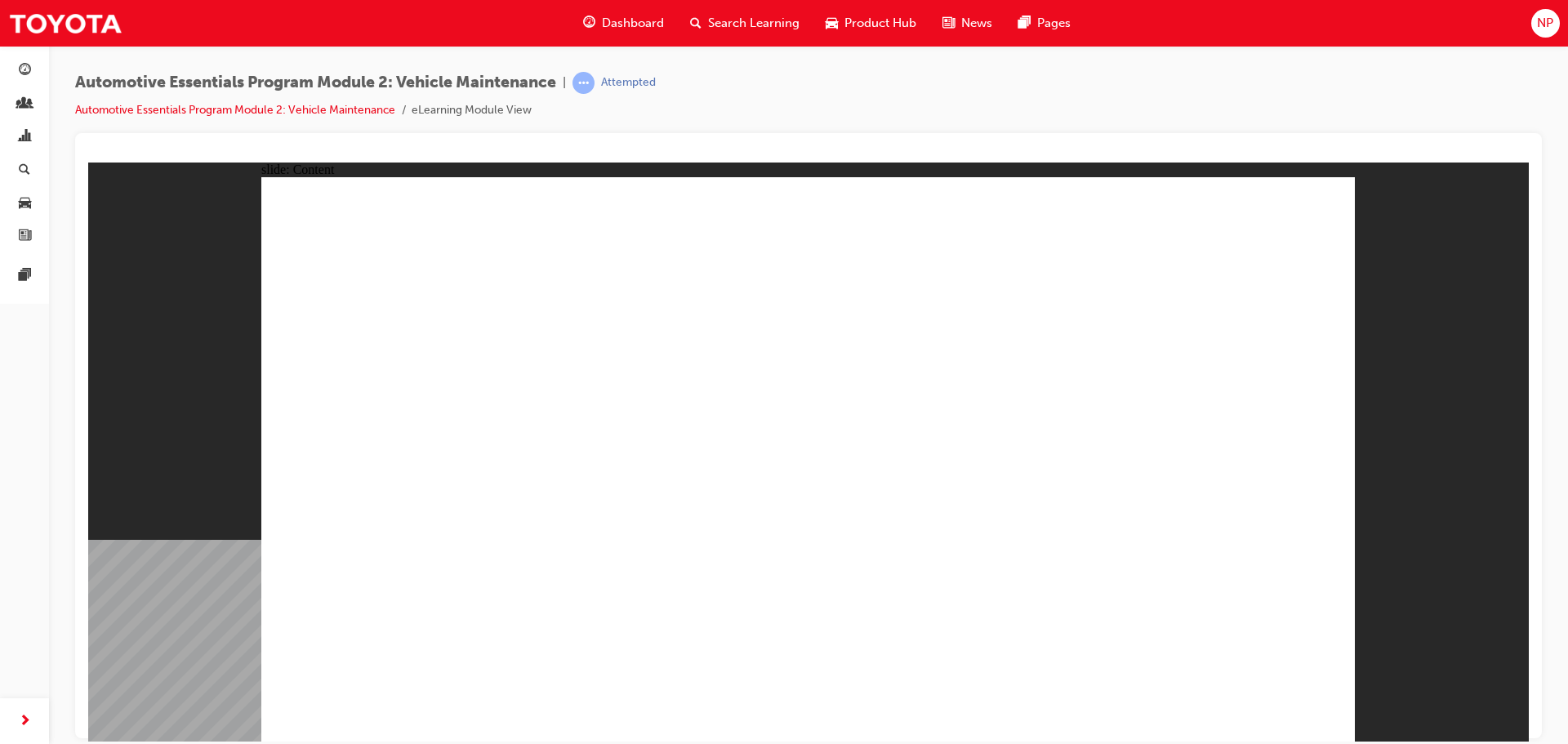
drag, startPoint x: 1028, startPoint y: 660, endPoint x: 1033, endPoint y: 653, distance: 8.6
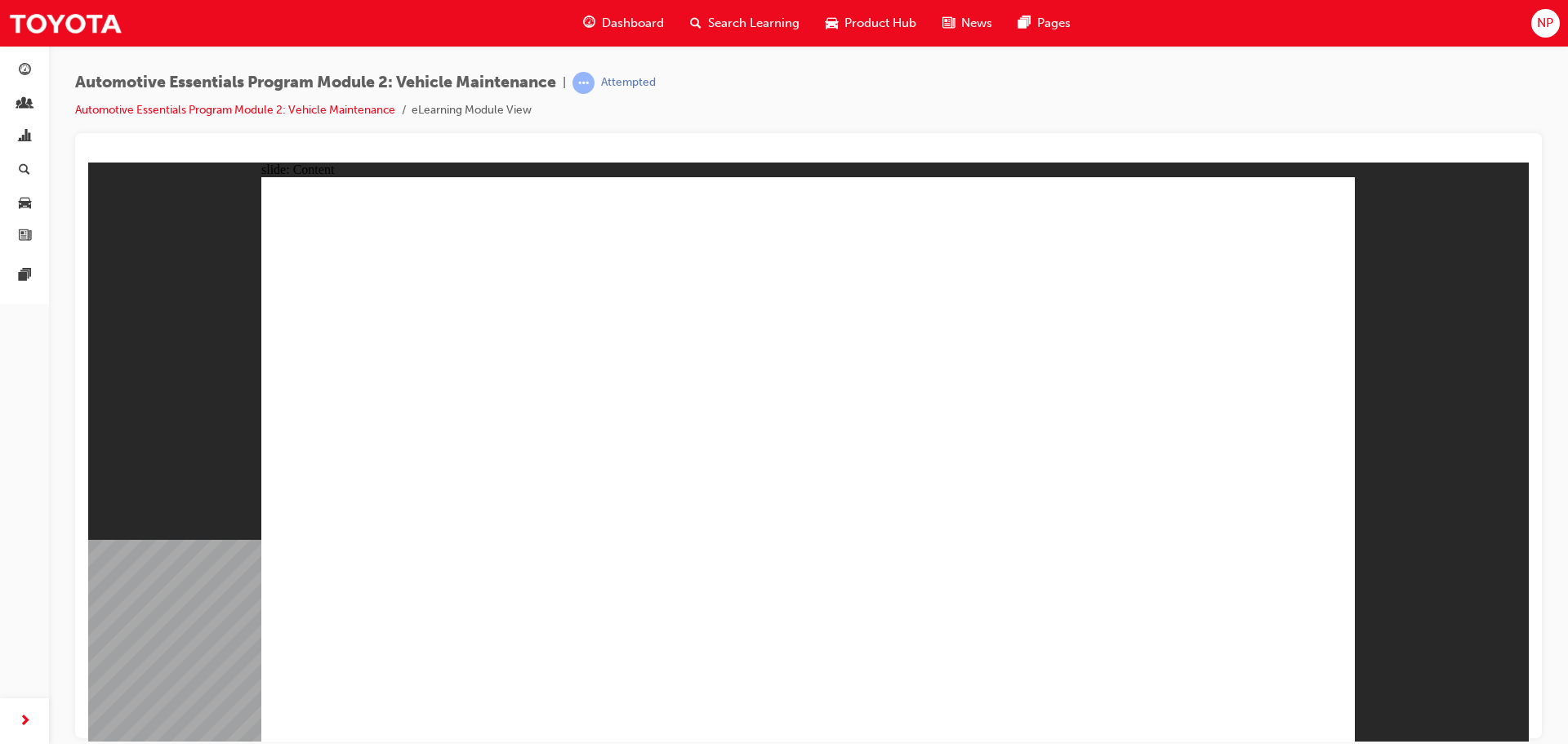
radio input "true"
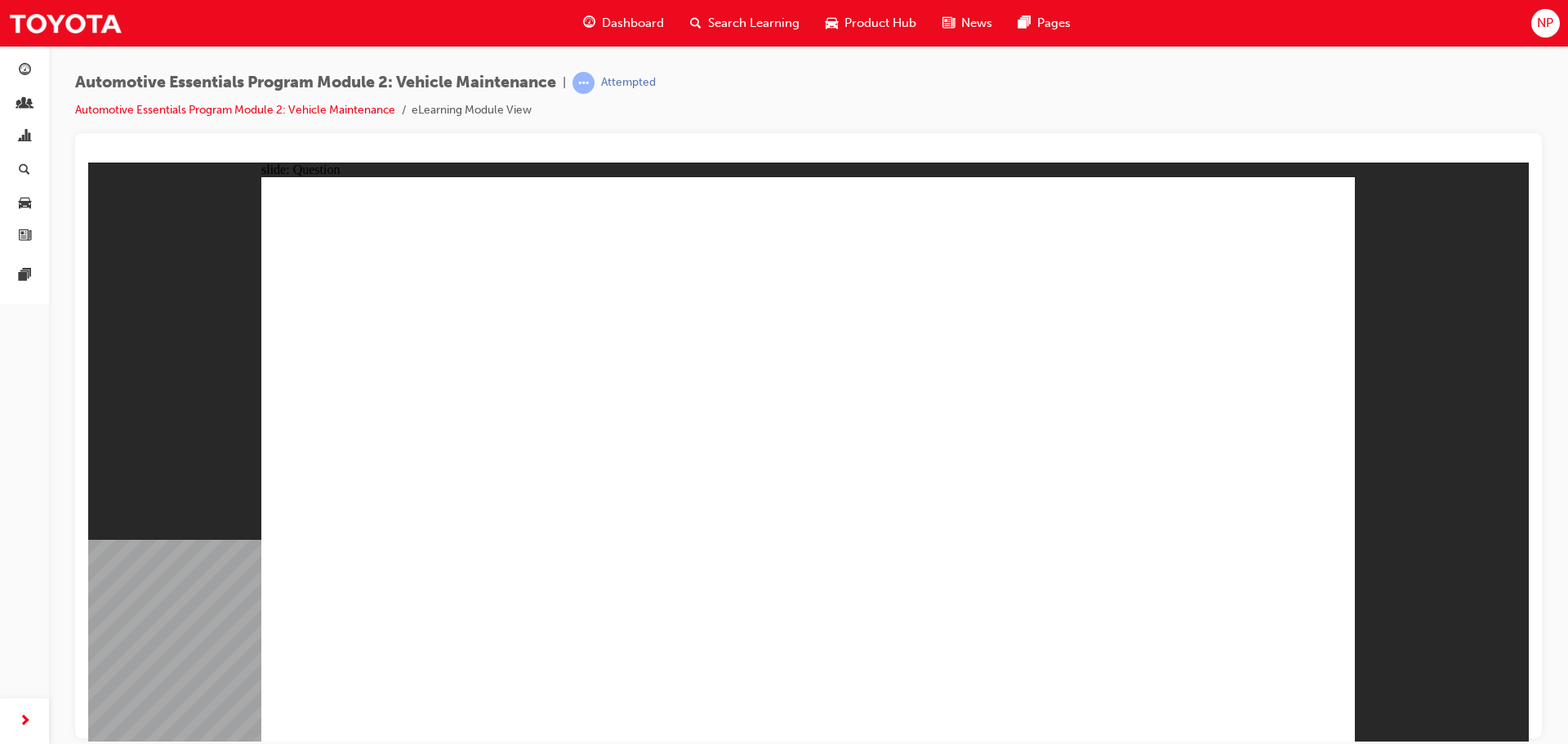
radio input "true"
drag, startPoint x: 1226, startPoint y: 717, endPoint x: 1264, endPoint y: 693, distance: 44.9
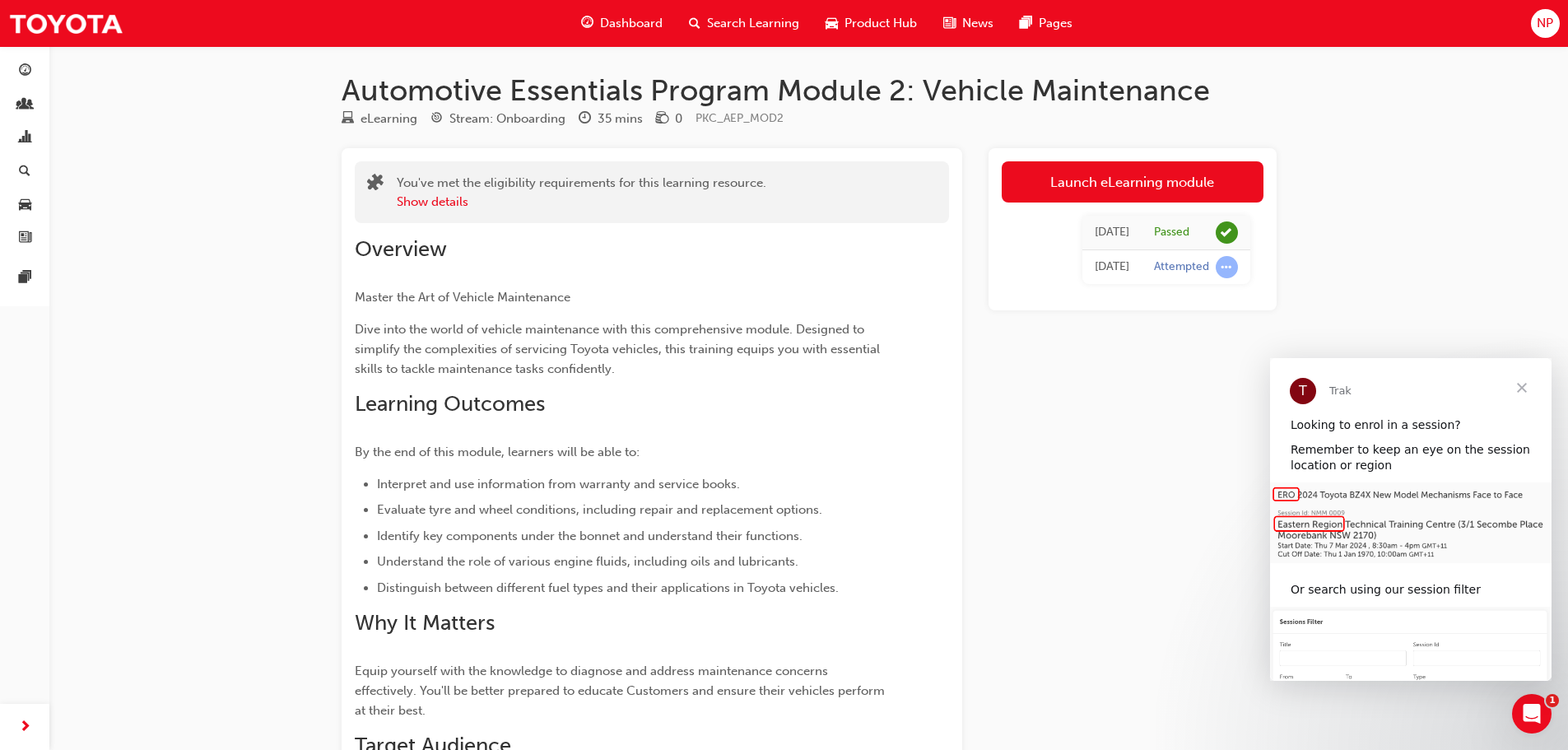
scroll to position [258, 0]
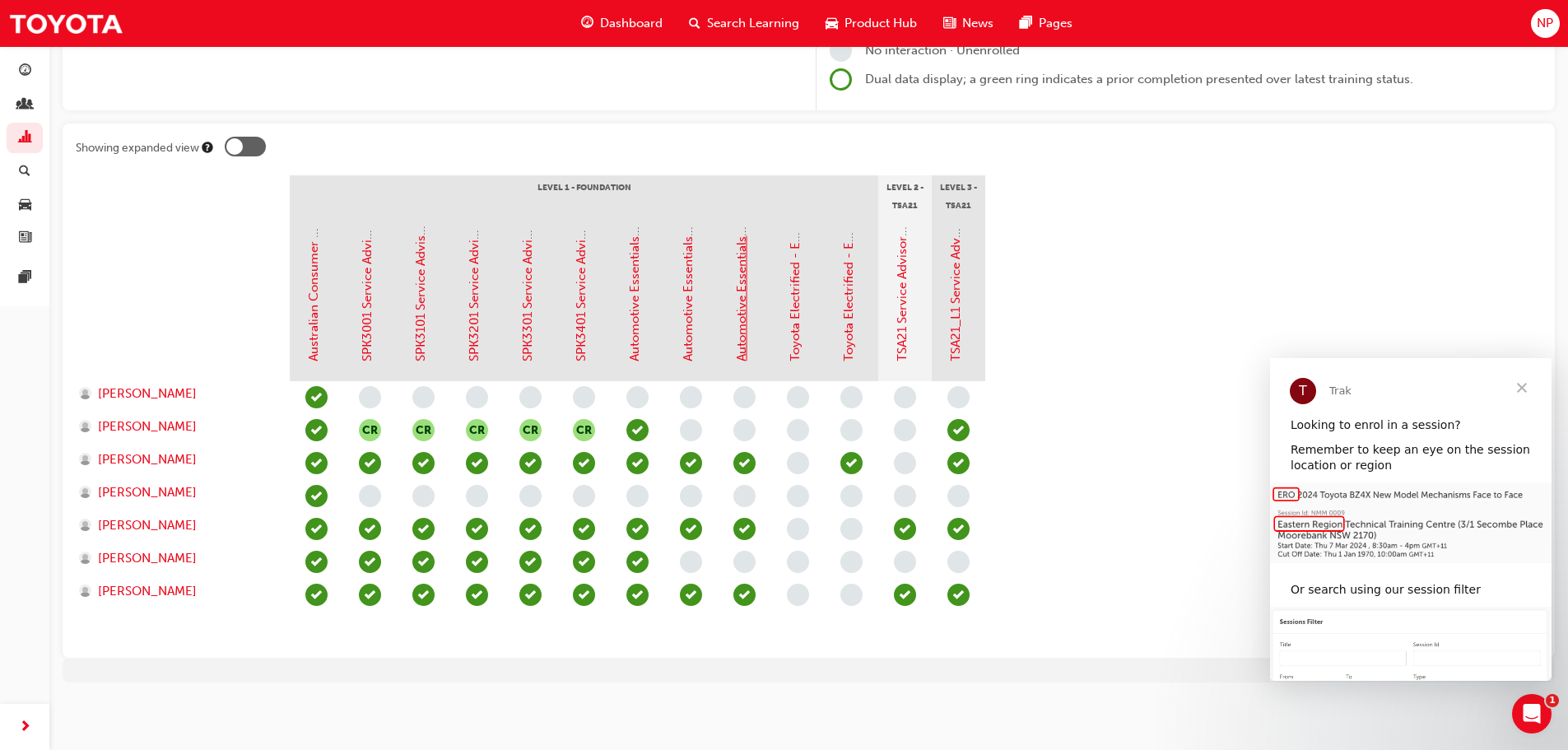
click at [747, 291] on link "Automotive Essentials Program Module 3: Technical Knowledge" at bounding box center [741, 180] width 15 height 363
